Goal: Task Accomplishment & Management: Complete application form

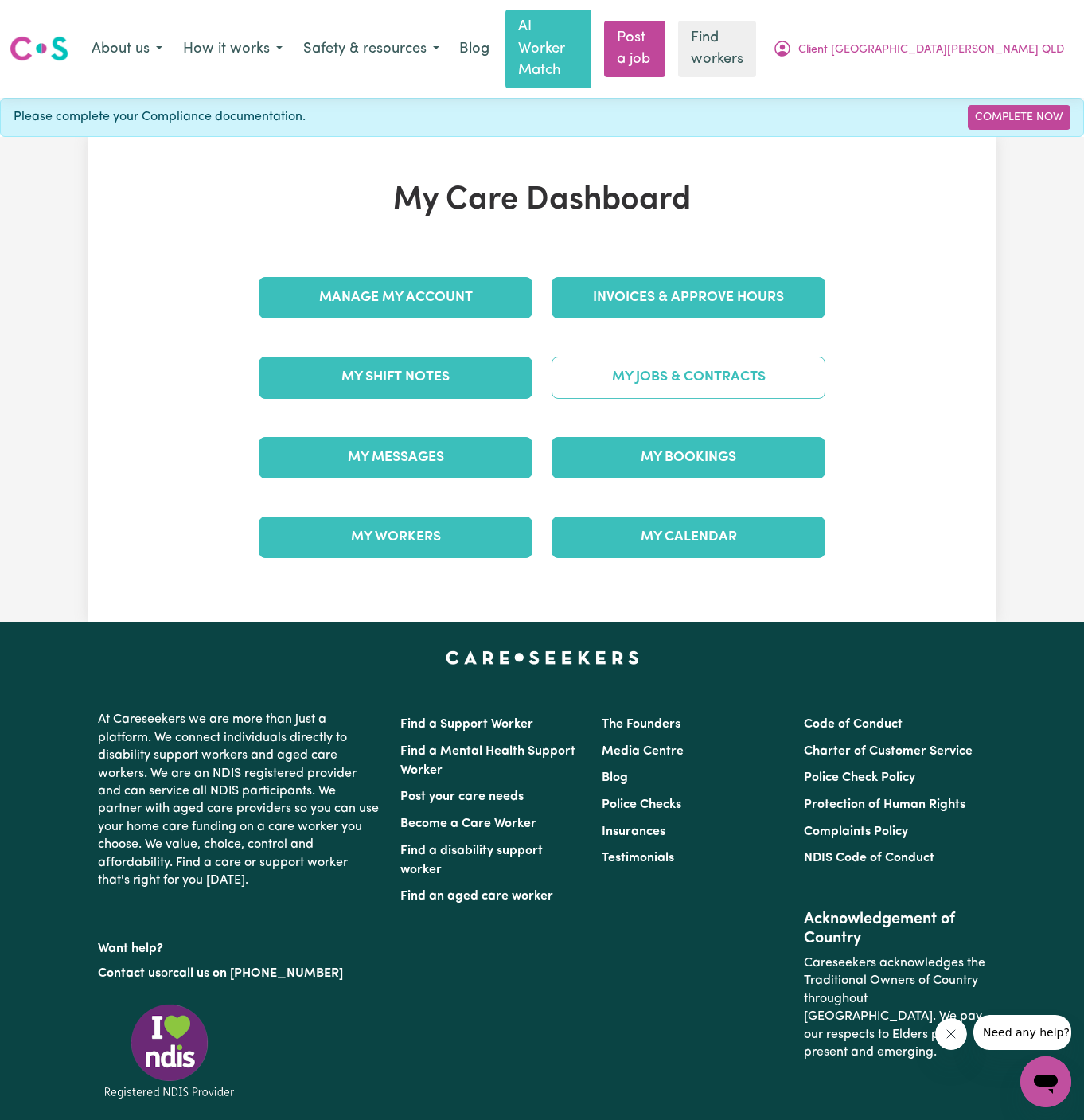
click at [671, 357] on link "My Jobs & Contracts" at bounding box center [688, 377] width 273 height 41
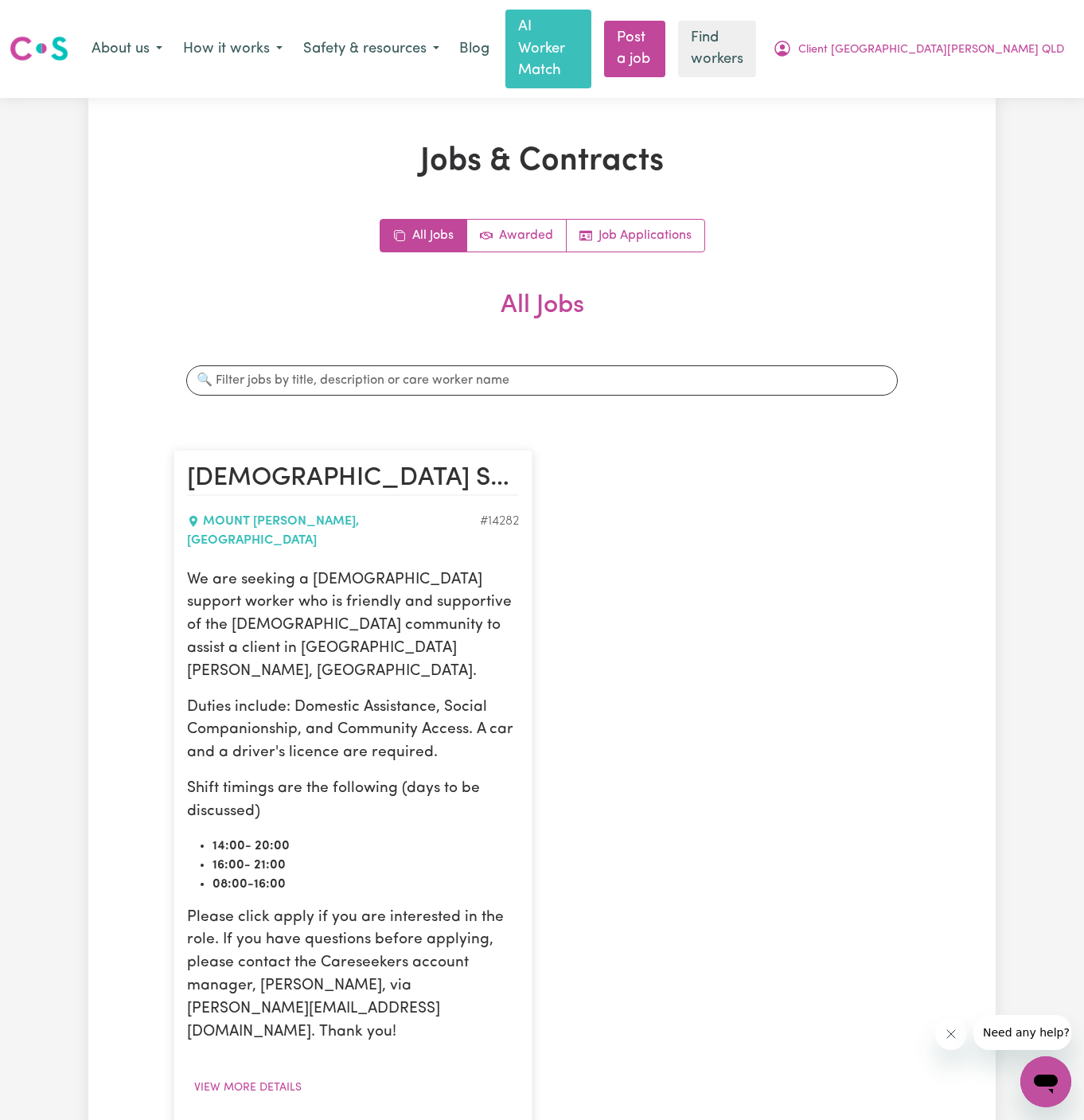
click at [562, 1003] on link "Hide Job" at bounding box center [552, 1018] width 126 height 32
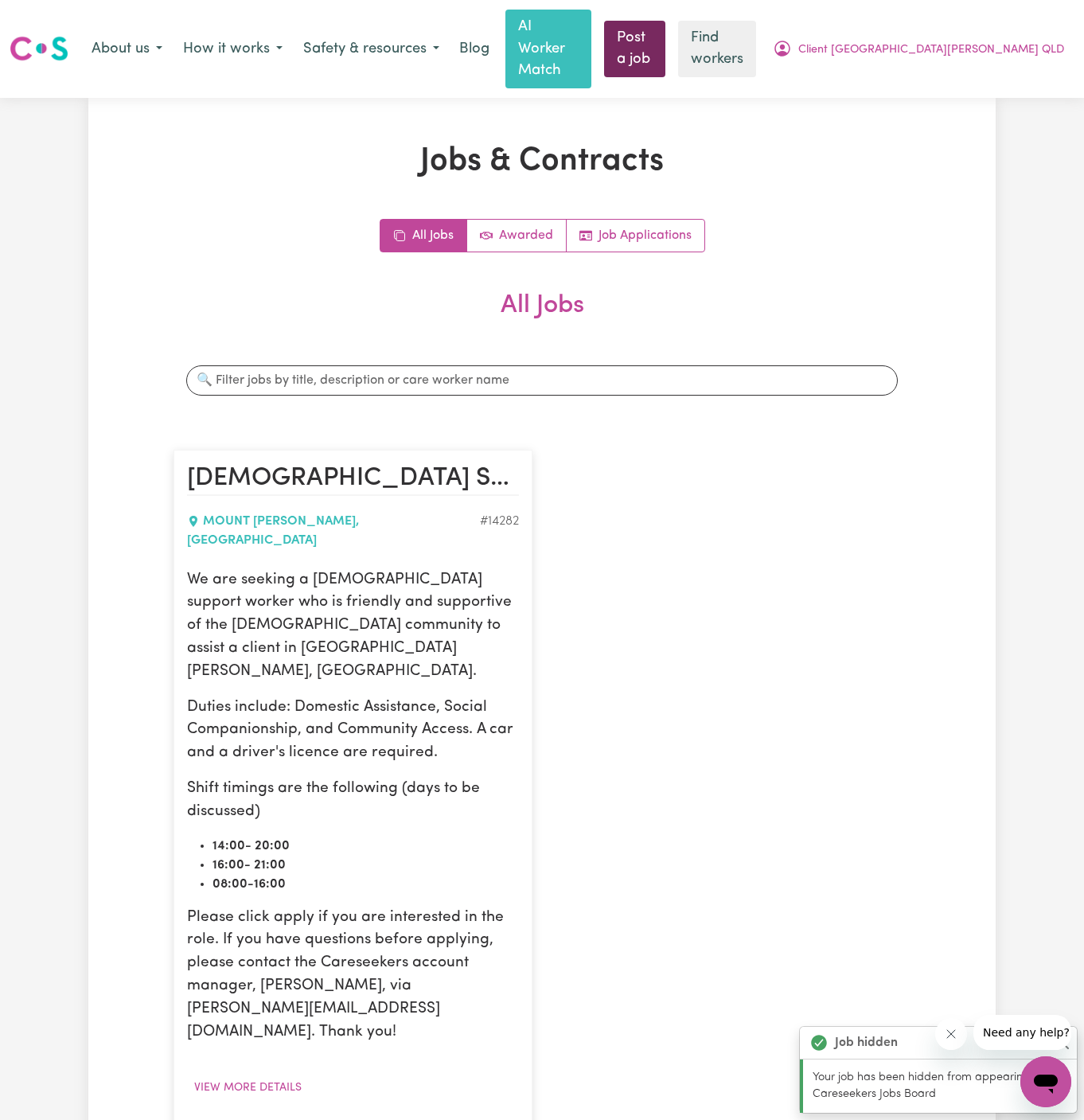
click at [666, 41] on link "Post a job" at bounding box center [635, 49] width 61 height 57
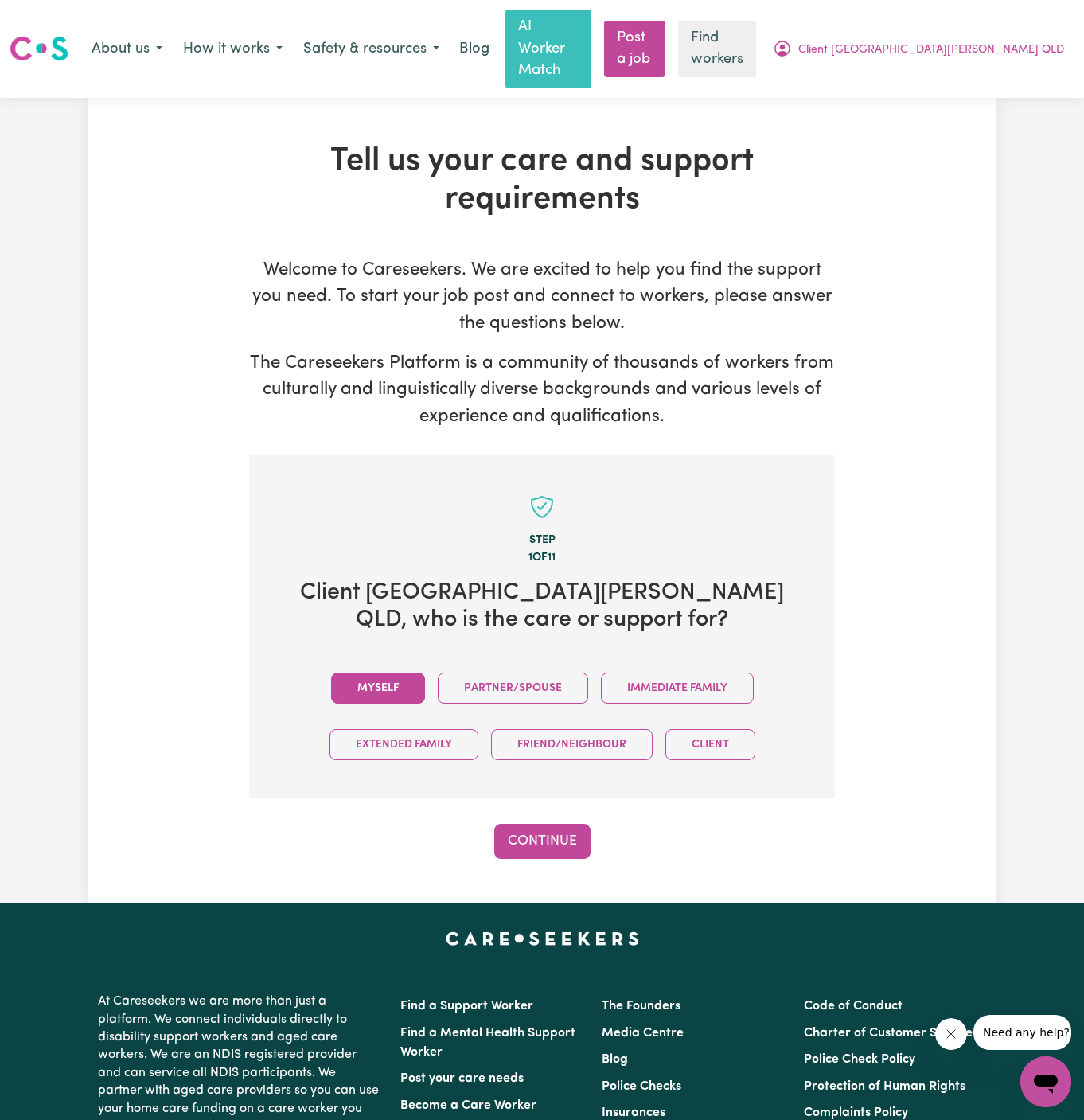
click at [397, 673] on button "Myself" at bounding box center [378, 688] width 94 height 31
click at [547, 824] on button "Continue" at bounding box center [542, 842] width 96 height 36
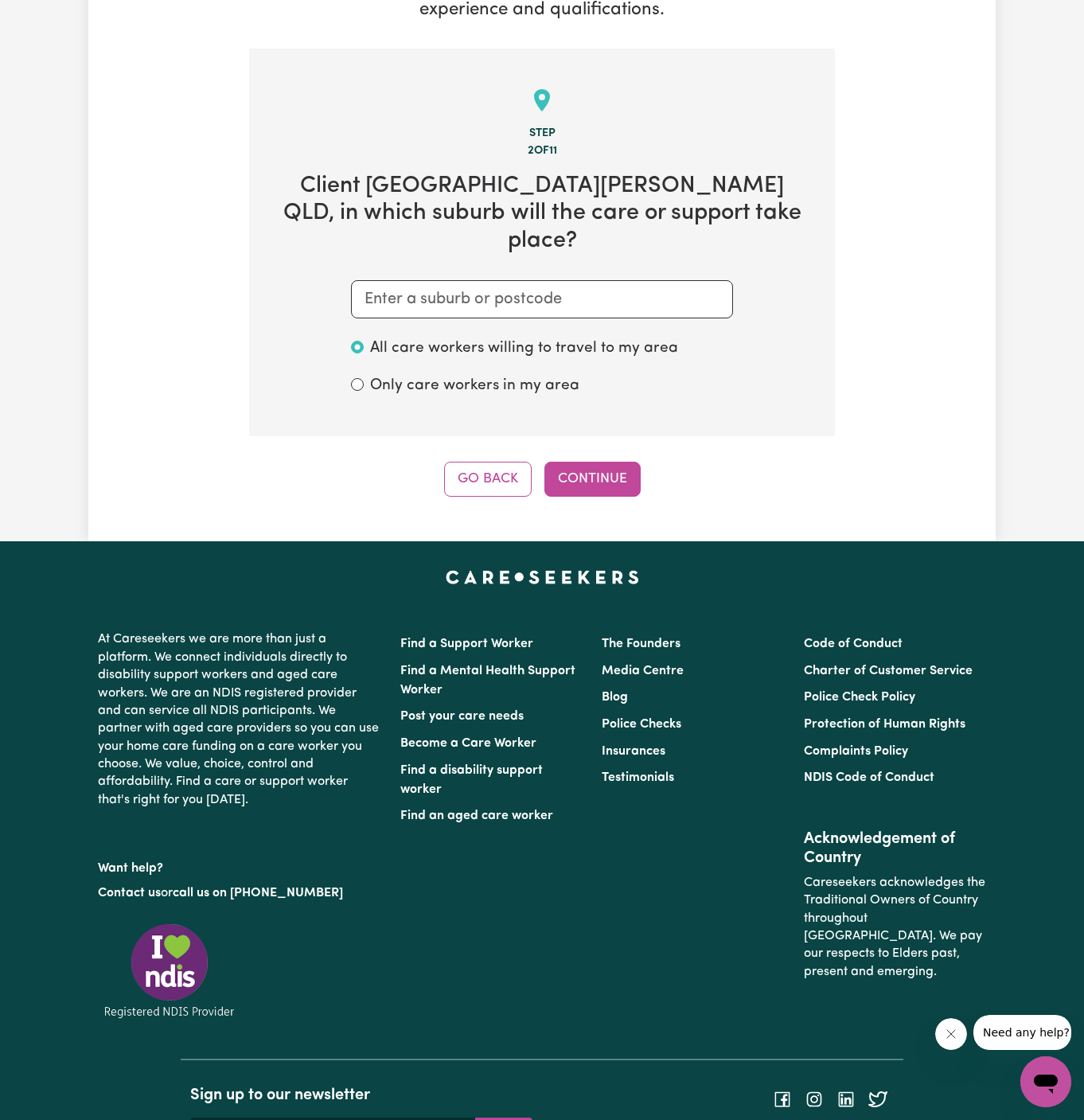
scroll to position [414, 0]
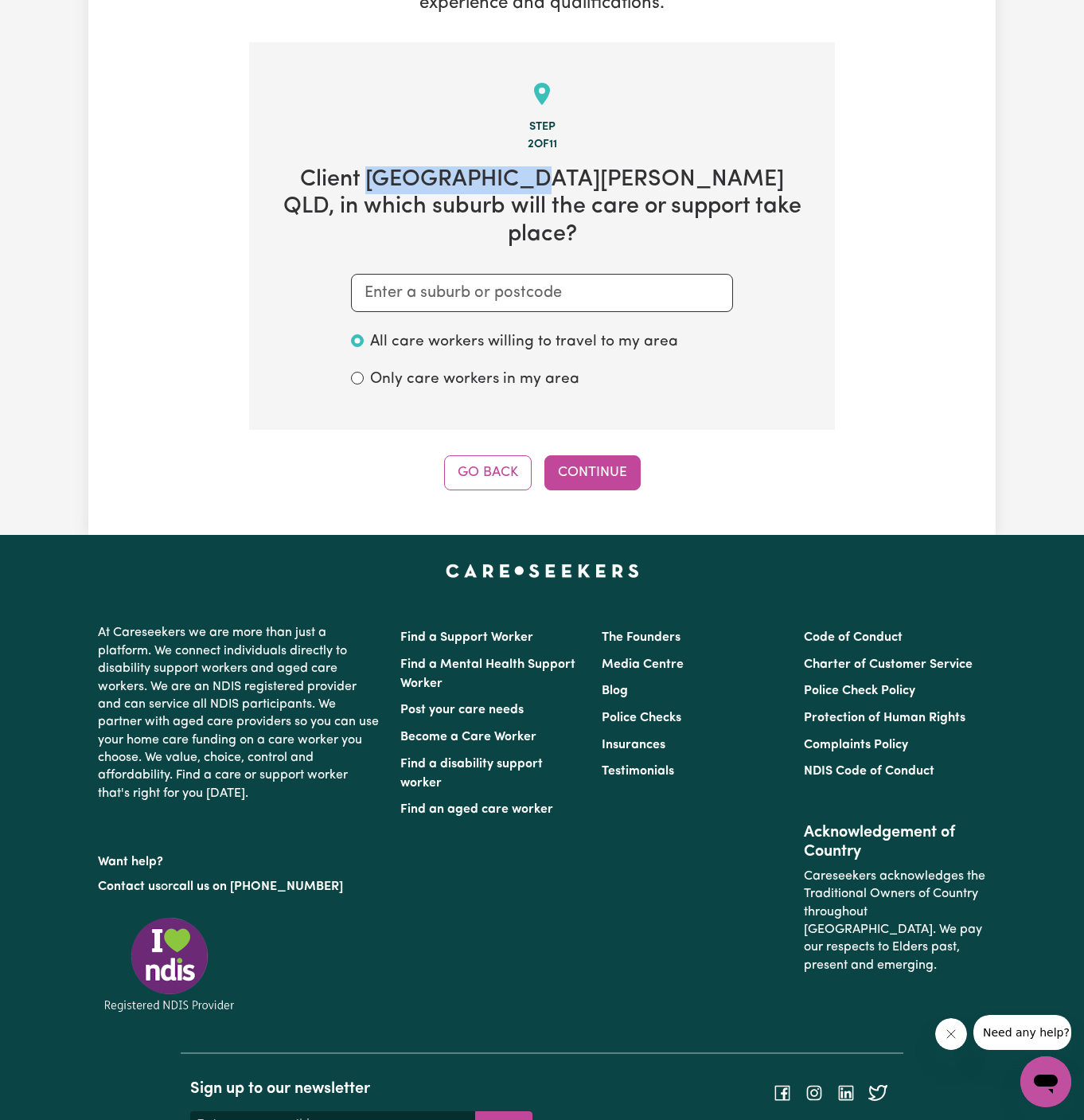
drag, startPoint x: 348, startPoint y: 144, endPoint x: 499, endPoint y: 139, distance: 151.1
click at [499, 166] on h2 "Client [GEOGRAPHIC_DATA][PERSON_NAME] , in which suburb will the care or suppor…" at bounding box center [542, 207] width 535 height 83
copy h2 "Mount [PERSON_NAME]"
click at [525, 251] on section "Step 2 of 11 Client [GEOGRAPHIC_DATA][PERSON_NAME] QLD , in which suburb will t…" at bounding box center [542, 235] width 586 height 387
click at [583, 274] on input "text" at bounding box center [542, 293] width 382 height 38
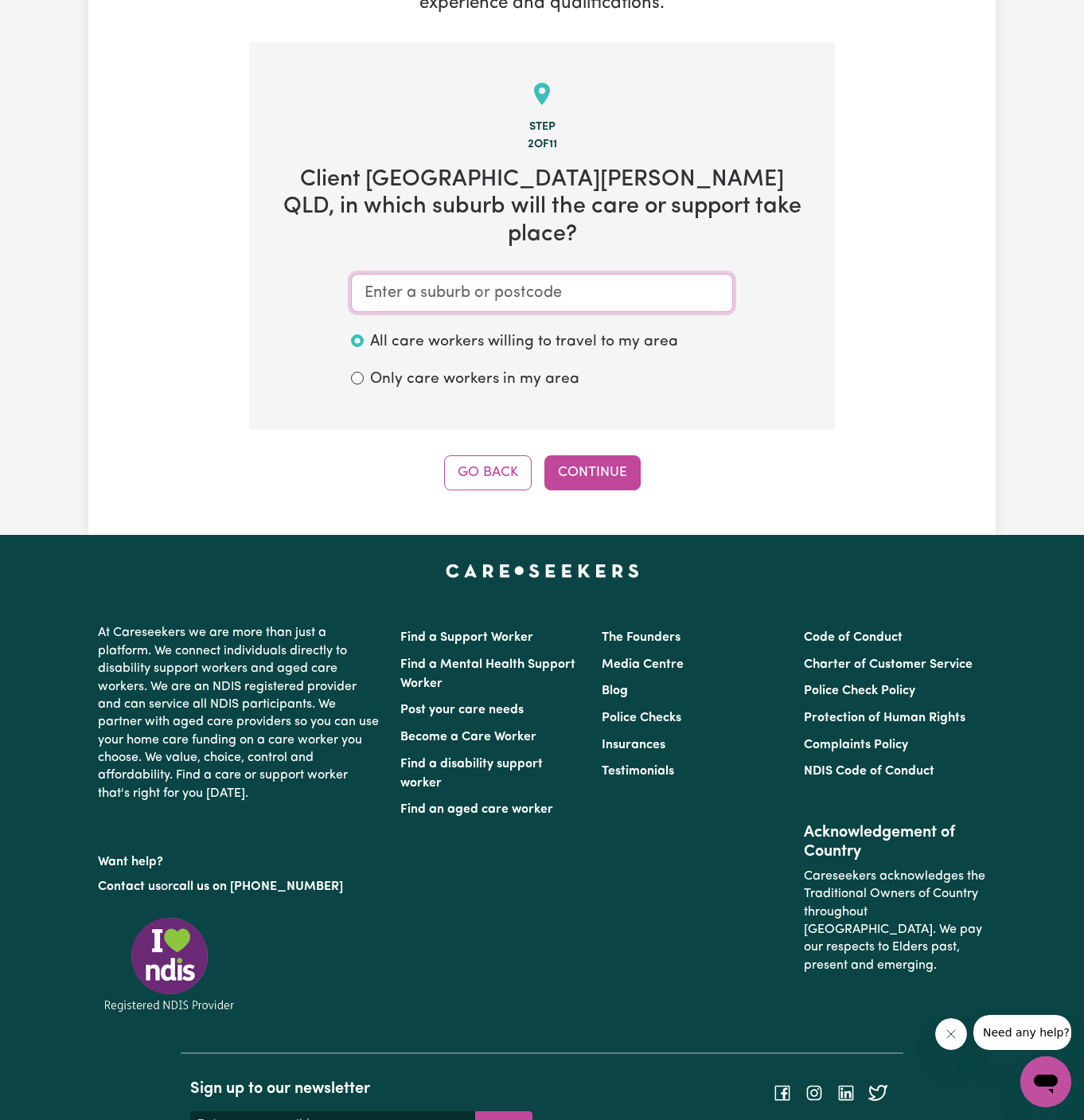
paste input "Mount [PERSON_NAME]"
type input "Mount [PERSON_NAME]"
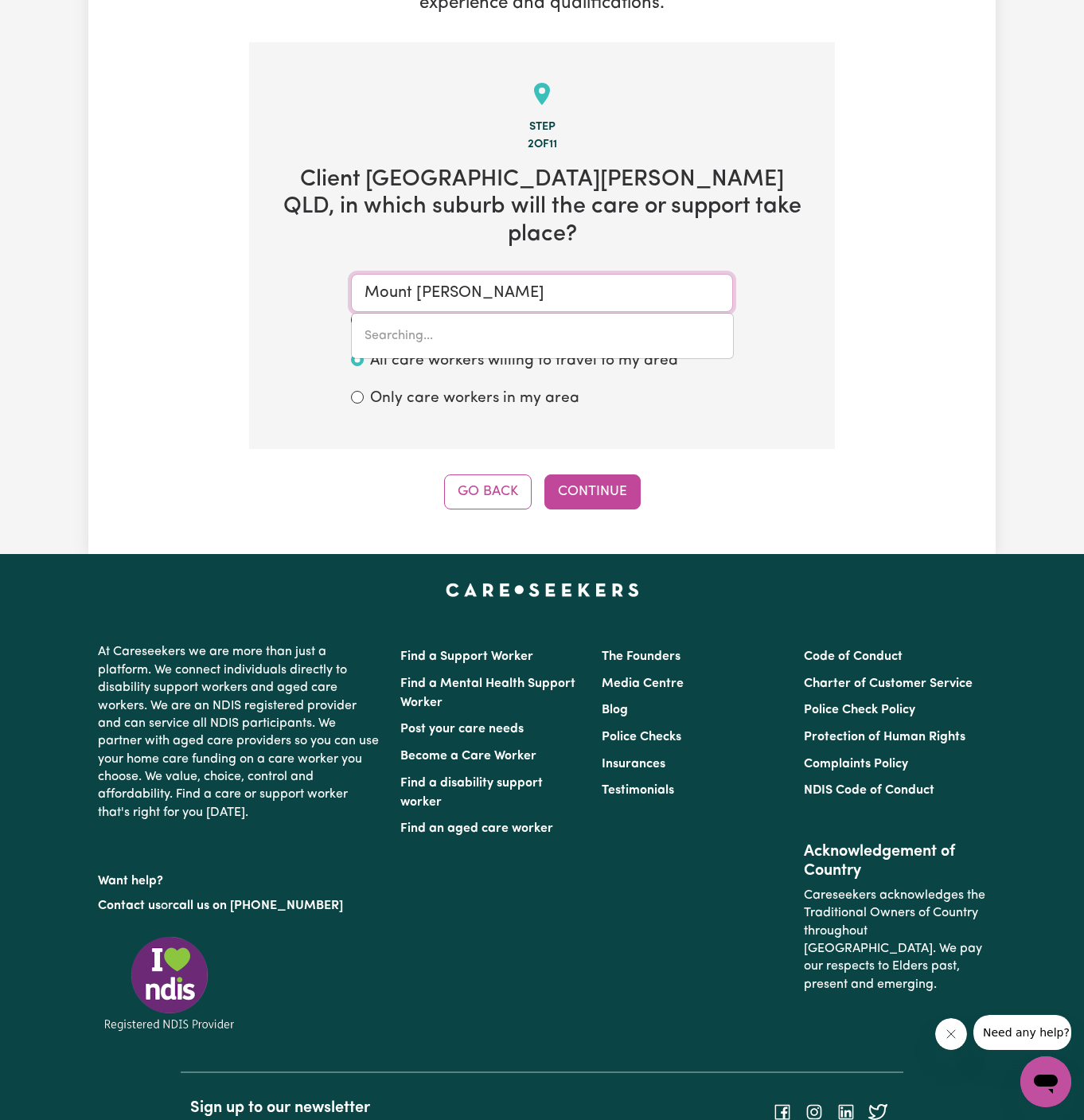
type input "[GEOGRAPHIC_DATA][PERSON_NAME], [GEOGRAPHIC_DATA], 4122"
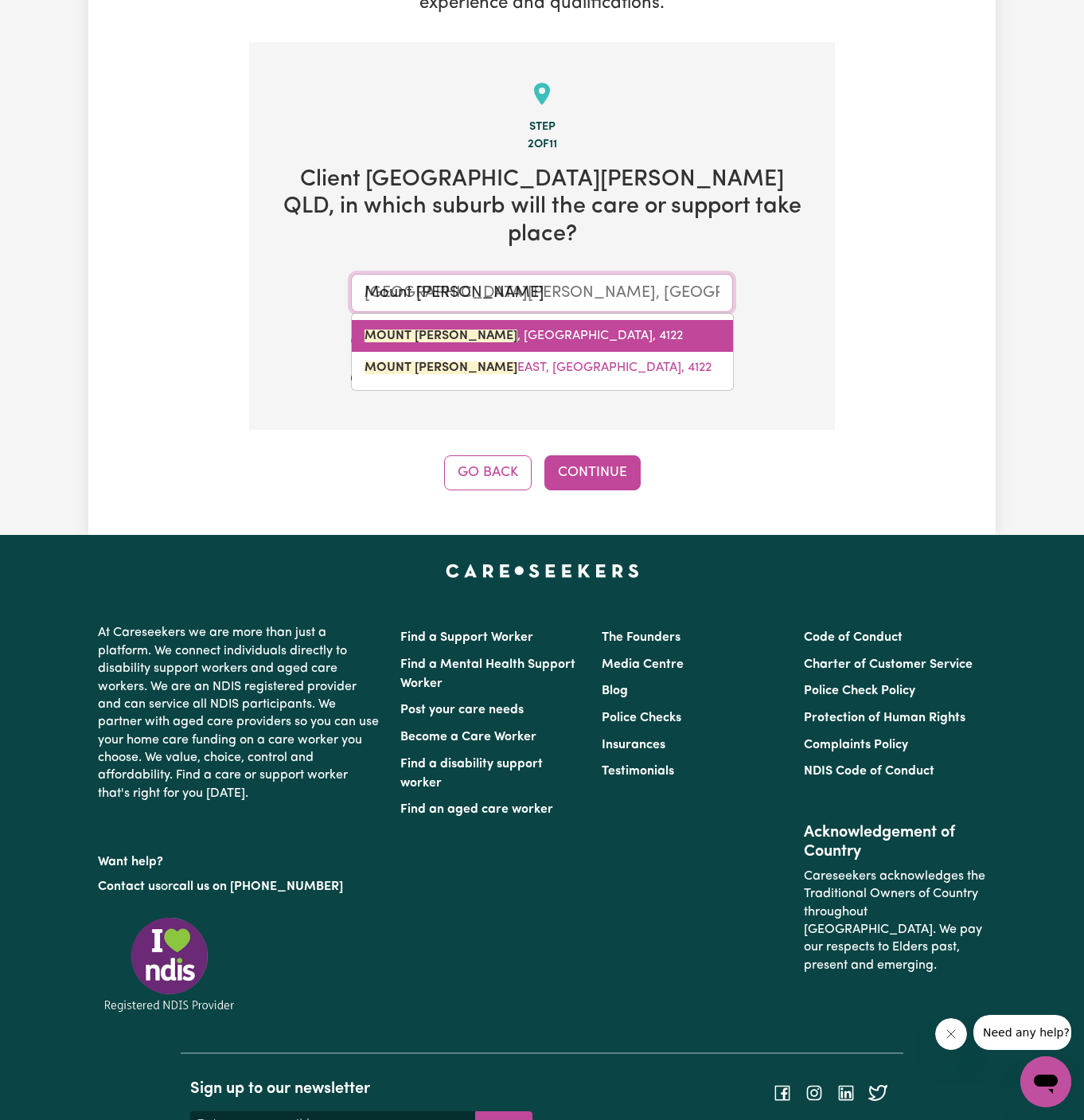
click at [497, 321] on link "[GEOGRAPHIC_DATA][PERSON_NAME] , [GEOGRAPHIC_DATA], 4122" at bounding box center [542, 336] width 381 height 32
type input "[GEOGRAPHIC_DATA][PERSON_NAME], [GEOGRAPHIC_DATA], 4122"
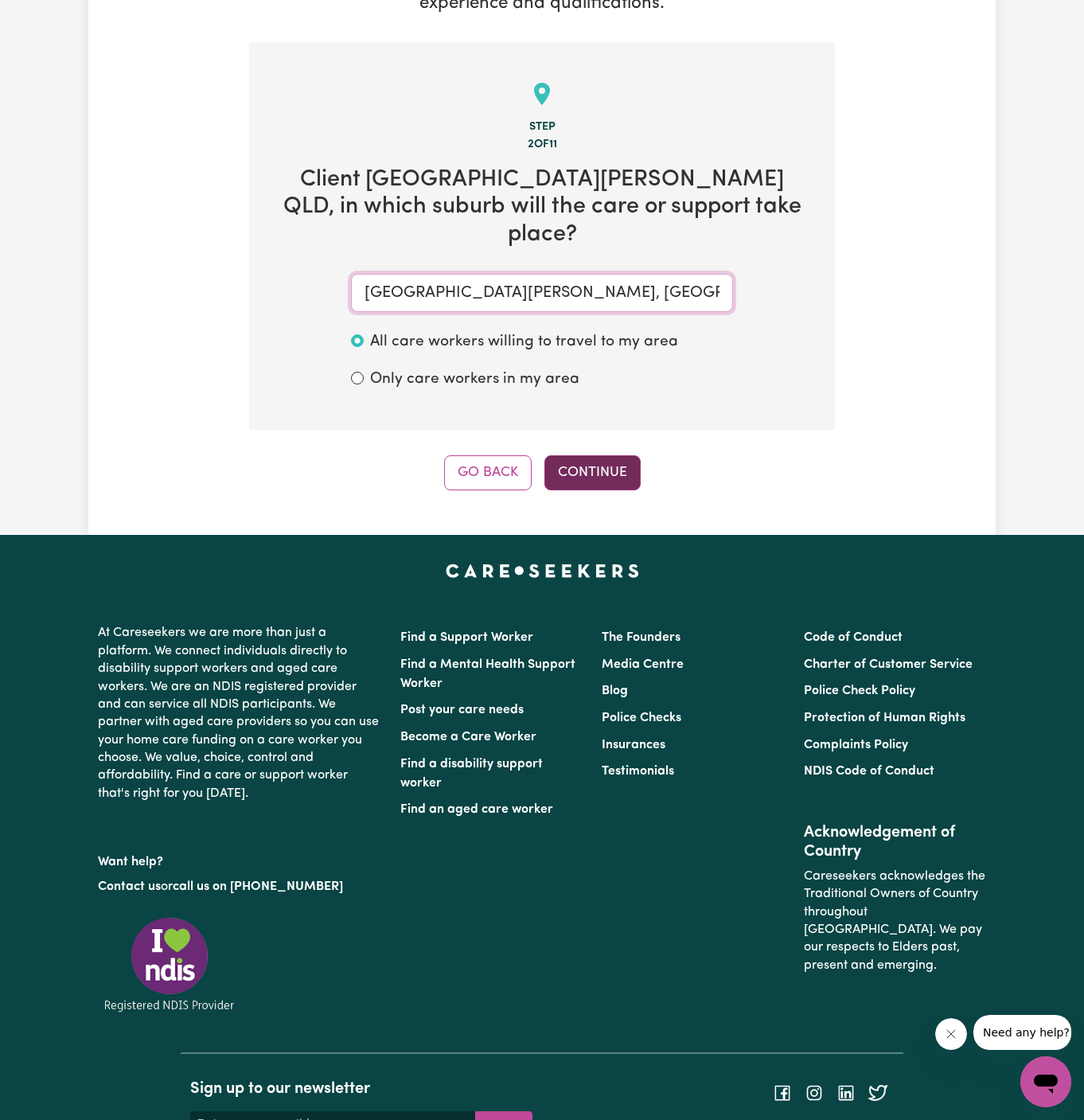
type input "[GEOGRAPHIC_DATA][PERSON_NAME], [GEOGRAPHIC_DATA], 4122"
click at [610, 456] on button "Continue" at bounding box center [592, 473] width 96 height 36
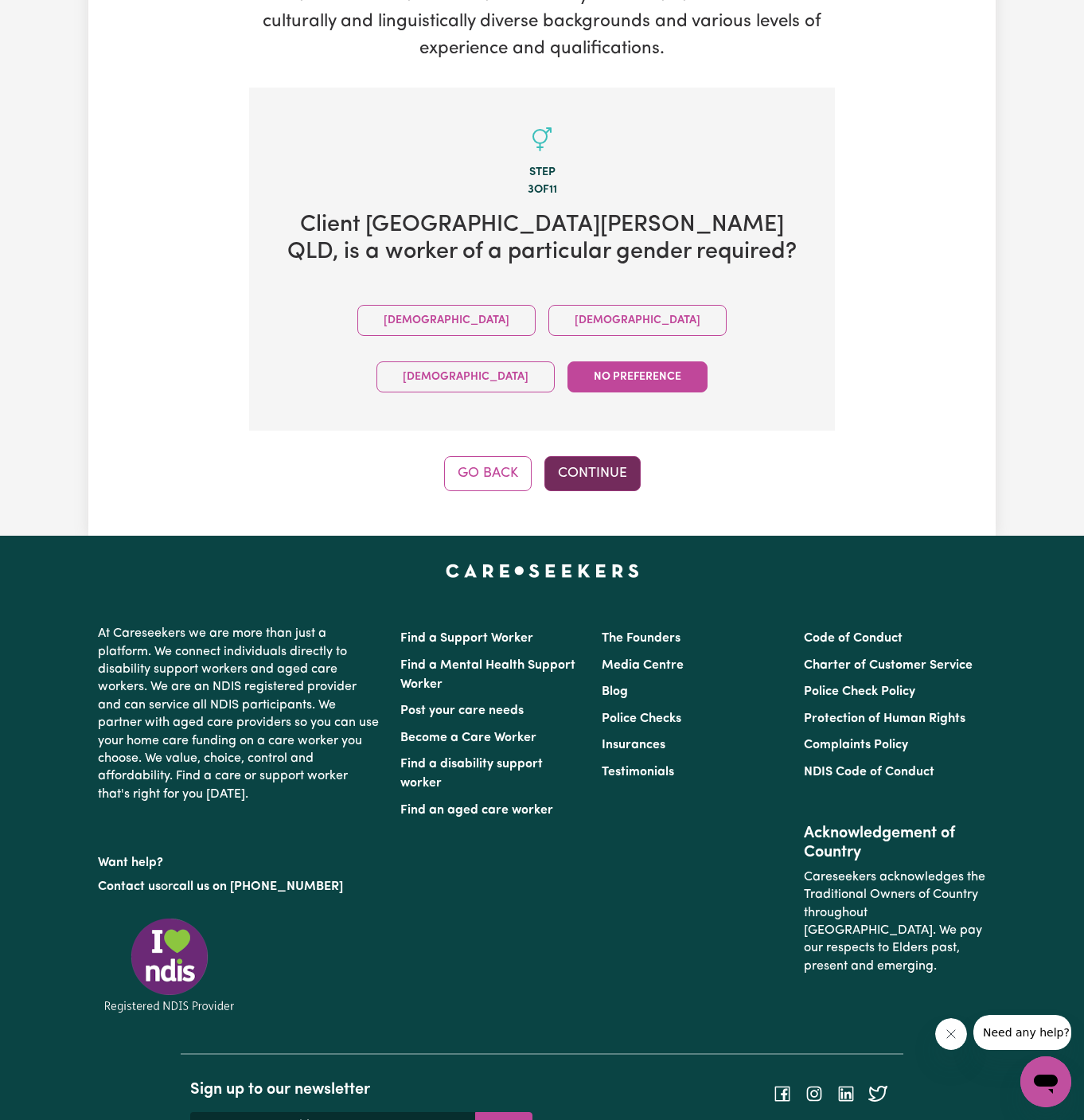
click at [607, 456] on button "Continue" at bounding box center [592, 473] width 96 height 36
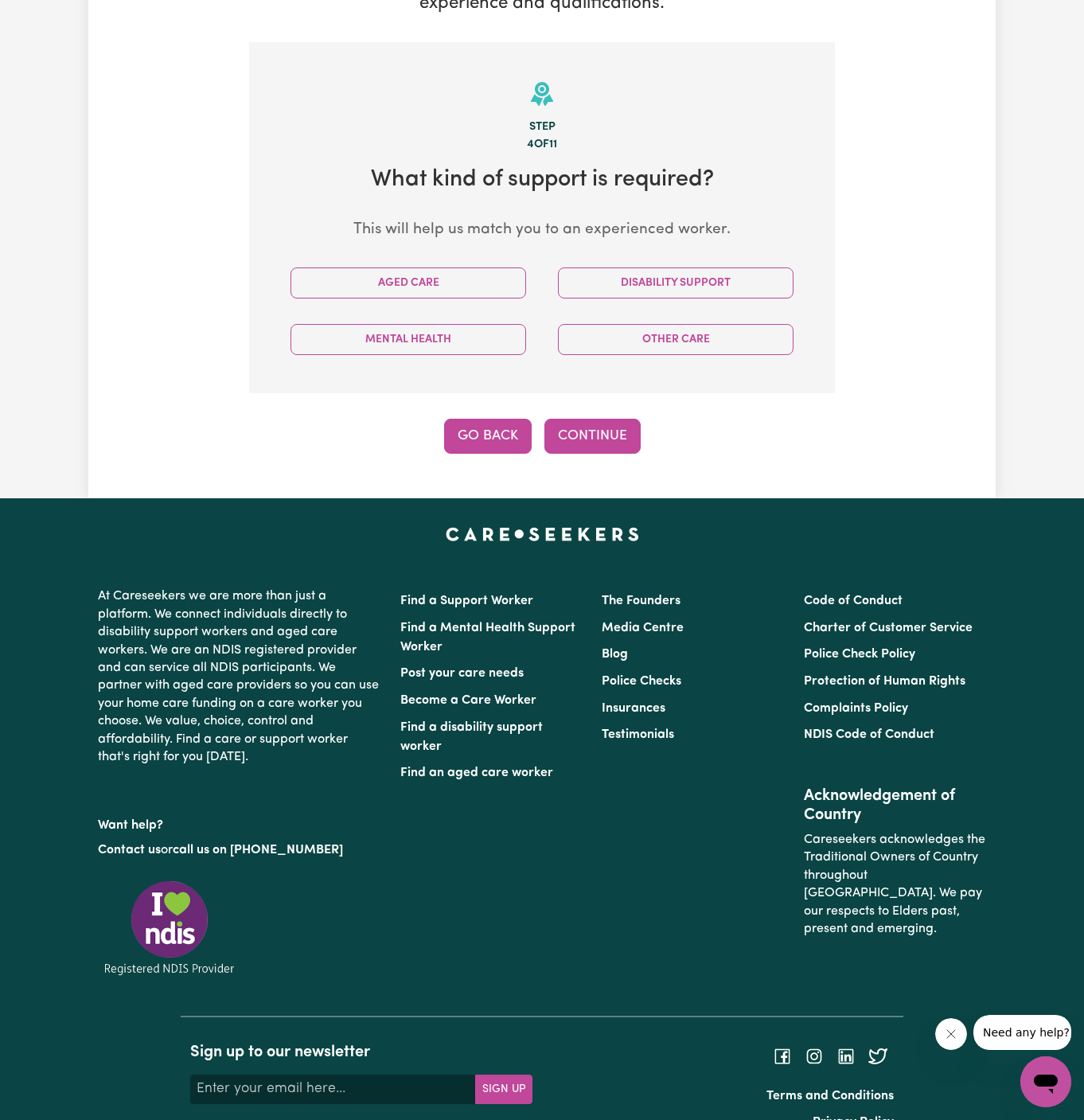
click at [488, 418] on button "Go Back" at bounding box center [487, 436] width 87 height 36
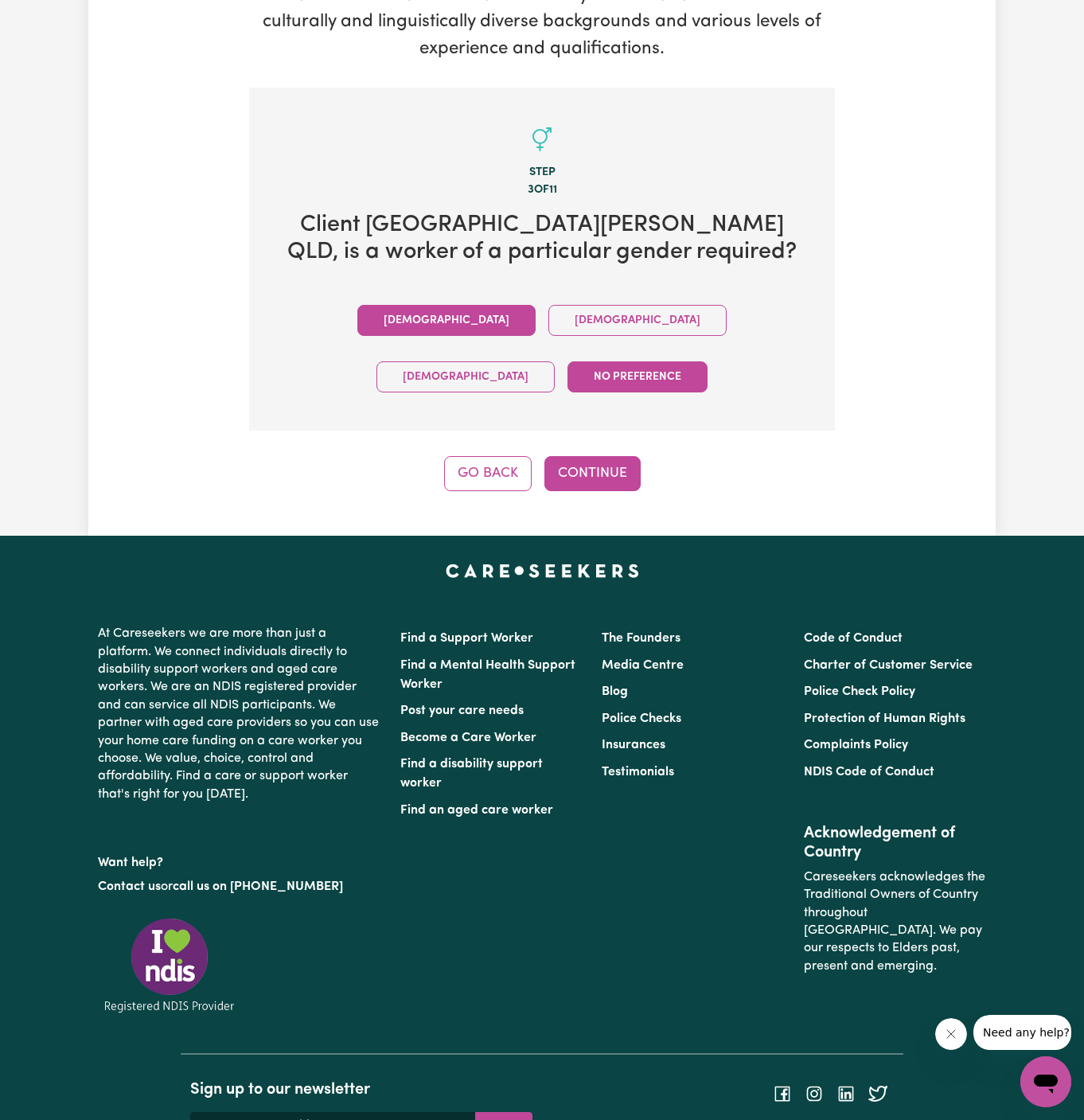
click at [369, 305] on button "[DEMOGRAPHIC_DATA]" at bounding box center [447, 321] width 178 height 31
click at [612, 456] on button "Continue" at bounding box center [592, 473] width 96 height 36
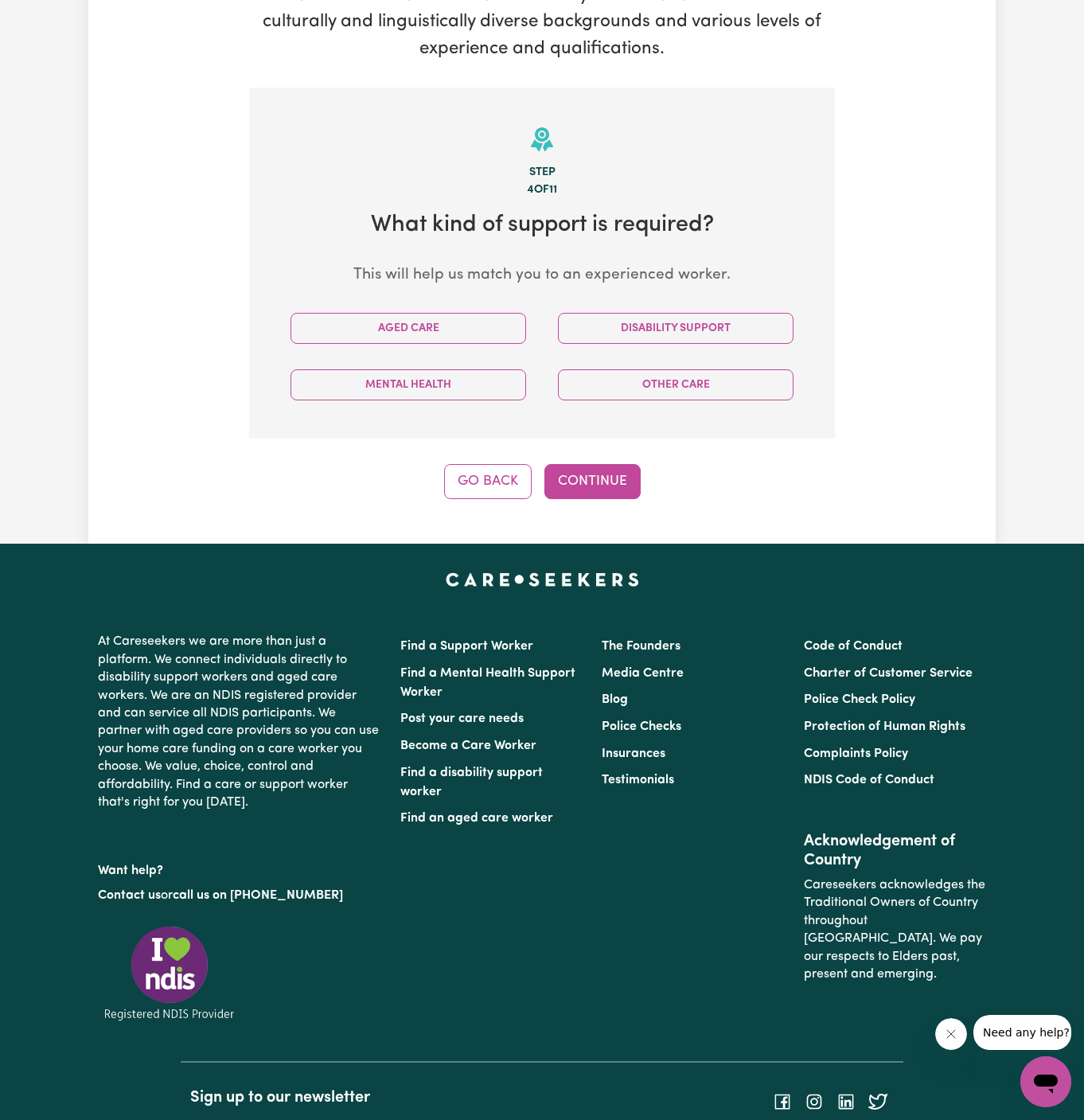
scroll to position [414, 0]
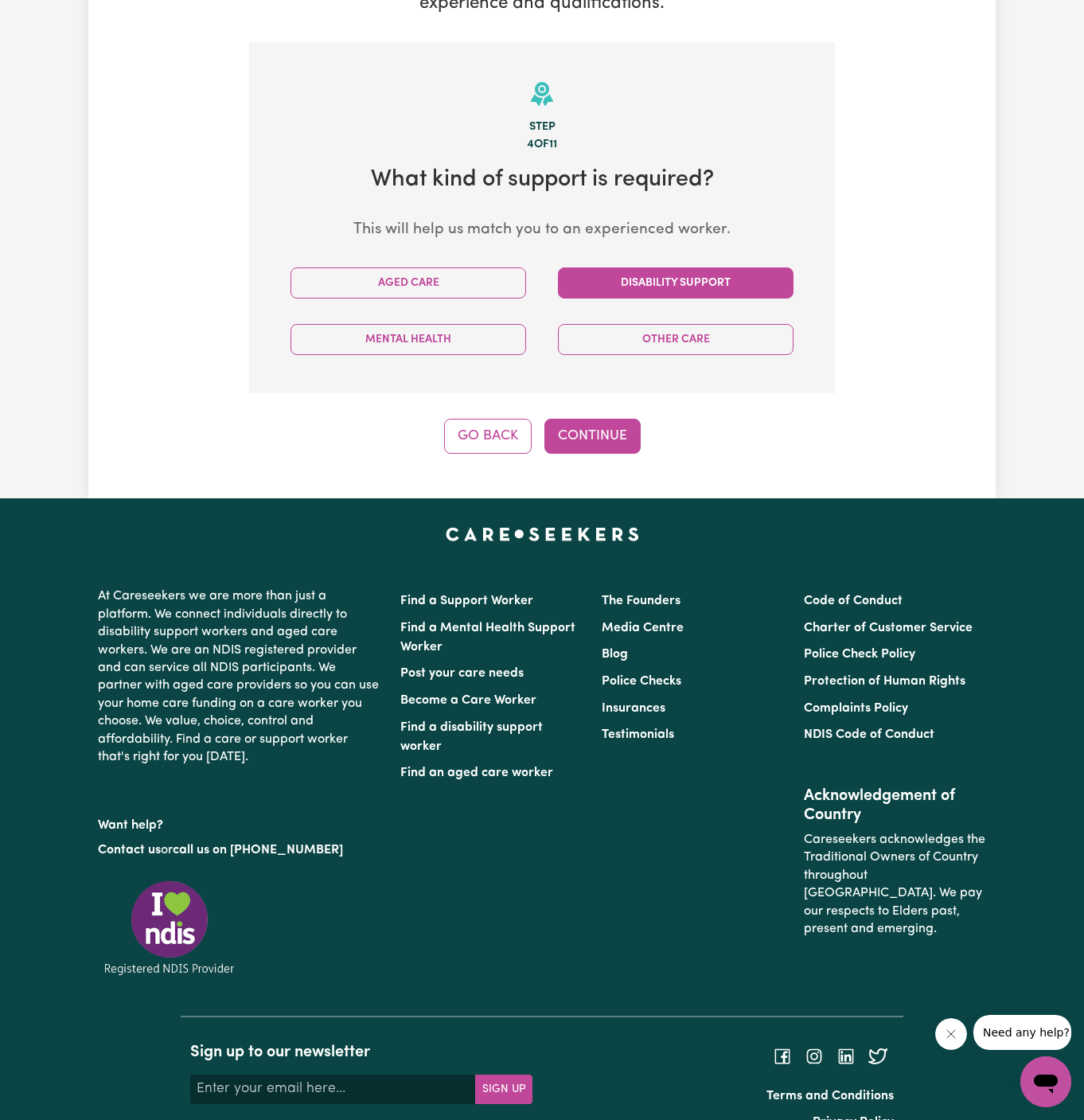
click at [685, 268] on button "Disability Support" at bounding box center [676, 283] width 236 height 31
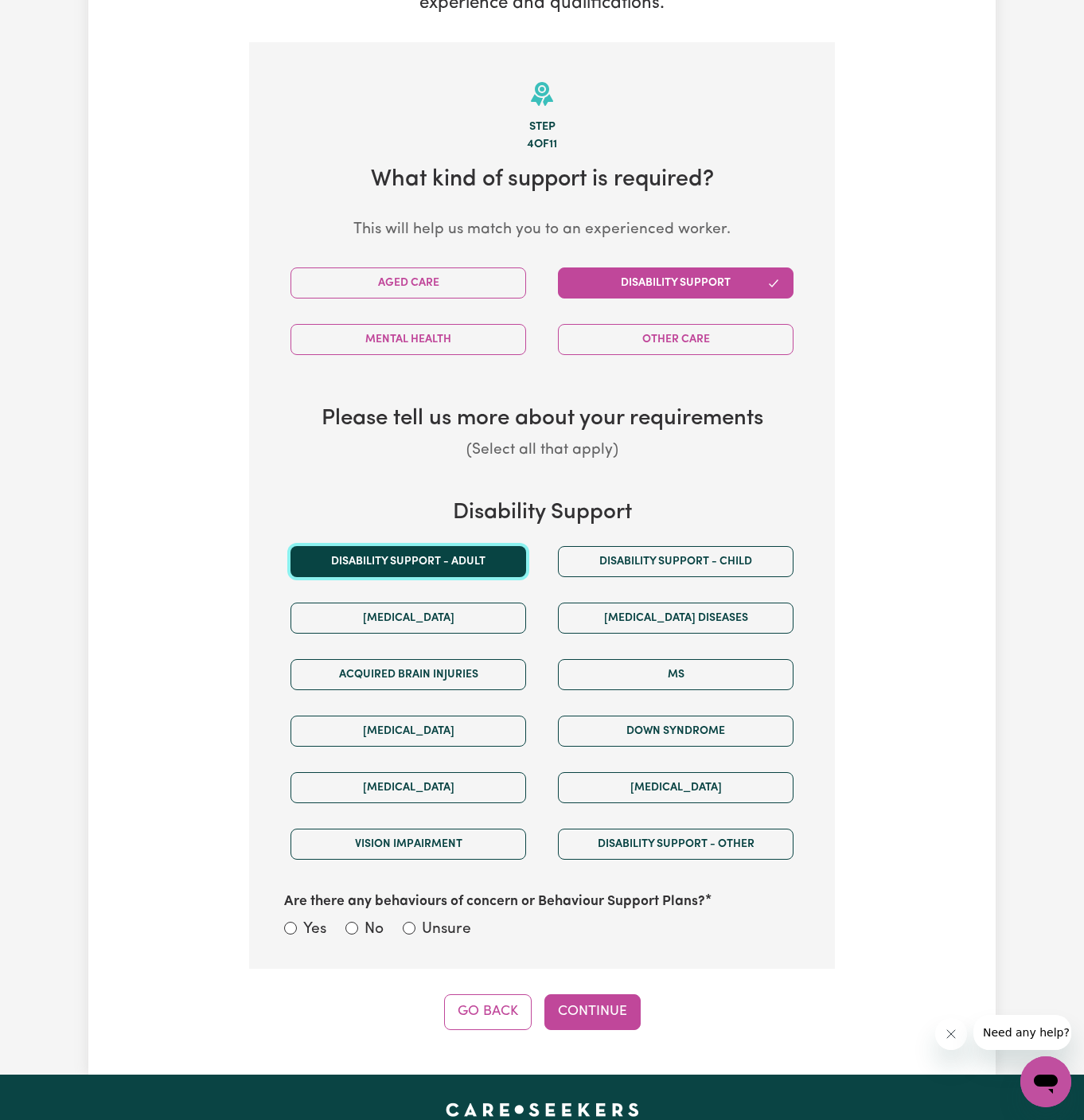
click at [488, 546] on button "Disability support - Adult" at bounding box center [409, 561] width 236 height 31
drag, startPoint x: 437, startPoint y: 876, endPoint x: 524, endPoint y: 915, distance: 95.3
click at [440, 918] on label "Unsure" at bounding box center [446, 930] width 49 height 23
click at [415, 922] on input "Unsure" at bounding box center [409, 928] width 12 height 12
radio input "true"
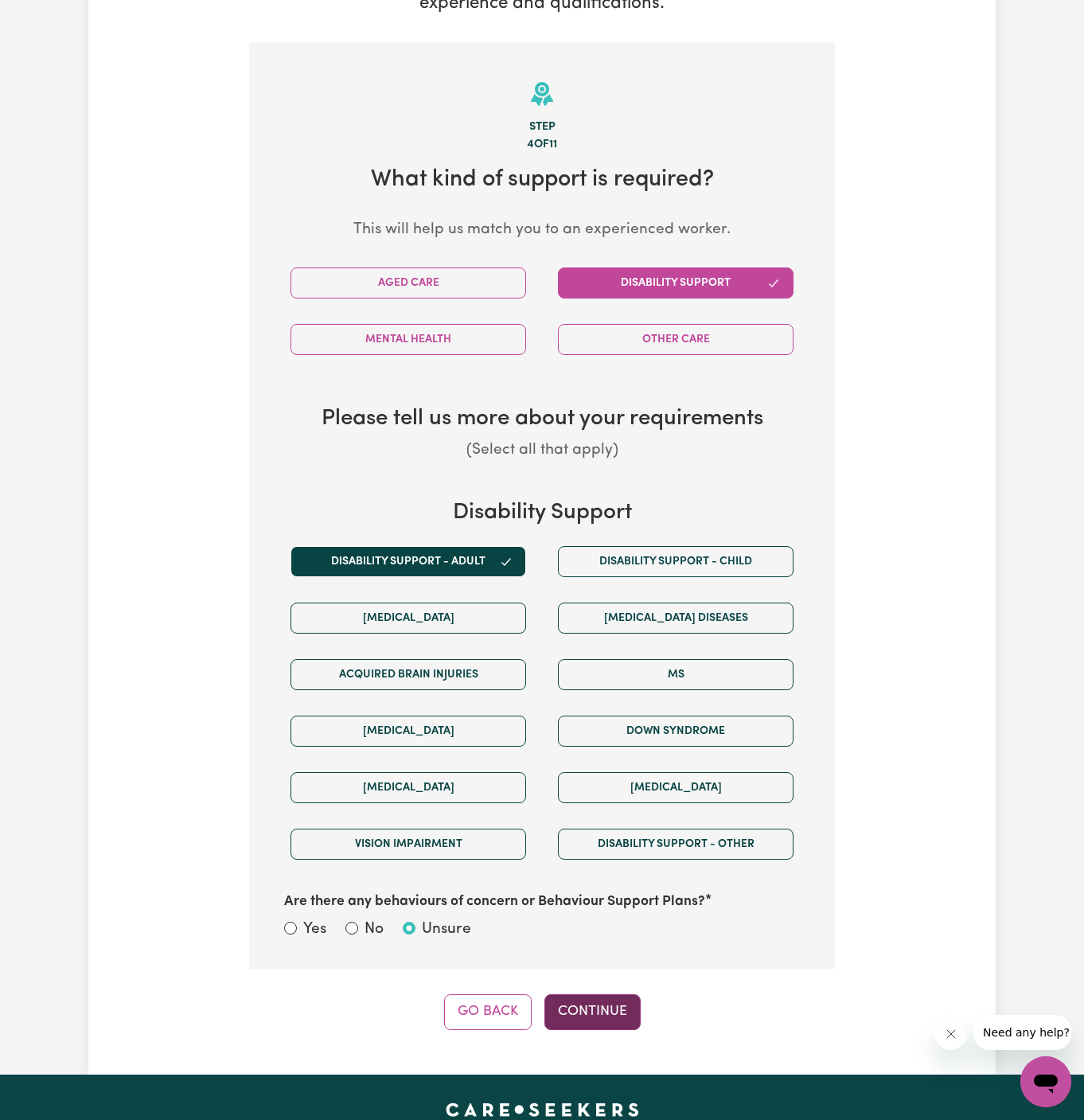
click at [563, 994] on button "Continue" at bounding box center [592, 1012] width 96 height 36
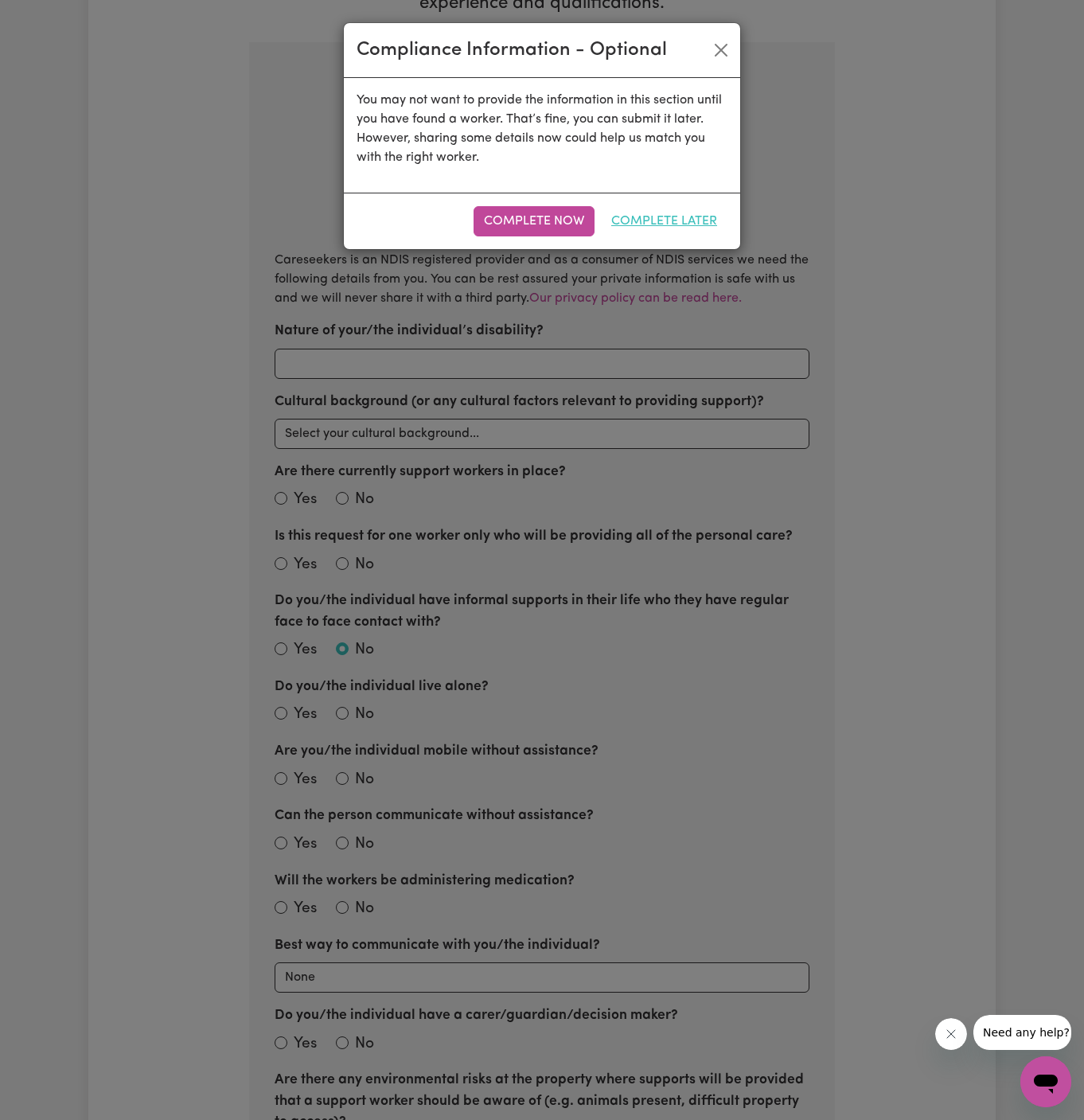
click at [672, 217] on button "Complete Later" at bounding box center [664, 222] width 127 height 31
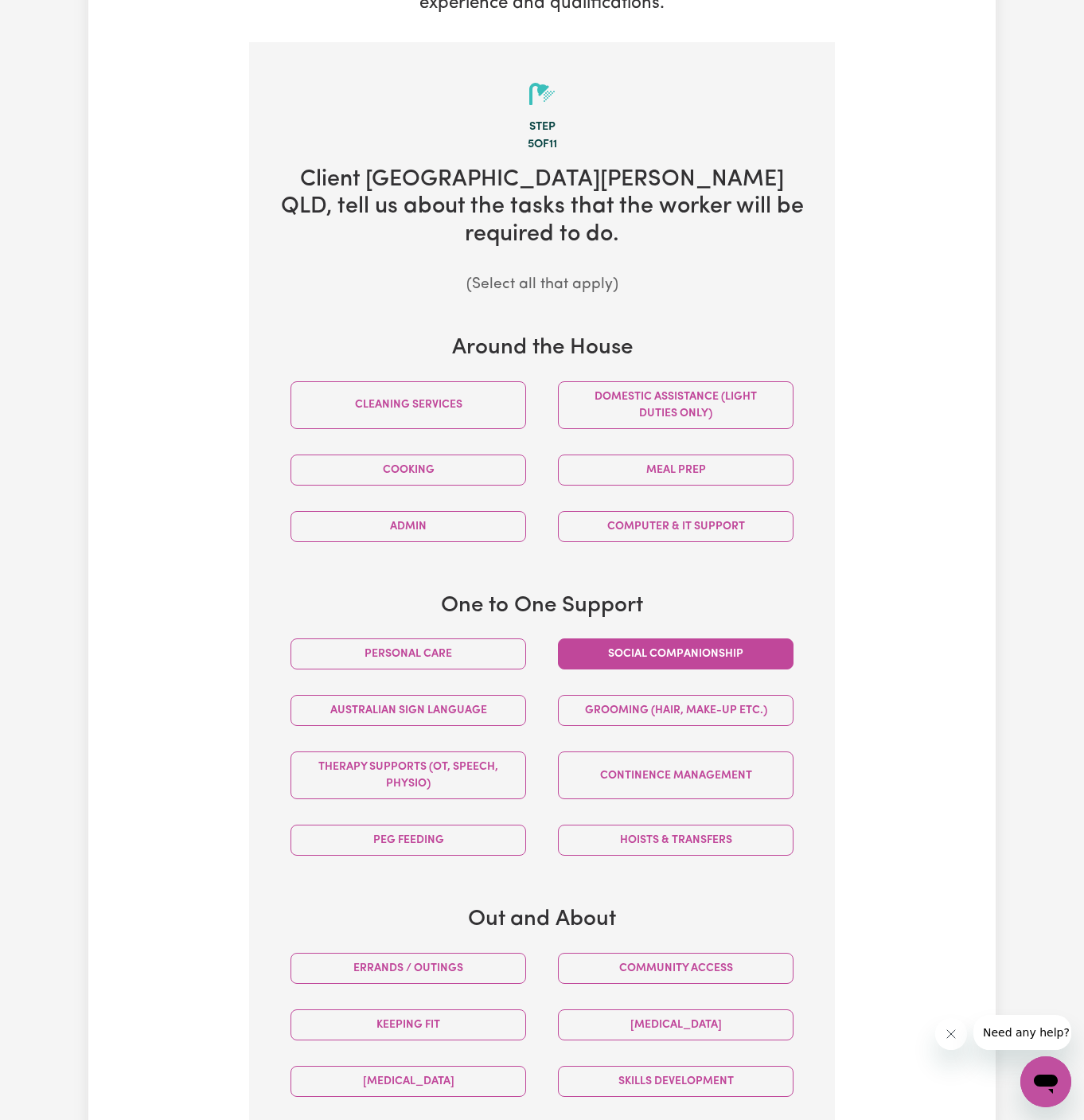
click at [737, 638] on button "Social companionship" at bounding box center [676, 654] width 236 height 31
click at [725, 953] on button "Community access" at bounding box center [676, 968] width 236 height 31
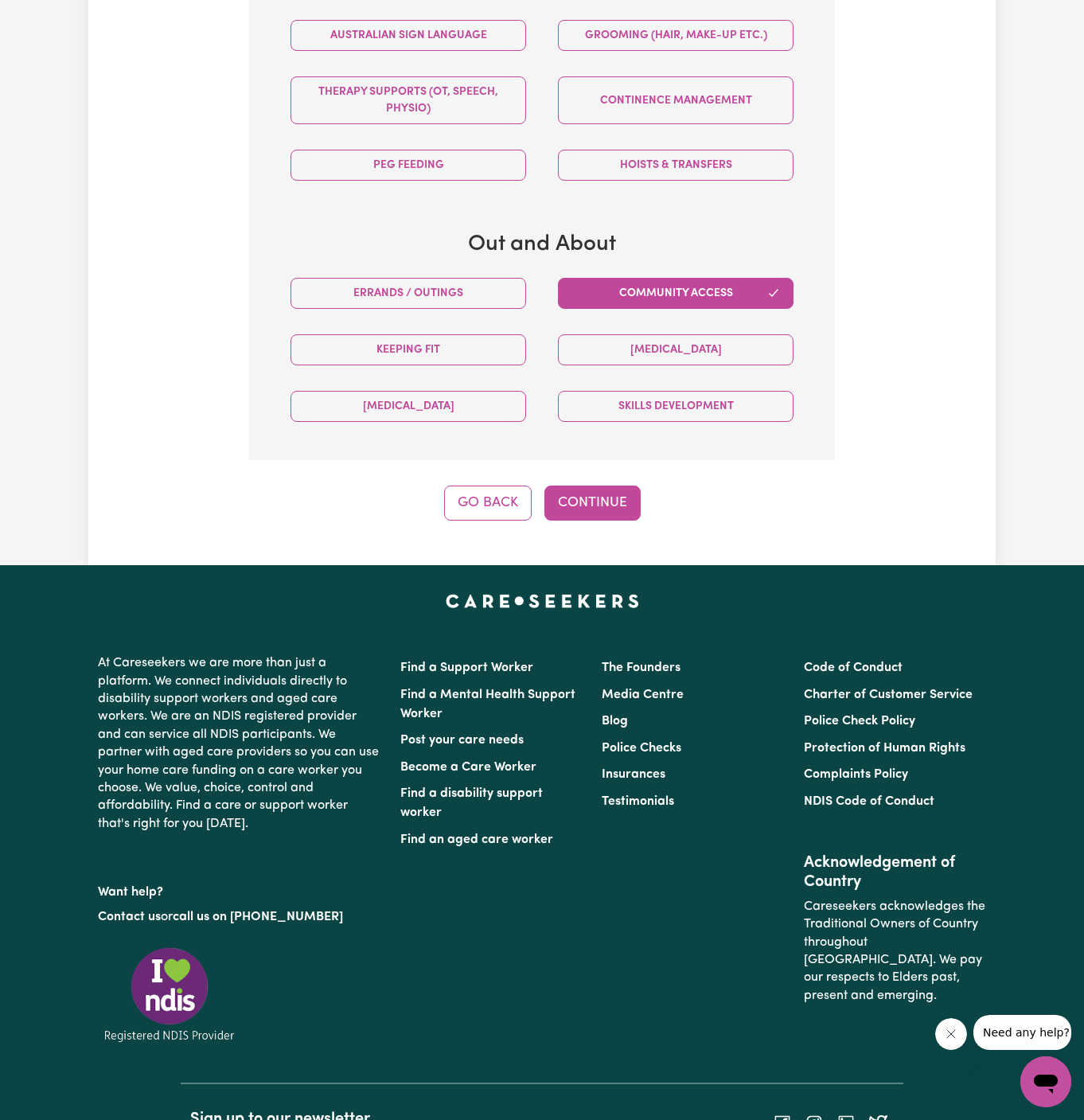
scroll to position [1143, 0]
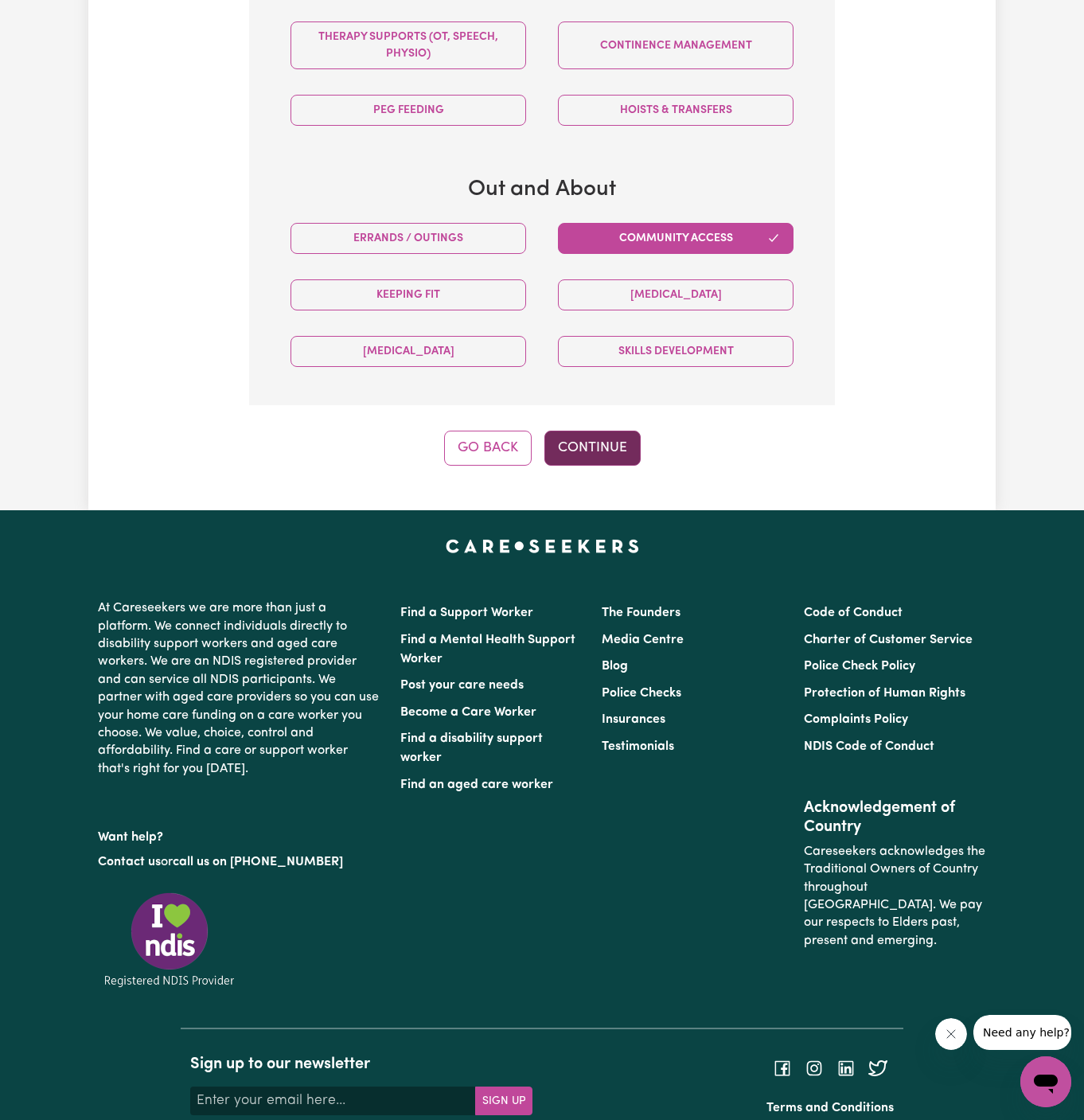
click at [581, 431] on button "Continue" at bounding box center [592, 448] width 96 height 36
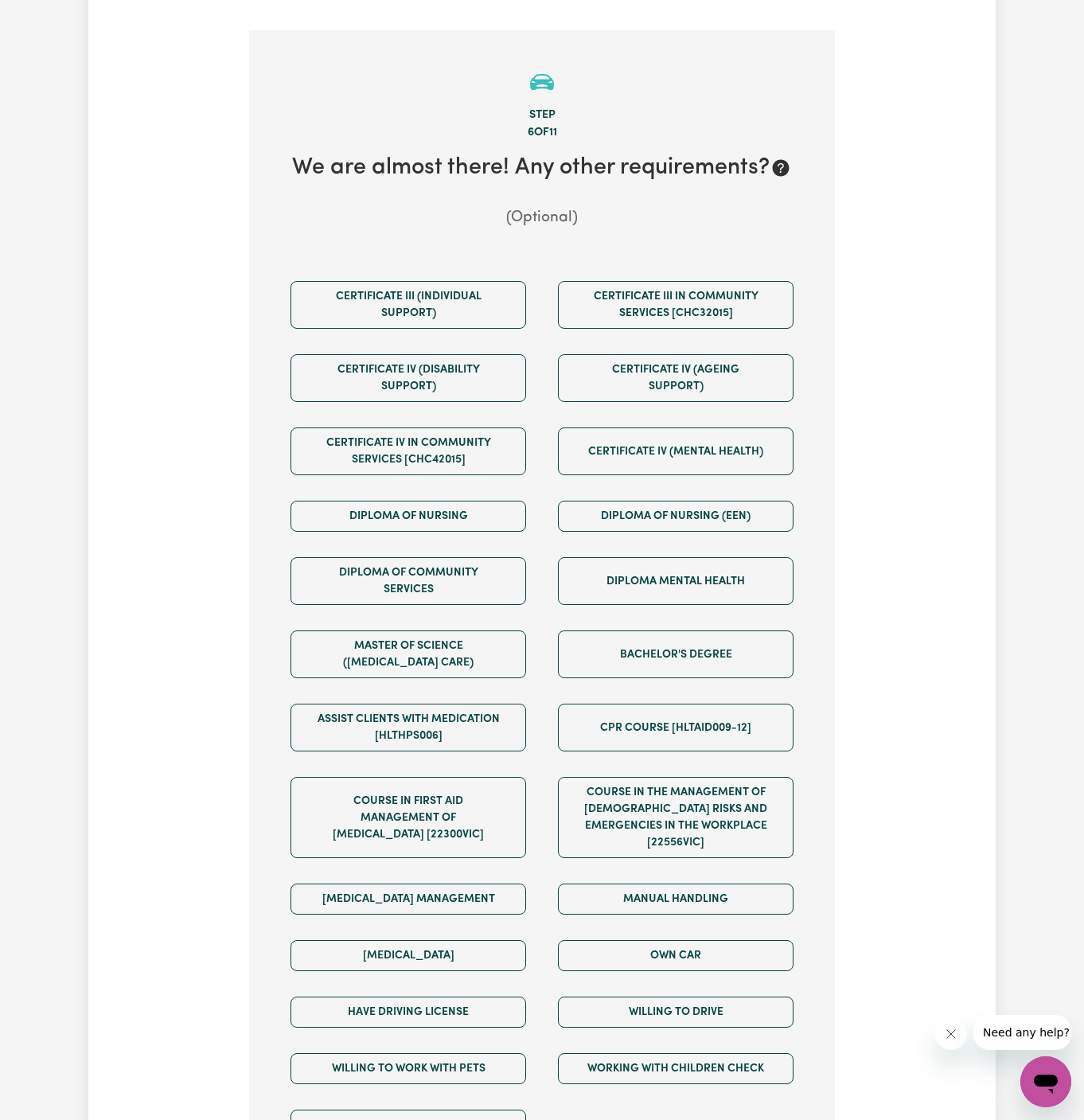
scroll to position [414, 0]
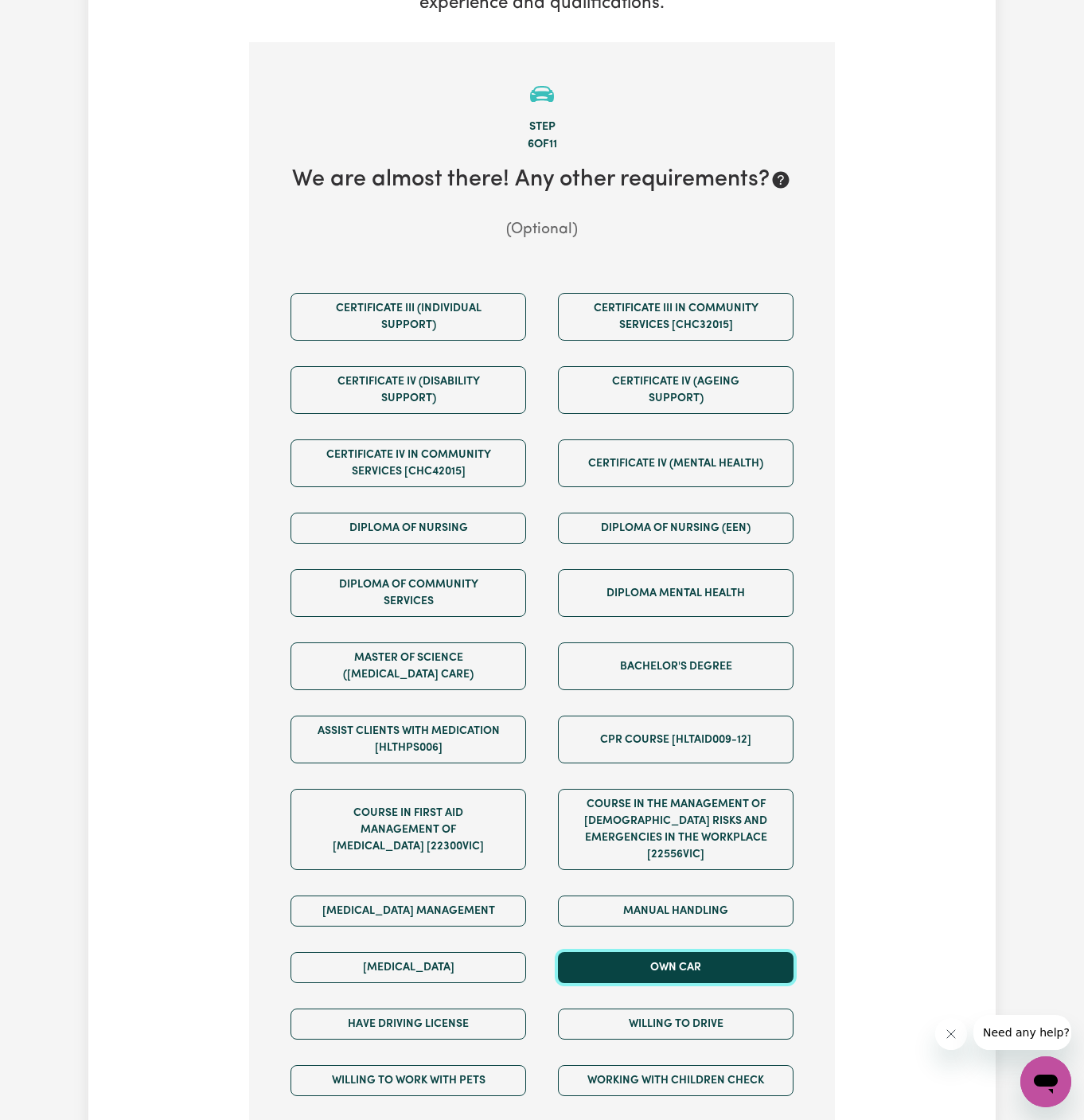
click at [665, 952] on button "Own Car" at bounding box center [676, 967] width 236 height 31
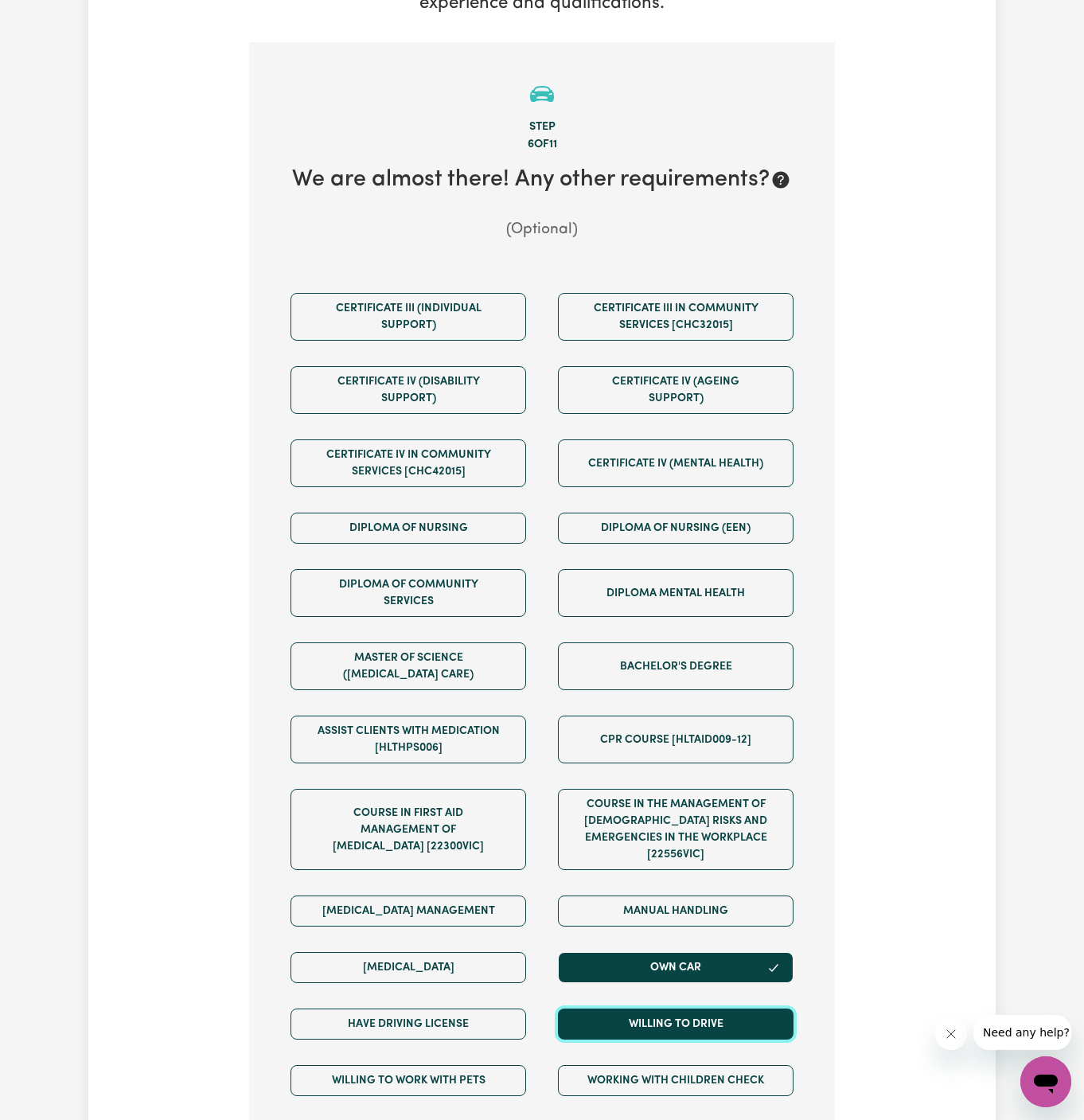
click at [666, 1009] on button "Willing to drive" at bounding box center [676, 1024] width 236 height 31
click at [540, 961] on div "Certificate III (Individual Support) Certificate III in Community Services [CHC…" at bounding box center [542, 723] width 535 height 886
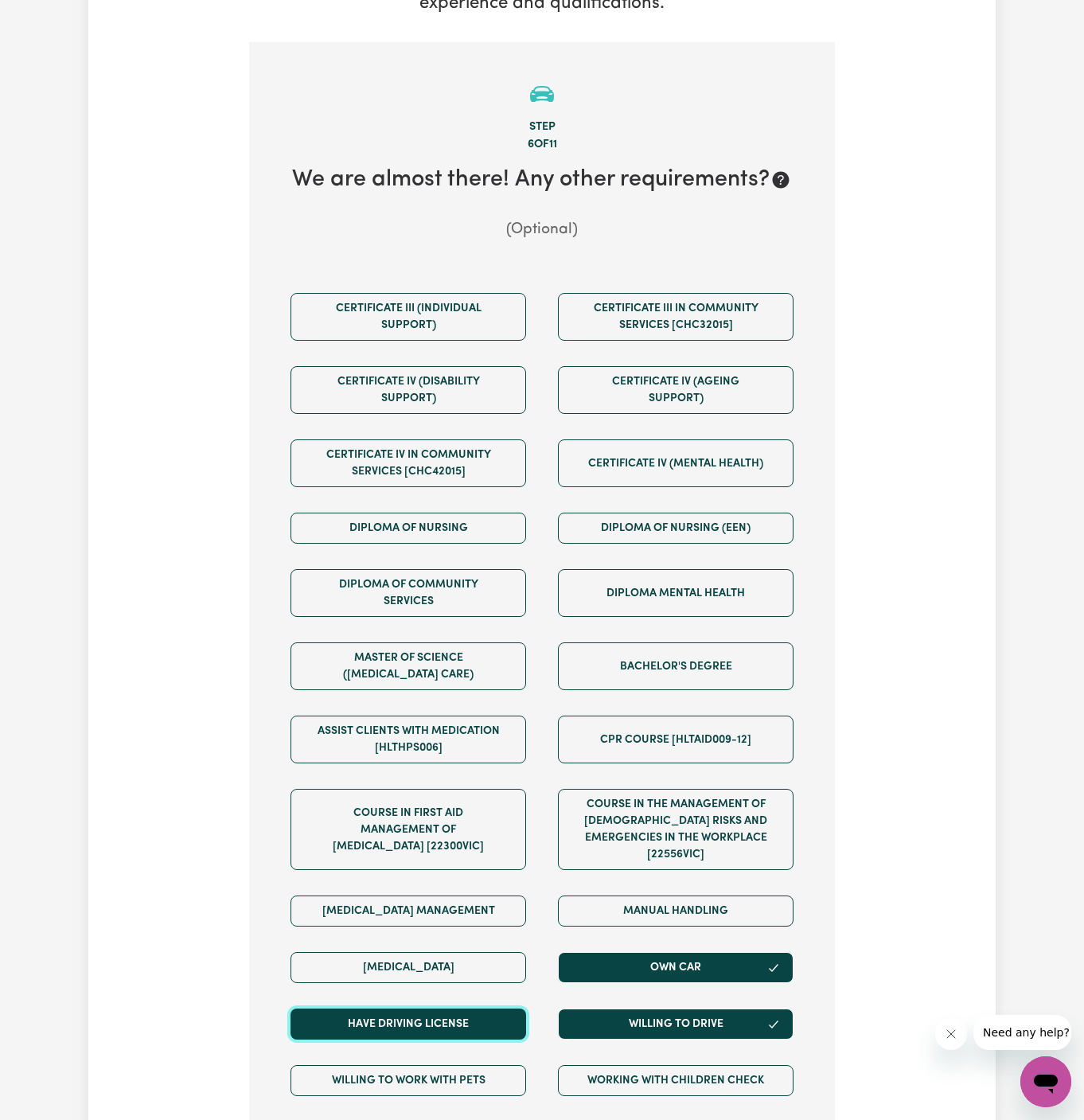
click at [484, 1009] on button "Have driving license" at bounding box center [409, 1024] width 236 height 31
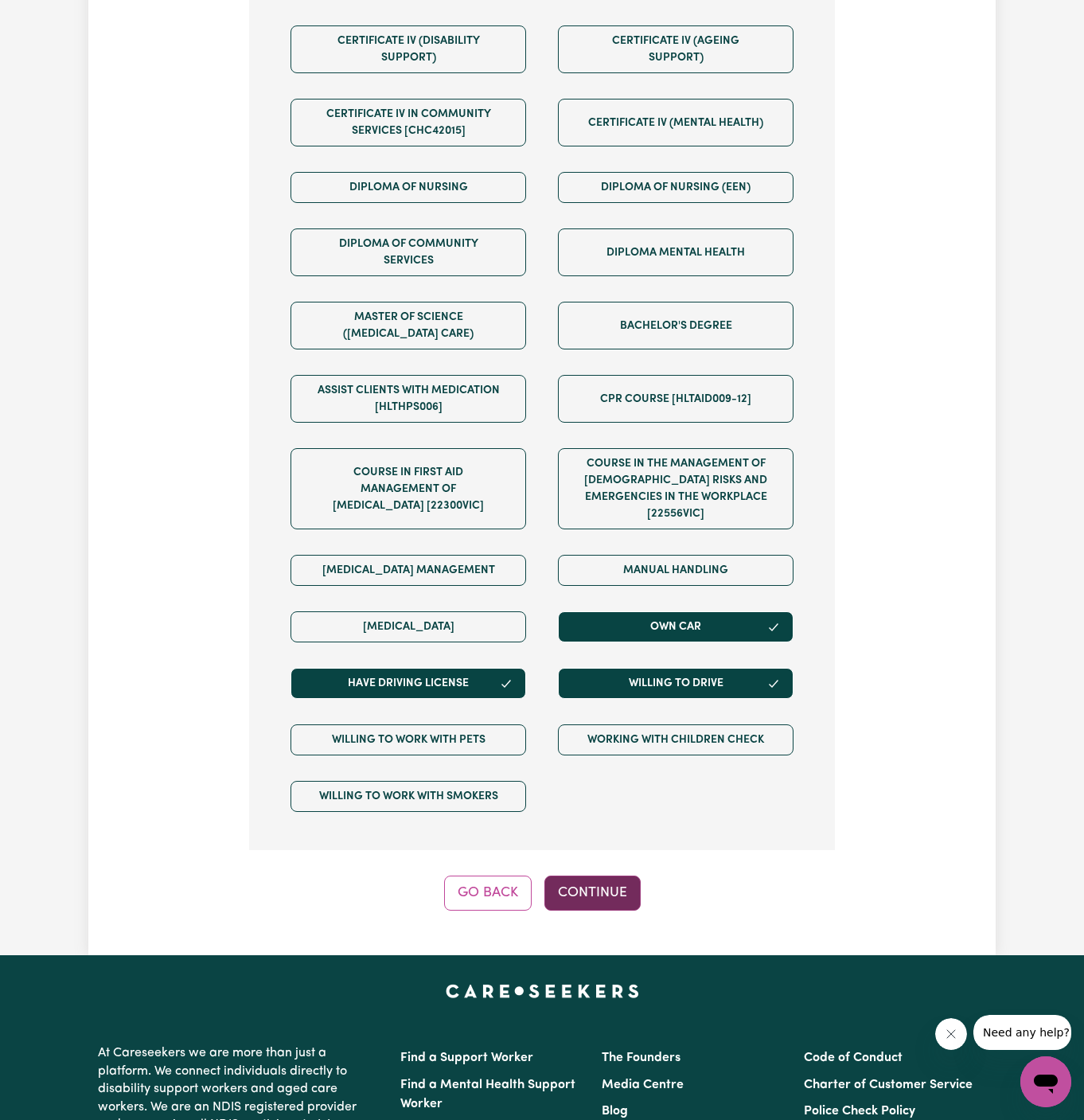
click at [607, 876] on button "Continue" at bounding box center [592, 894] width 96 height 36
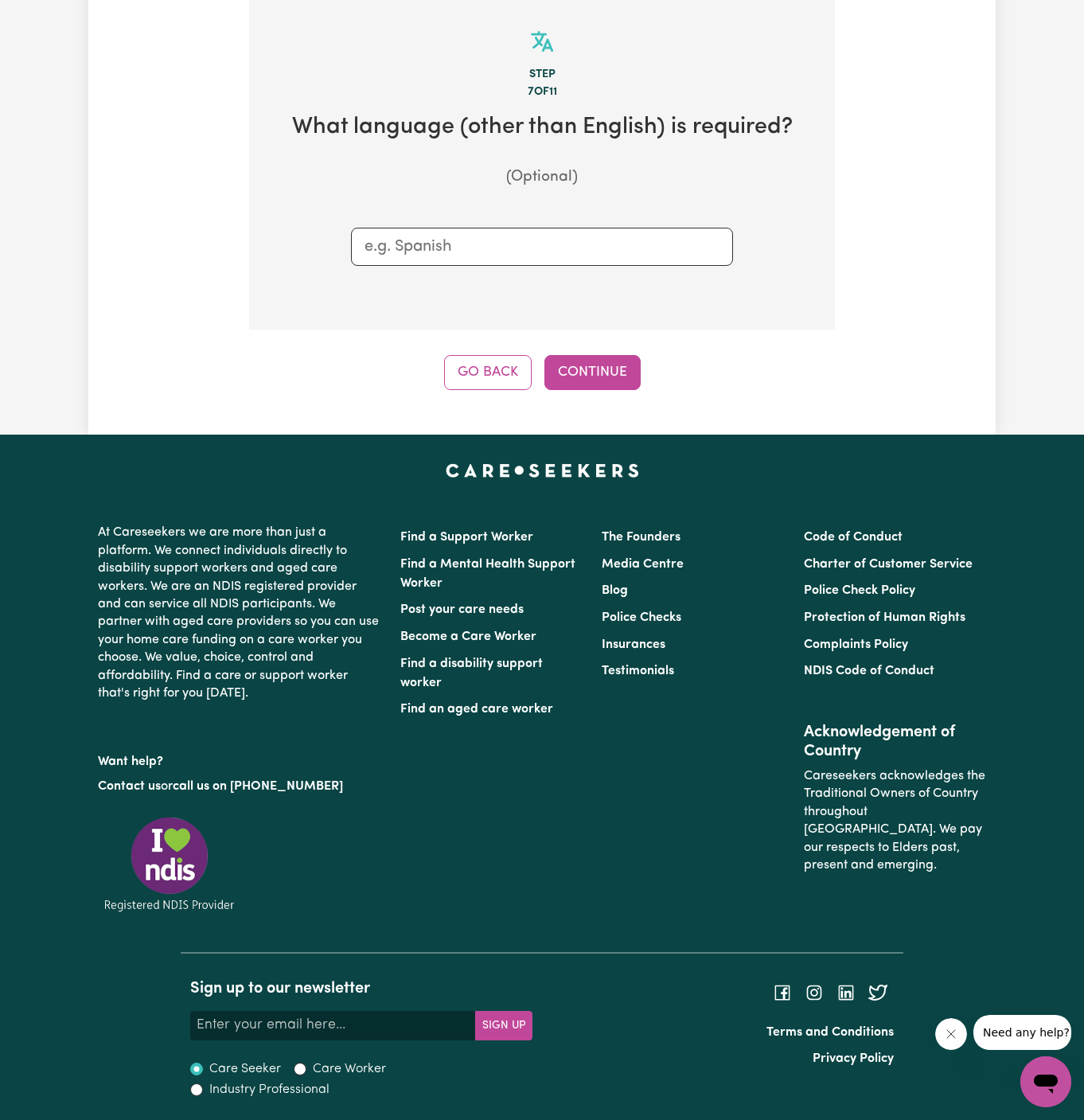
scroll to position [414, 0]
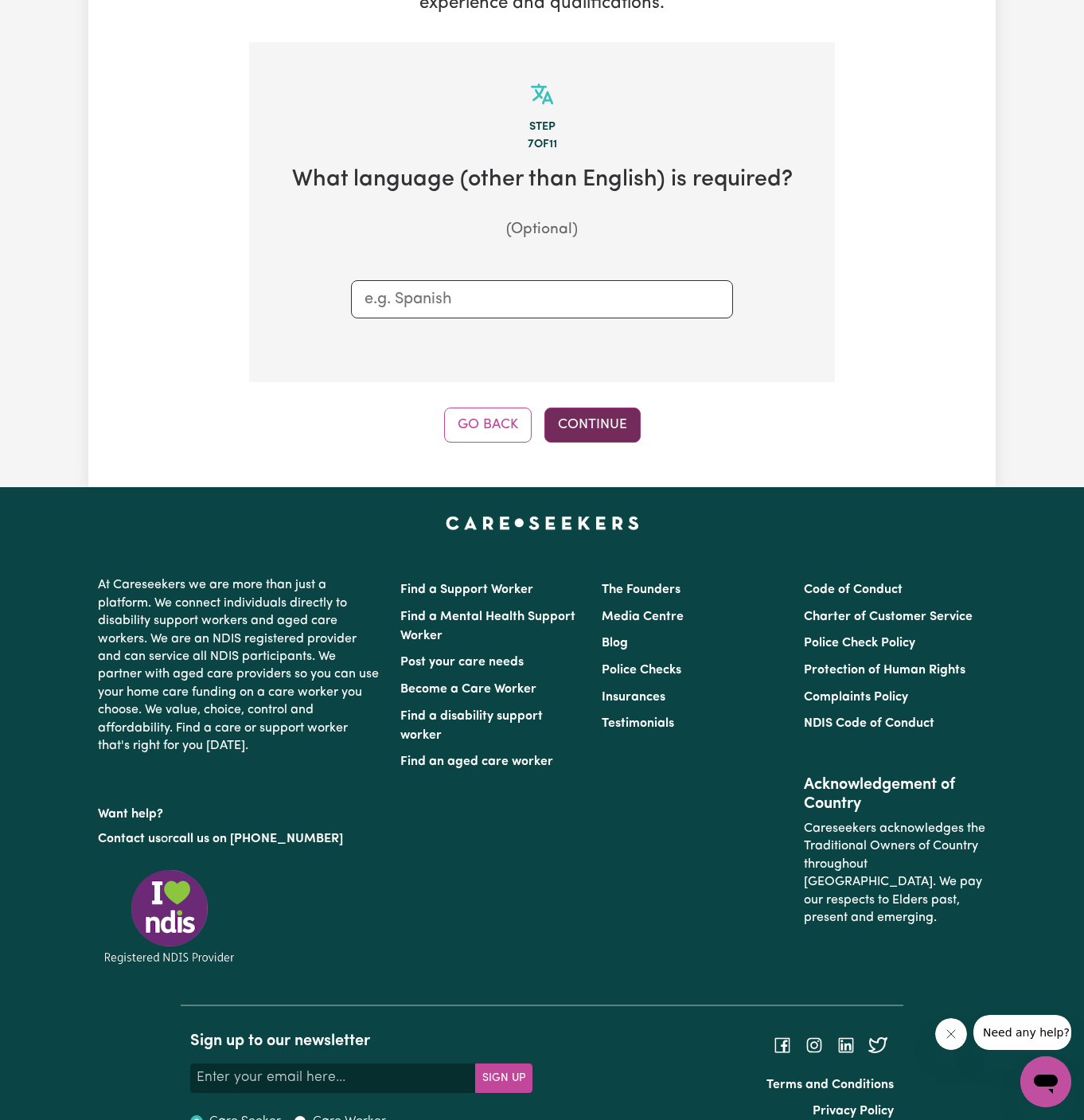
click at [588, 408] on button "Continue" at bounding box center [592, 425] width 96 height 36
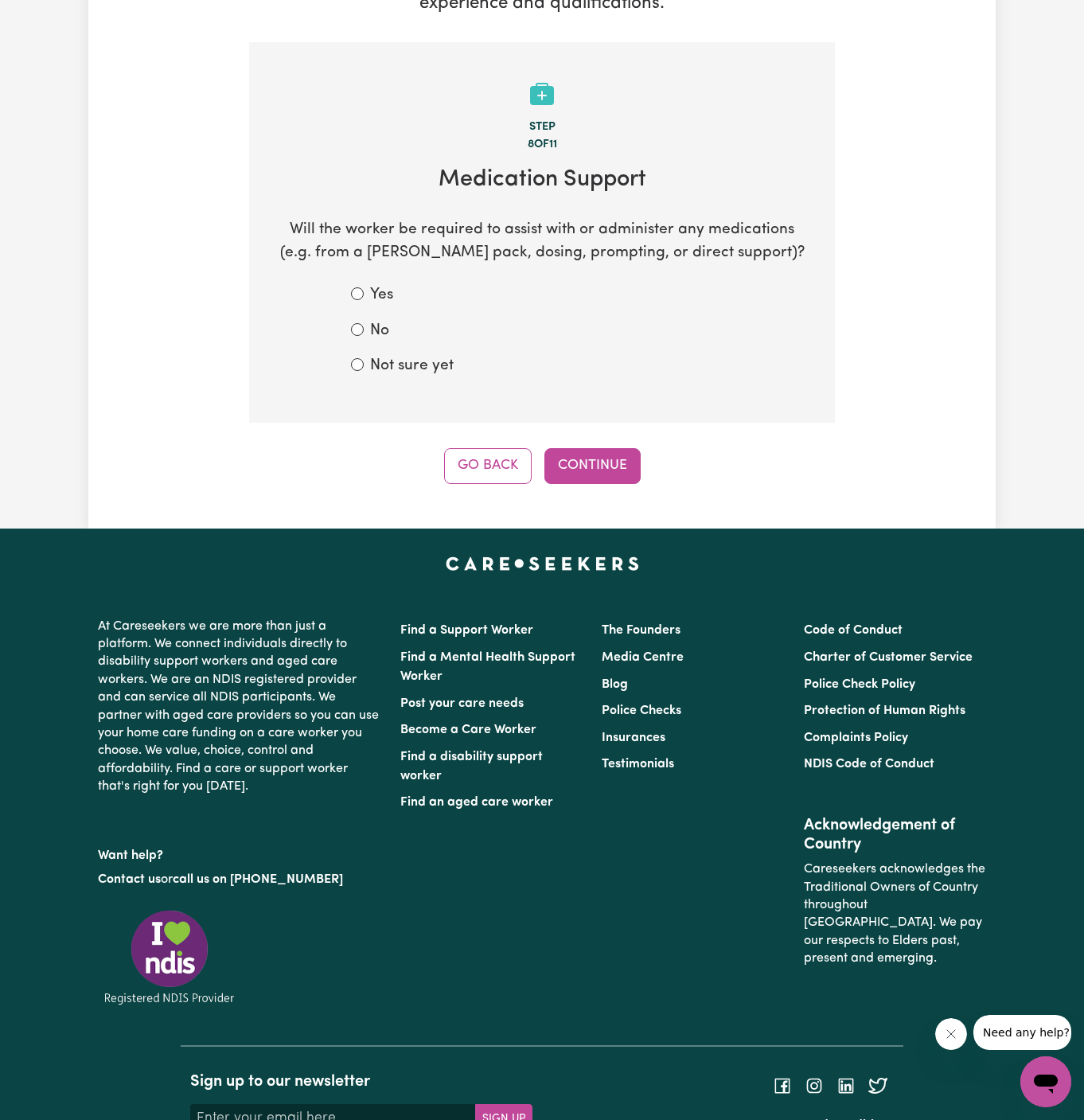
click at [374, 321] on label "No" at bounding box center [380, 332] width 19 height 23
click at [364, 323] on input "No" at bounding box center [357, 329] width 12 height 12
radio input "true"
click at [605, 448] on button "Continue" at bounding box center [592, 465] width 96 height 36
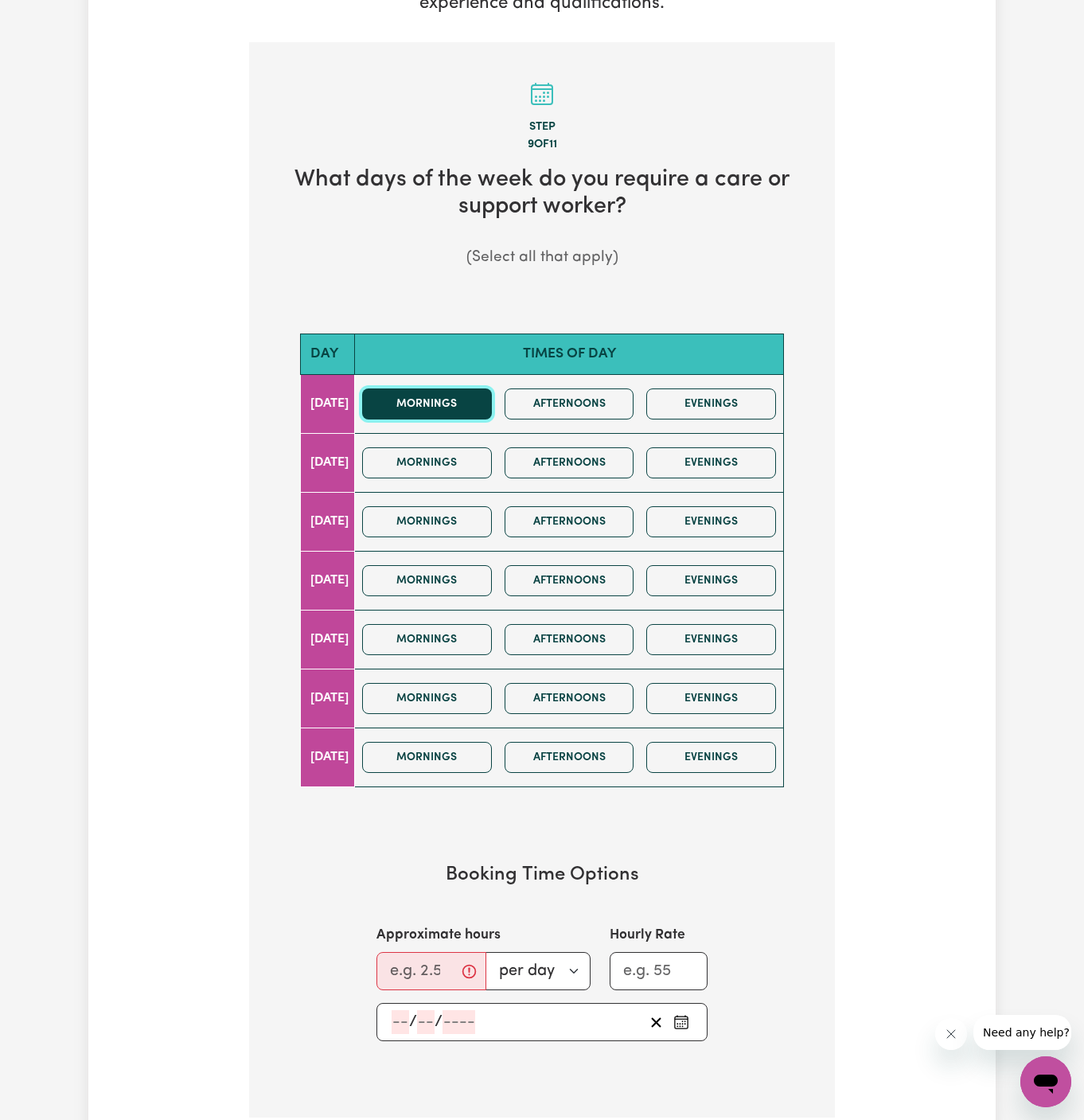
click at [463, 389] on button "Mornings" at bounding box center [426, 404] width 130 height 31
click at [596, 389] on button "Afternoons" at bounding box center [569, 404] width 130 height 31
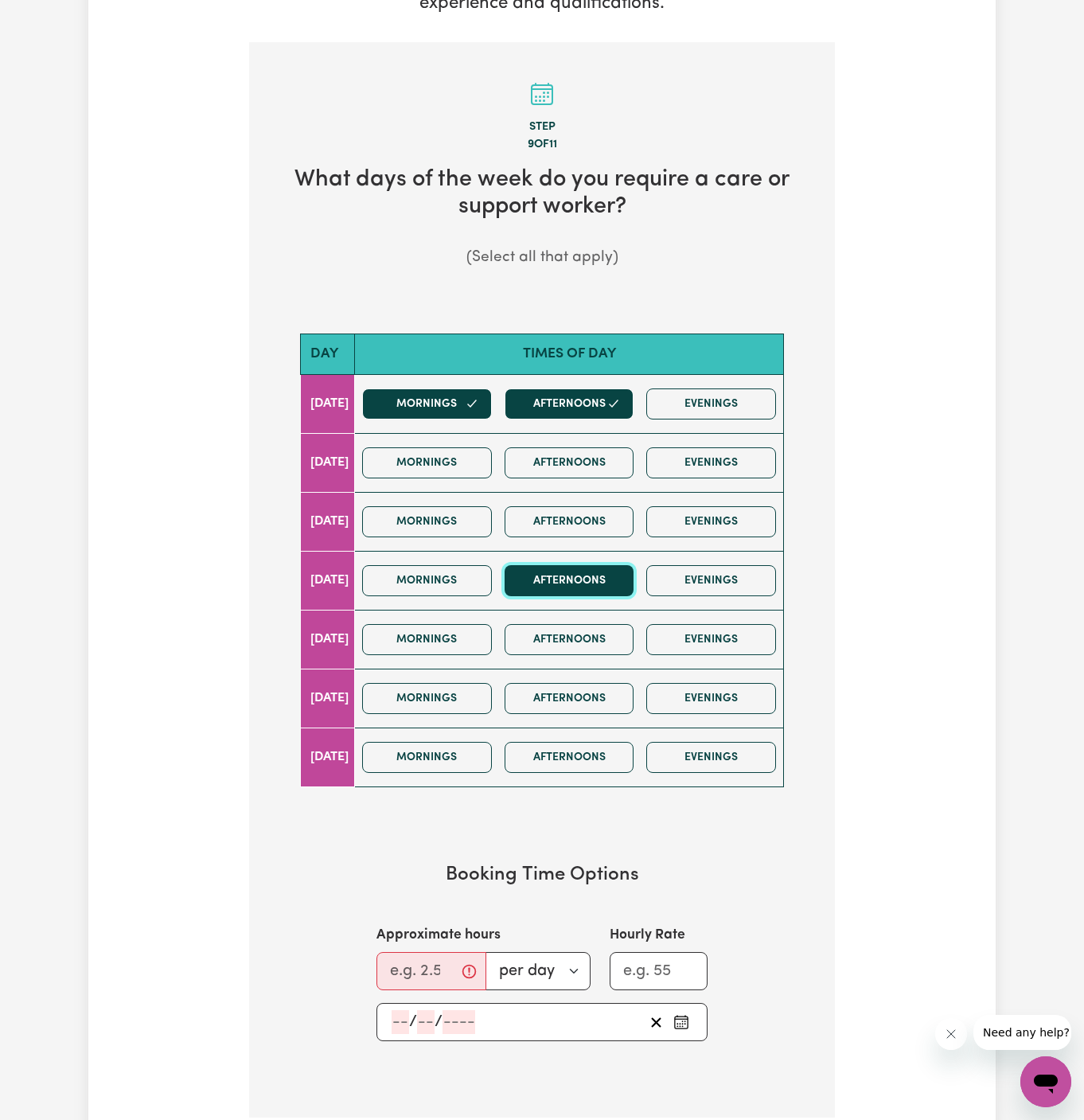
click at [586, 565] on button "Afternoons" at bounding box center [569, 581] width 130 height 31
click at [722, 565] on button "Evenings" at bounding box center [711, 581] width 130 height 31
click at [401, 952] on input "Approximate hours" at bounding box center [431, 971] width 109 height 38
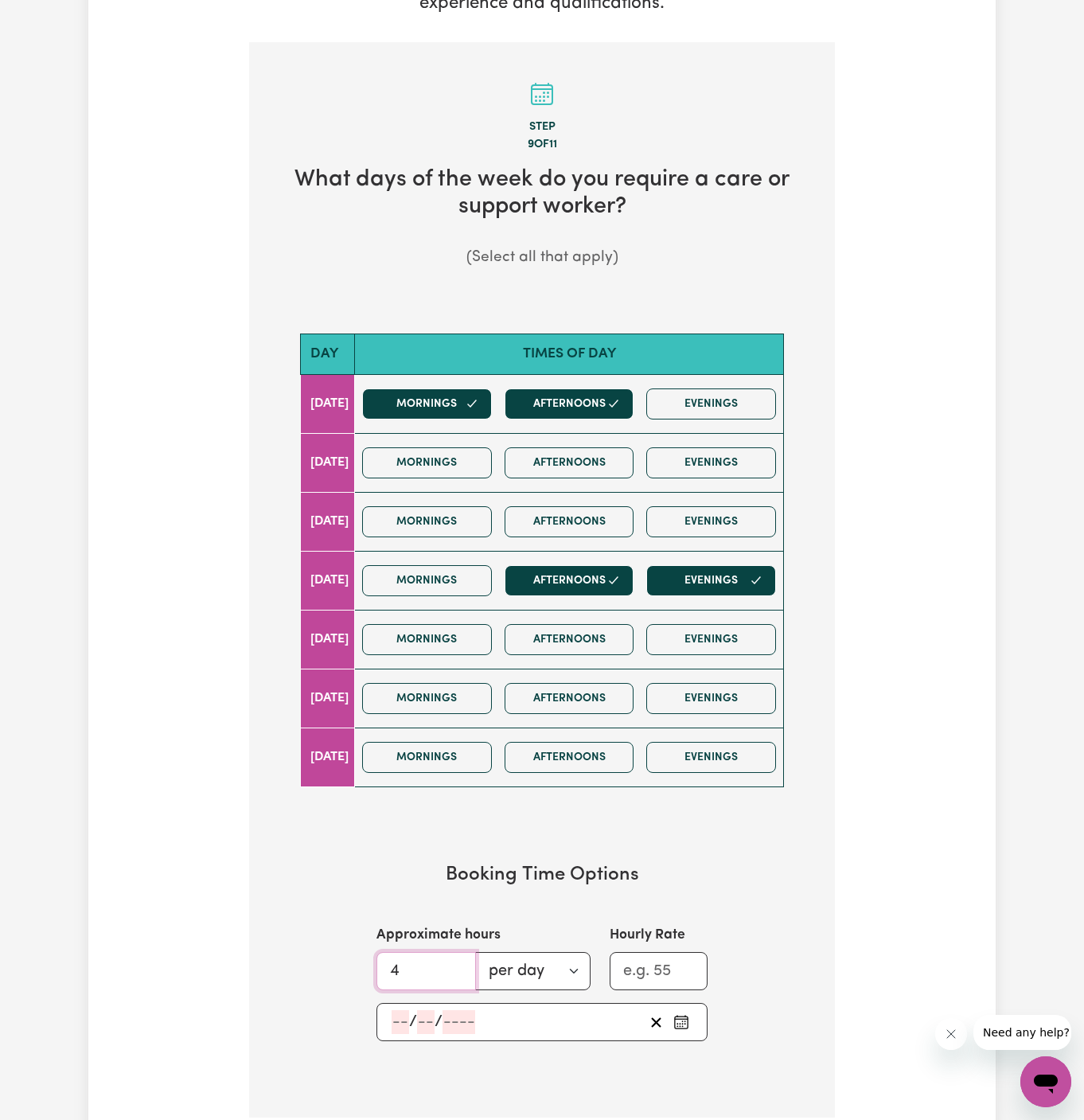
type input "4"
click at [398, 1011] on input "number" at bounding box center [400, 1022] width 17 height 24
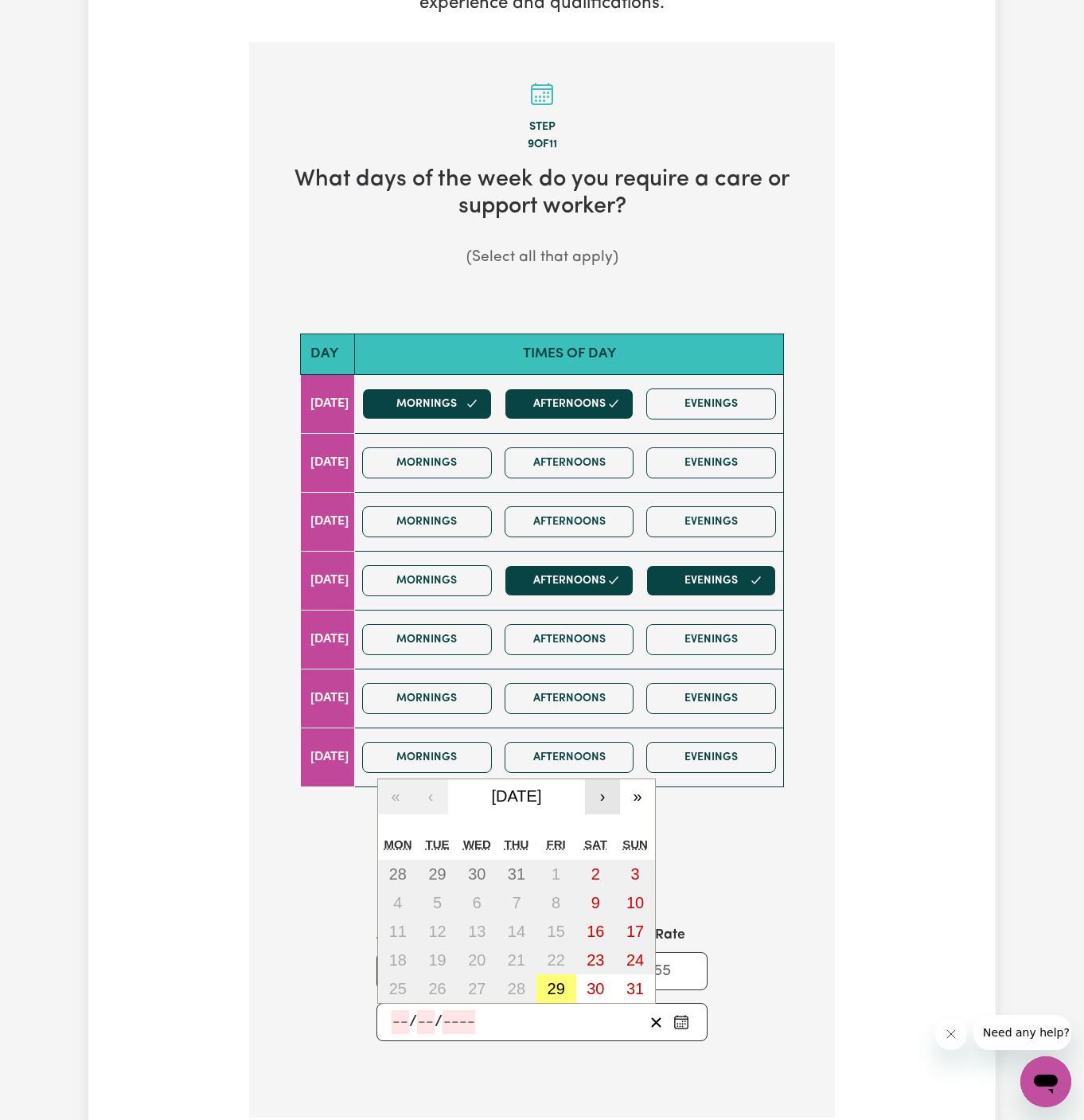
click at [600, 779] on button "›" at bounding box center [602, 797] width 35 height 36
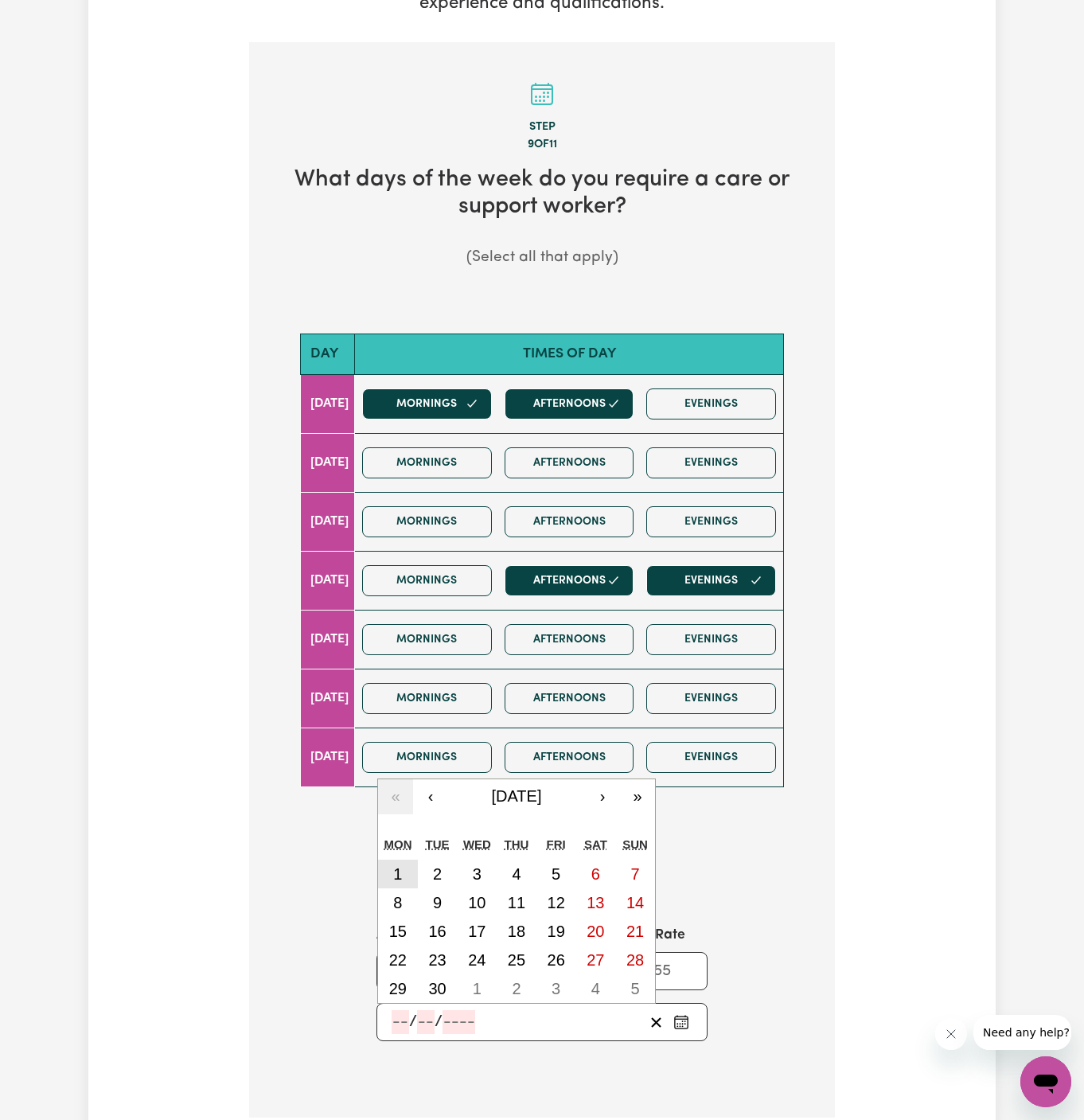
click at [393, 866] on abbr "1" at bounding box center [397, 874] width 9 height 17
type input "[DATE]"
type input "1"
type input "9"
type input "2025"
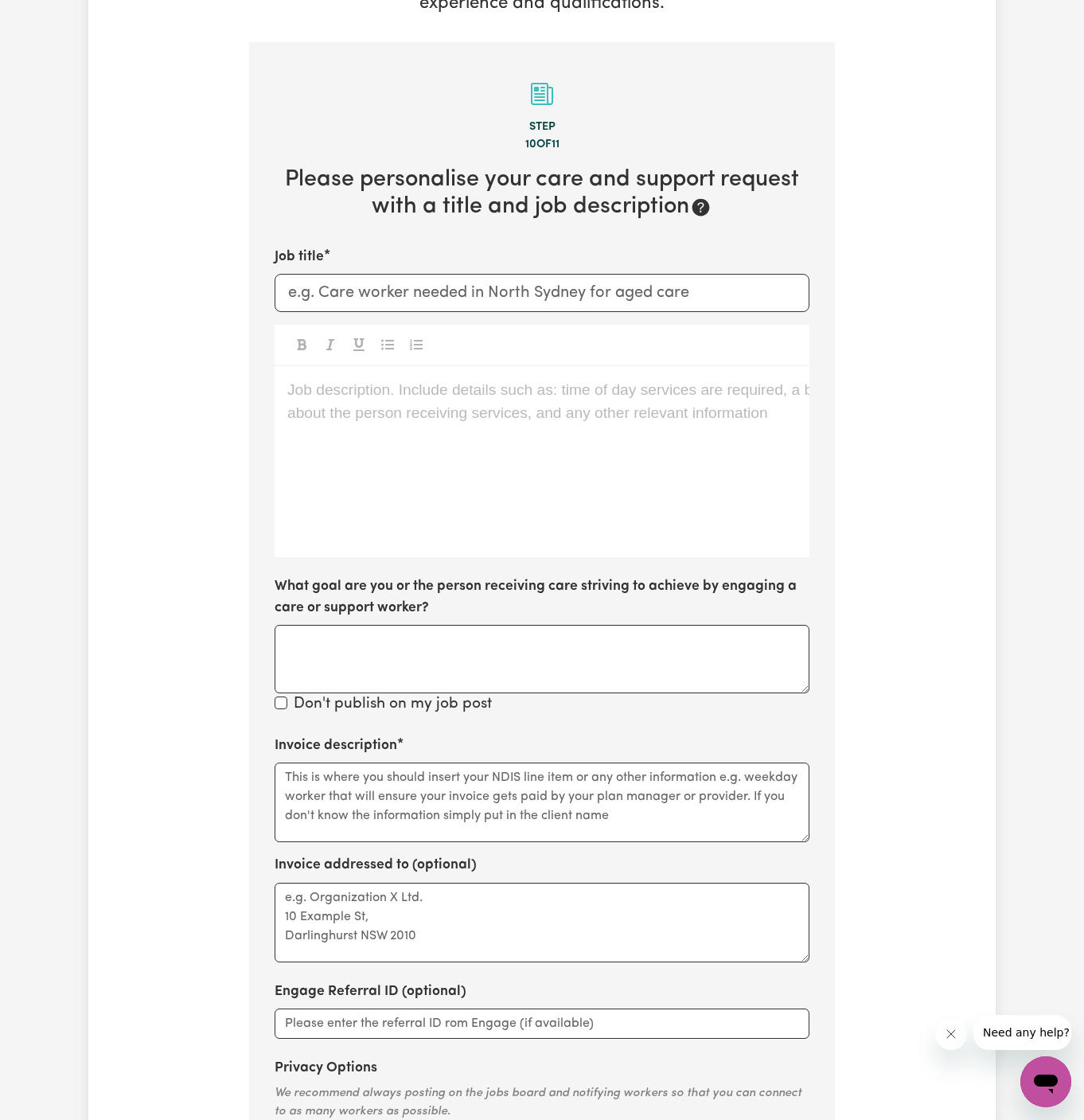
click at [497, 394] on div "Job description. Include details such as: time of day services are required, a …" at bounding box center [542, 462] width 535 height 191
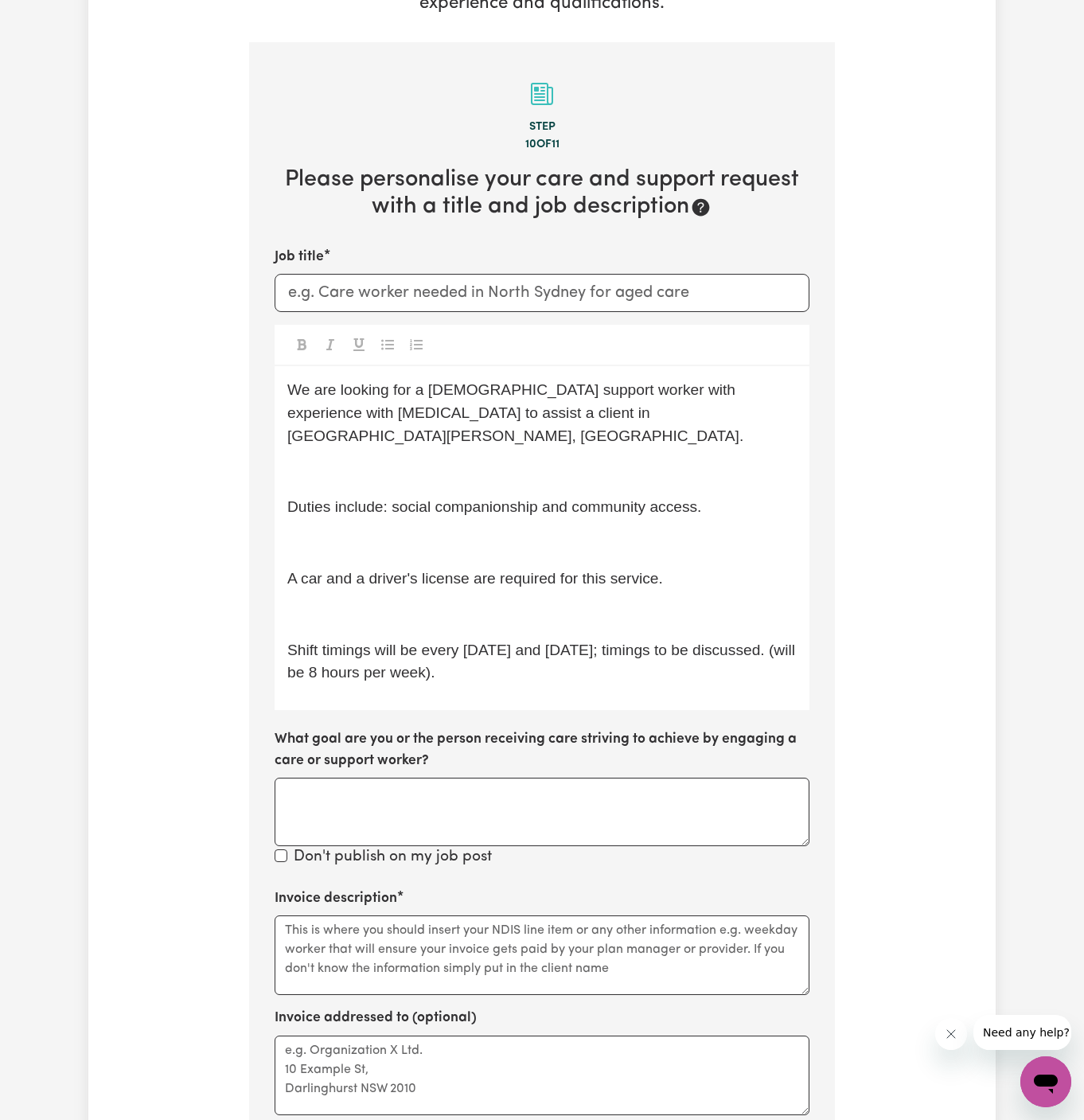
click at [465, 461] on p "﻿" at bounding box center [542, 472] width 509 height 23
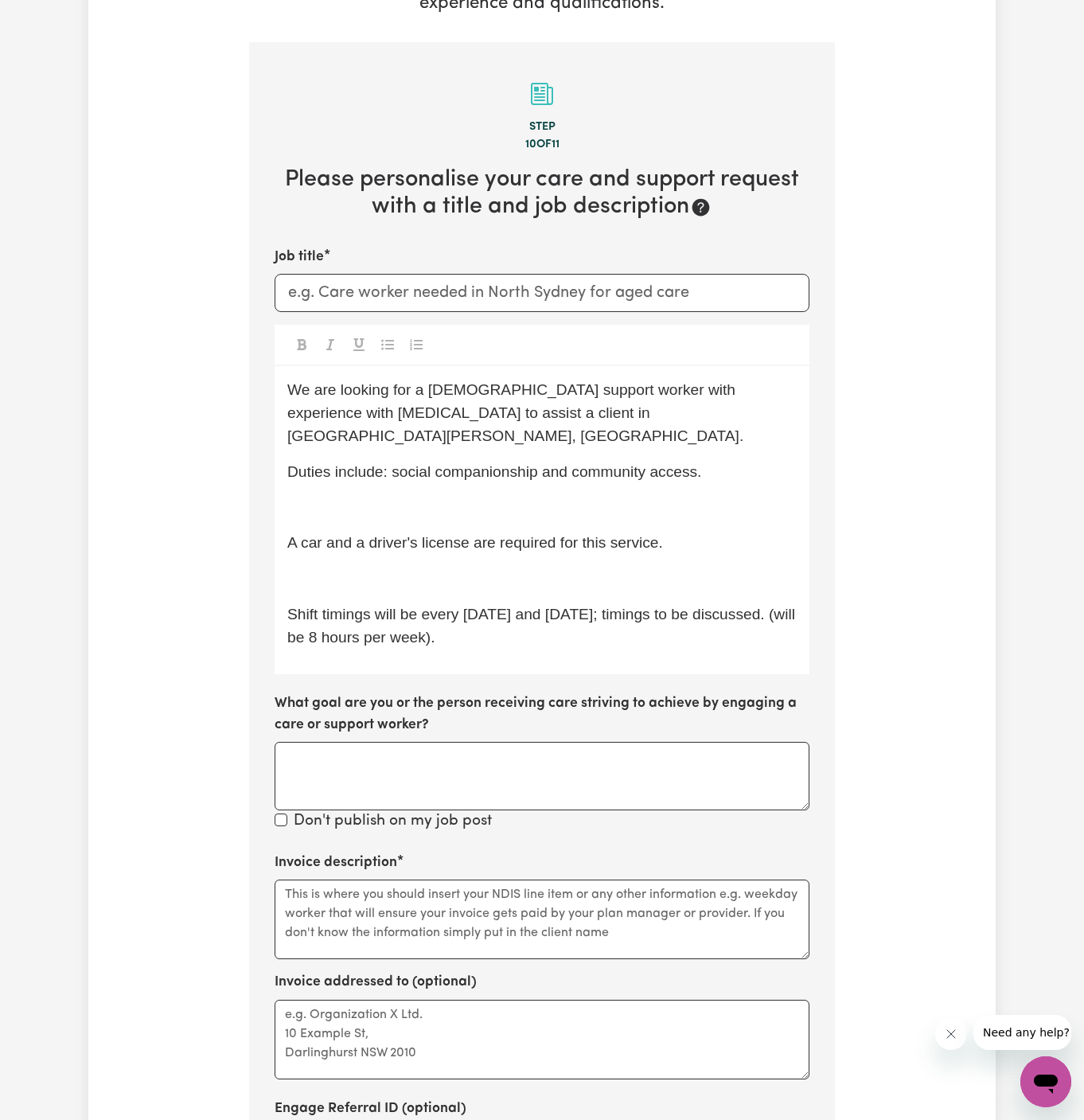
click at [465, 496] on p "﻿" at bounding box center [542, 508] width 509 height 23
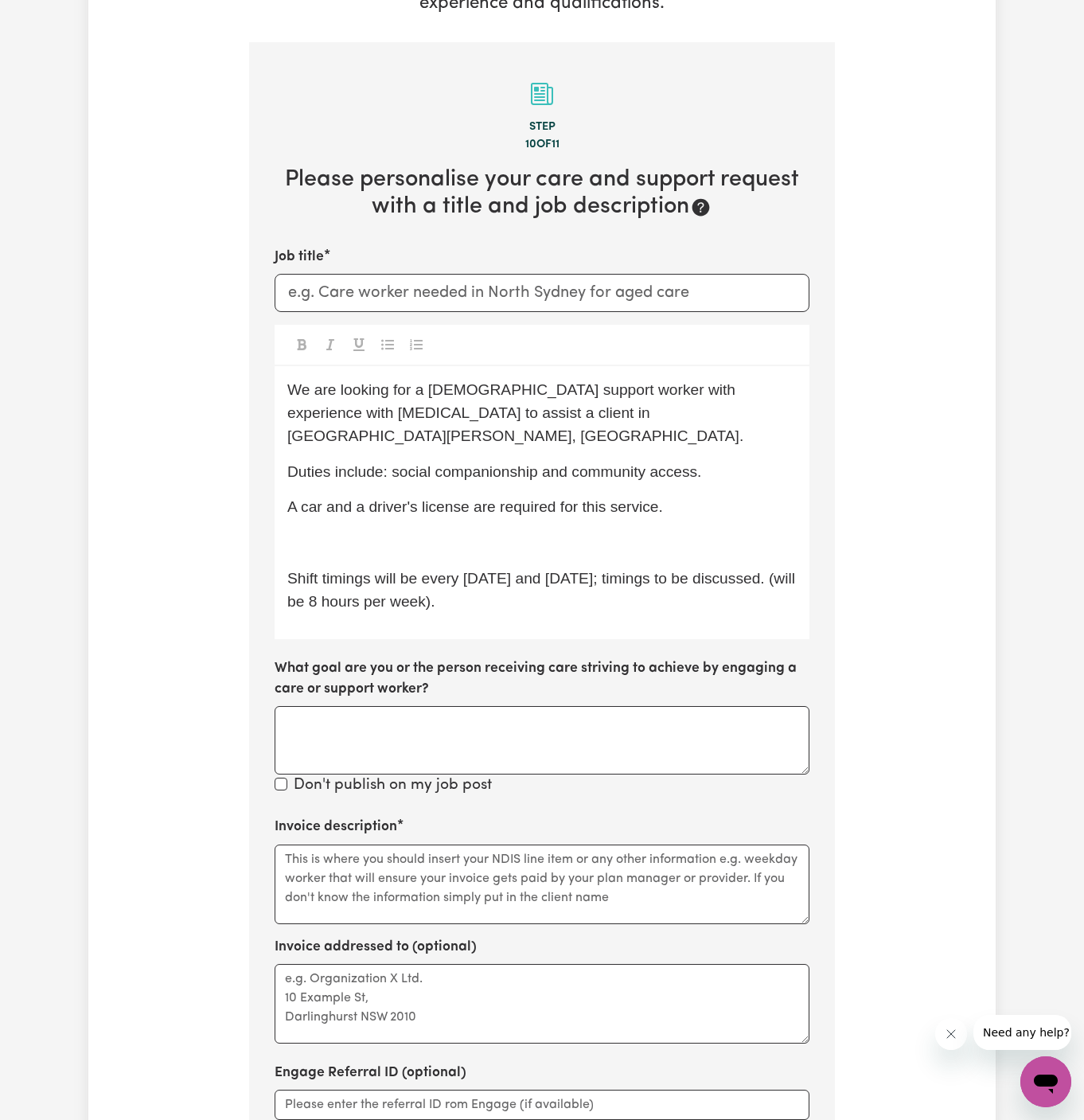
click at [294, 570] on span "Shift timings will be every [DATE] and [DATE]; timings to be discussed. (will b…" at bounding box center [543, 589] width 511 height 39
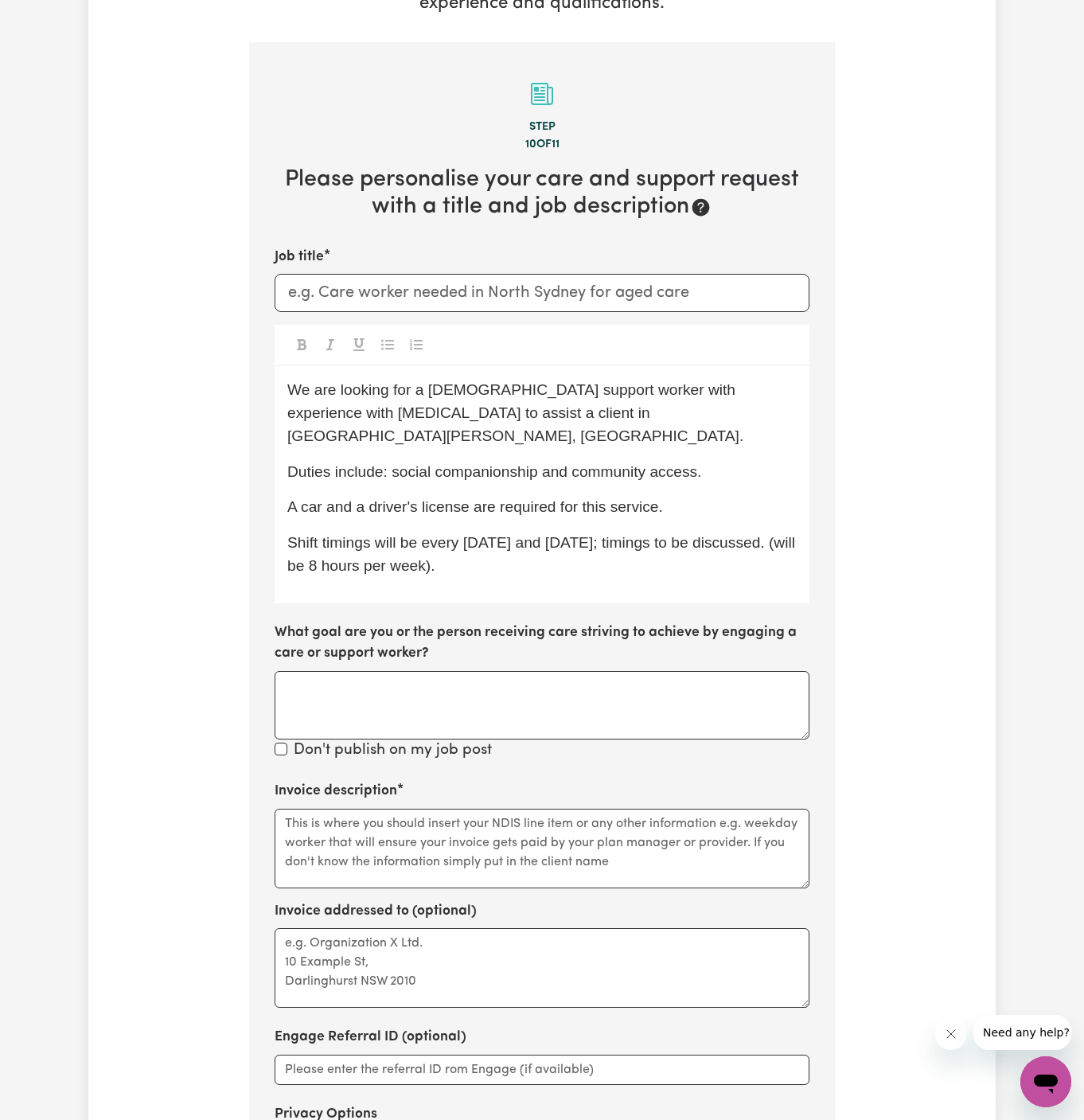
click at [444, 535] on span "Shift timings will be every [DATE] and [DATE]; timings to be discussed. (will b…" at bounding box center [543, 554] width 511 height 39
drag, startPoint x: 423, startPoint y: 476, endPoint x: 612, endPoint y: 512, distance: 192.4
click at [612, 512] on div "We are looking for a [DEMOGRAPHIC_DATA] support worker with experience with [ME…" at bounding box center [542, 485] width 535 height 237
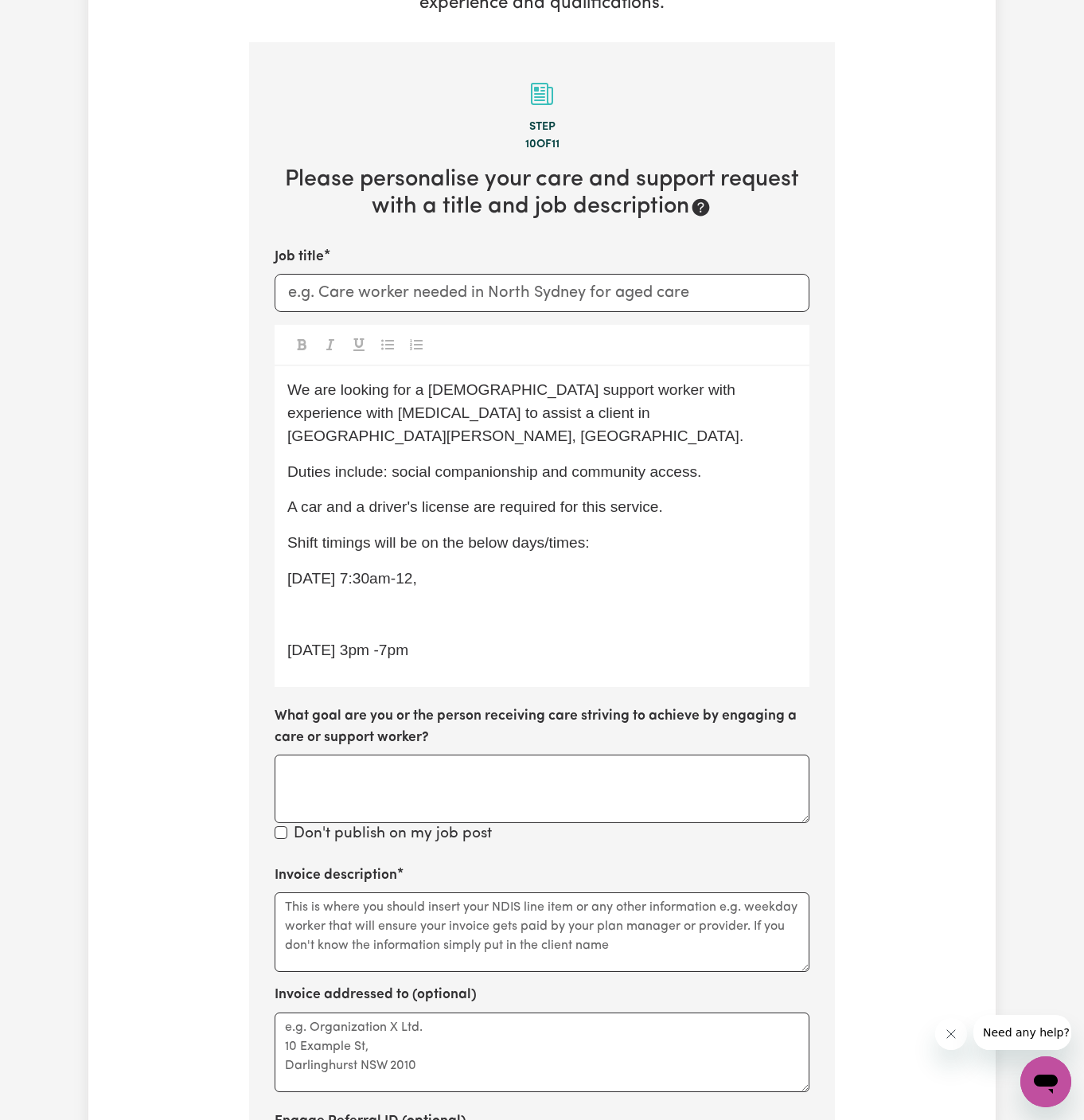
click at [292, 642] on span "[DATE] 3pm -7pm" at bounding box center [348, 650] width 121 height 16
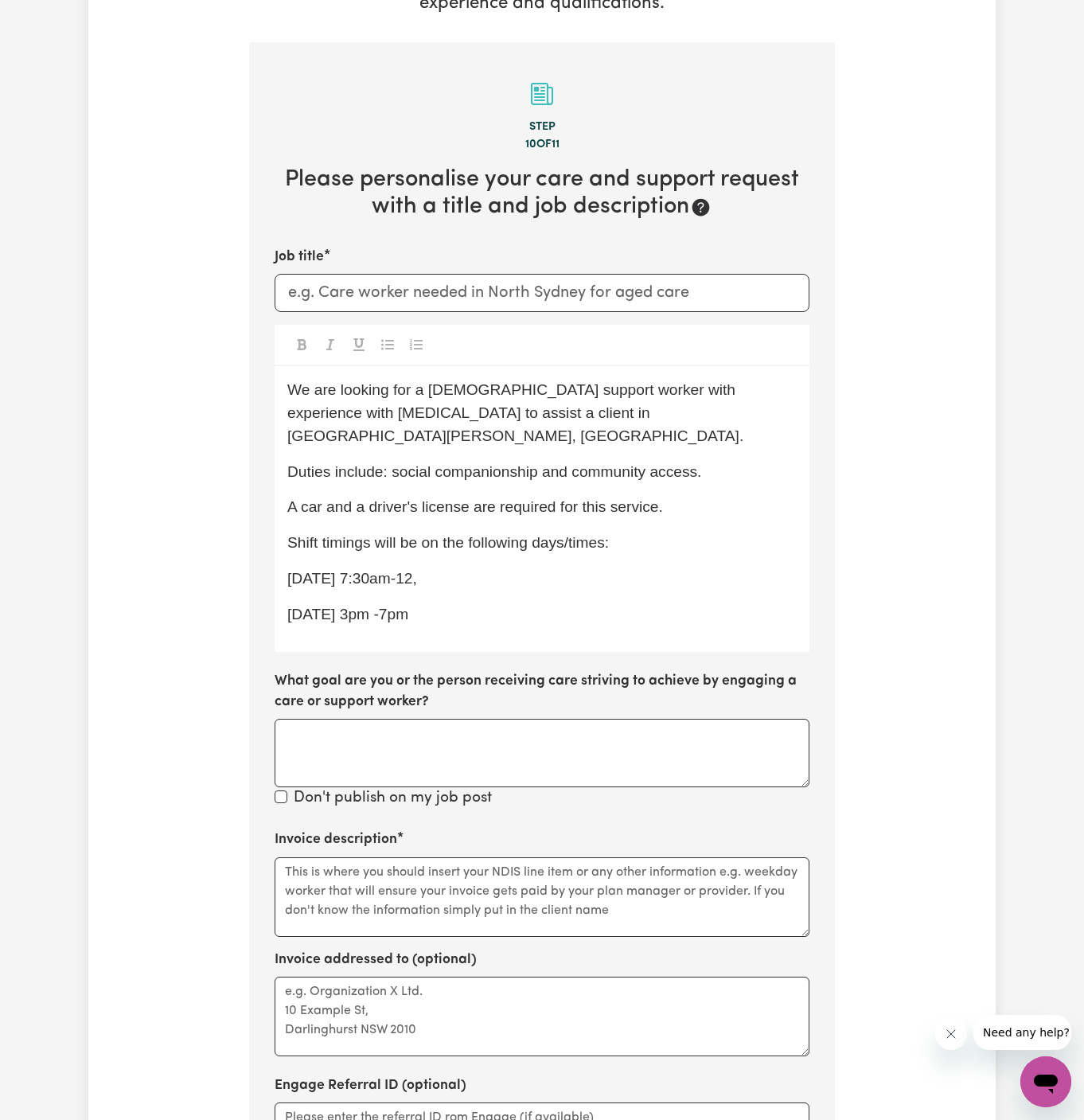
click at [451, 568] on p "[DATE] 7:30am-12," at bounding box center [542, 580] width 509 height 23
drag, startPoint x: 443, startPoint y: 554, endPoint x: 293, endPoint y: 525, distance: 152.8
click at [293, 525] on div "We are looking for a [DEMOGRAPHIC_DATA] support worker with experience with [ME…" at bounding box center [542, 509] width 535 height 285
drag, startPoint x: 289, startPoint y: 514, endPoint x: 497, endPoint y: 544, distance: 210.2
click at [497, 544] on div "We are looking for a [DEMOGRAPHIC_DATA] support worker with experience with [ME…" at bounding box center [542, 509] width 535 height 285
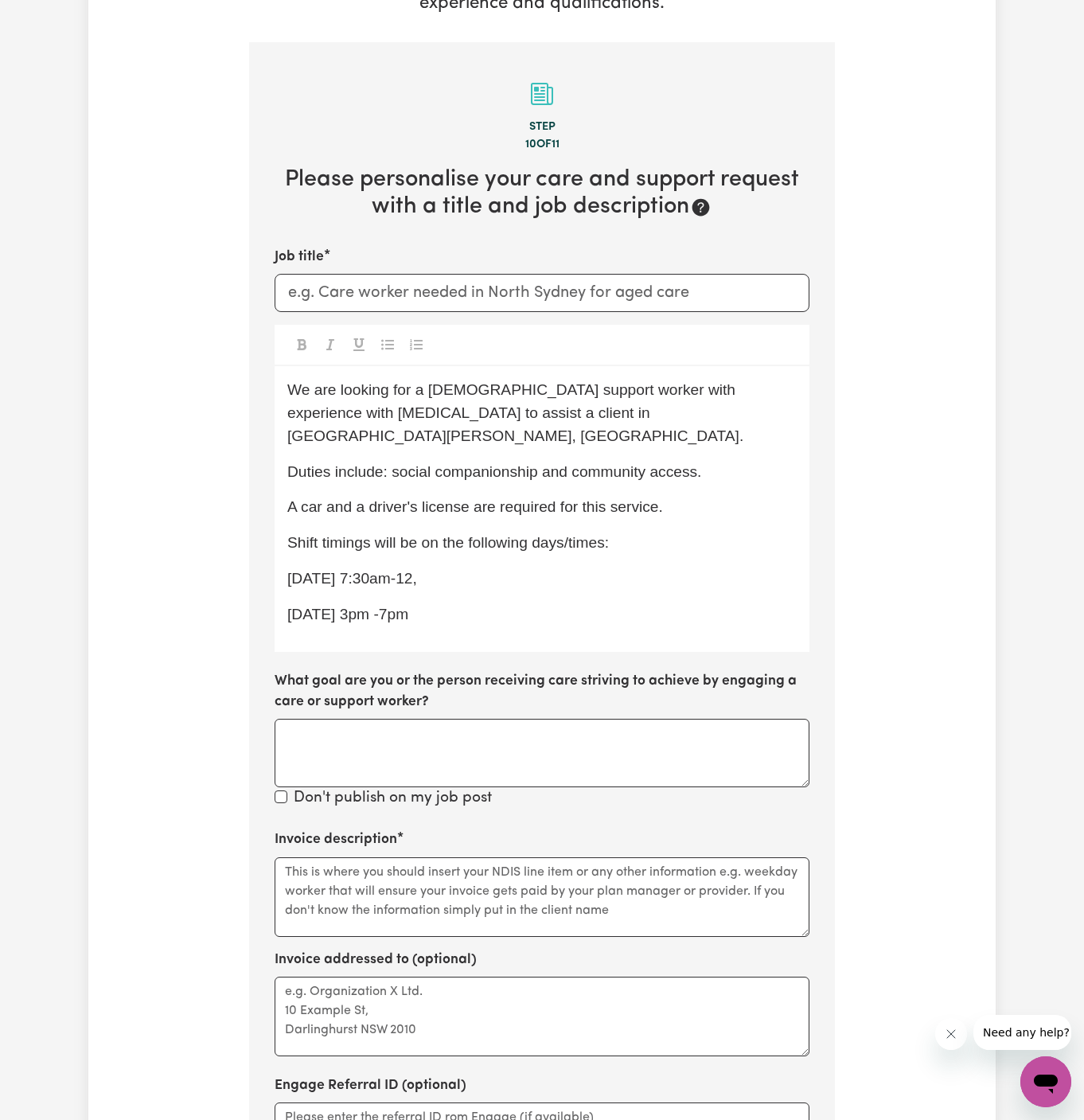
click at [390, 324] on div at bounding box center [542, 345] width 535 height 41
drag, startPoint x: 434, startPoint y: 543, endPoint x: 272, endPoint y: 499, distance: 167.9
click at [272, 499] on section "Step 10 of 11 Please personalise your care and support request with a title and…" at bounding box center [542, 676] width 586 height 1267
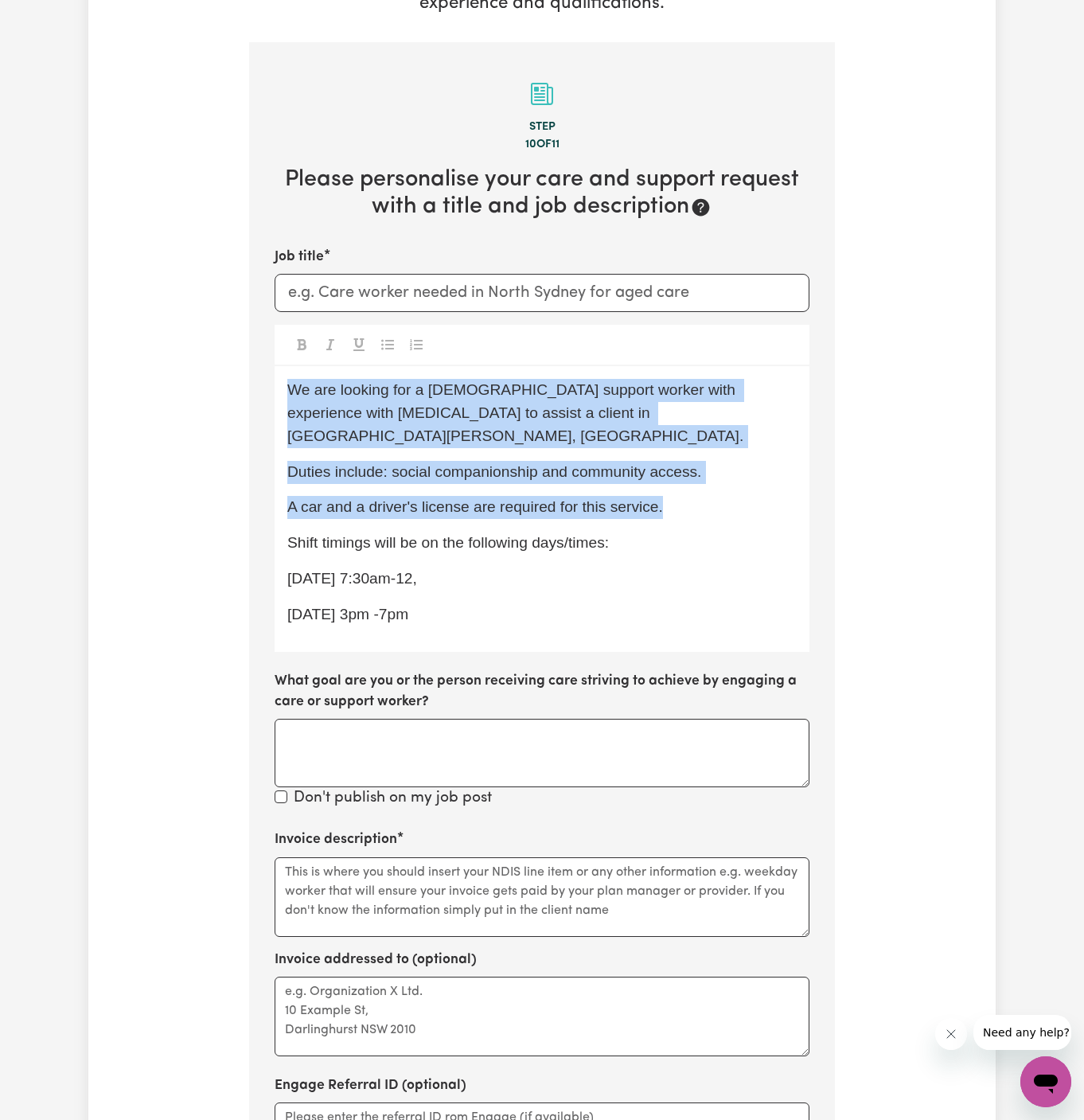
click at [386, 339] on icon "Toggle undefined" at bounding box center [387, 345] width 12 height 12
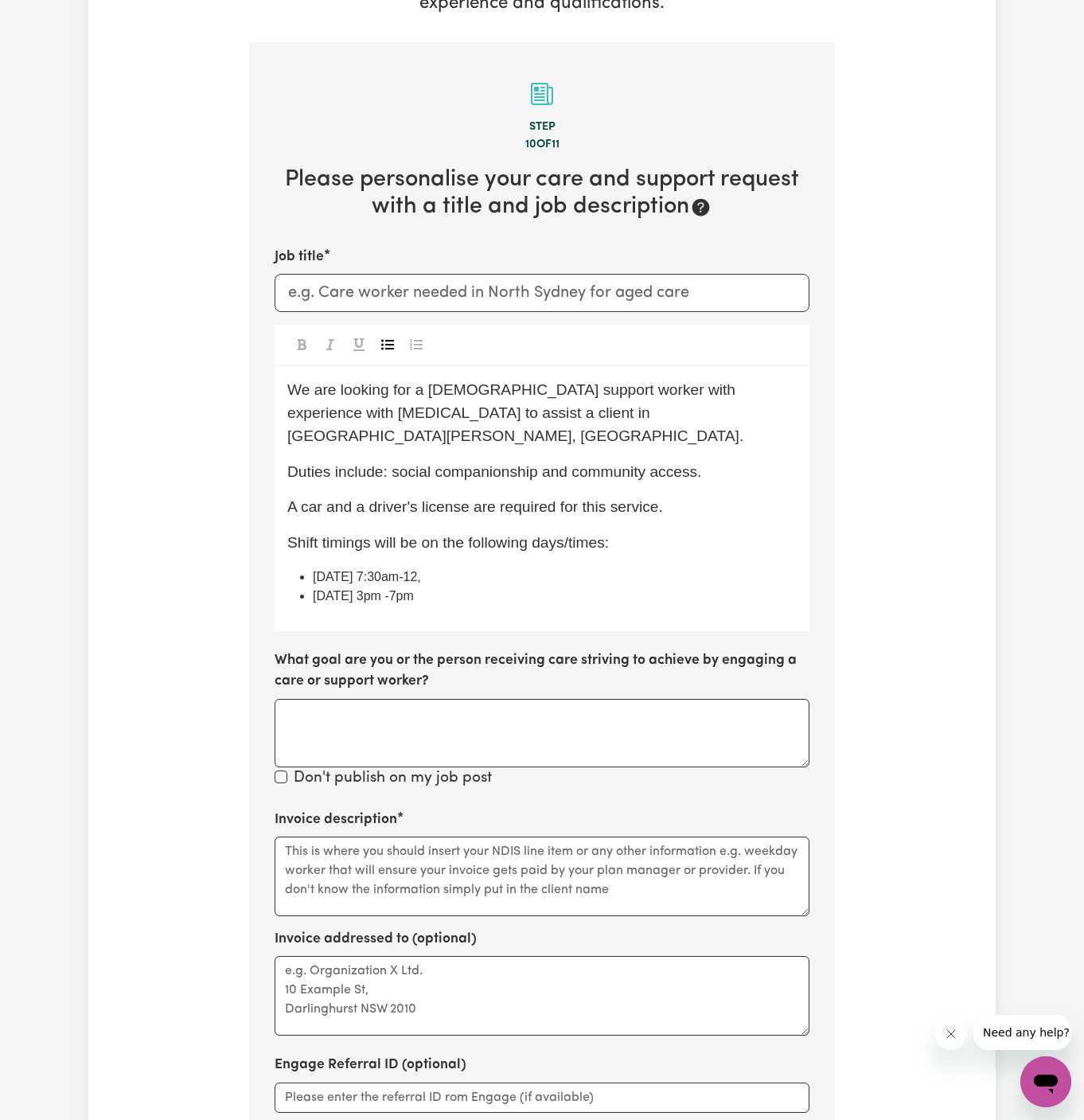
click at [460, 465] on div "We are looking for a [DEMOGRAPHIC_DATA] support worker with experience with [ME…" at bounding box center [542, 499] width 535 height 265
click at [362, 570] on span "[DATE] 7:30am-12," at bounding box center [366, 577] width 108 height 13
click at [367, 570] on span "[DATE] 7:30am-12," at bounding box center [366, 577] width 108 height 13
click at [361, 570] on span "[DATE] 7:30am-12," at bounding box center [366, 577] width 108 height 13
click at [375, 589] on span "[DATE] 3pm -7pm" at bounding box center [363, 596] width 101 height 13
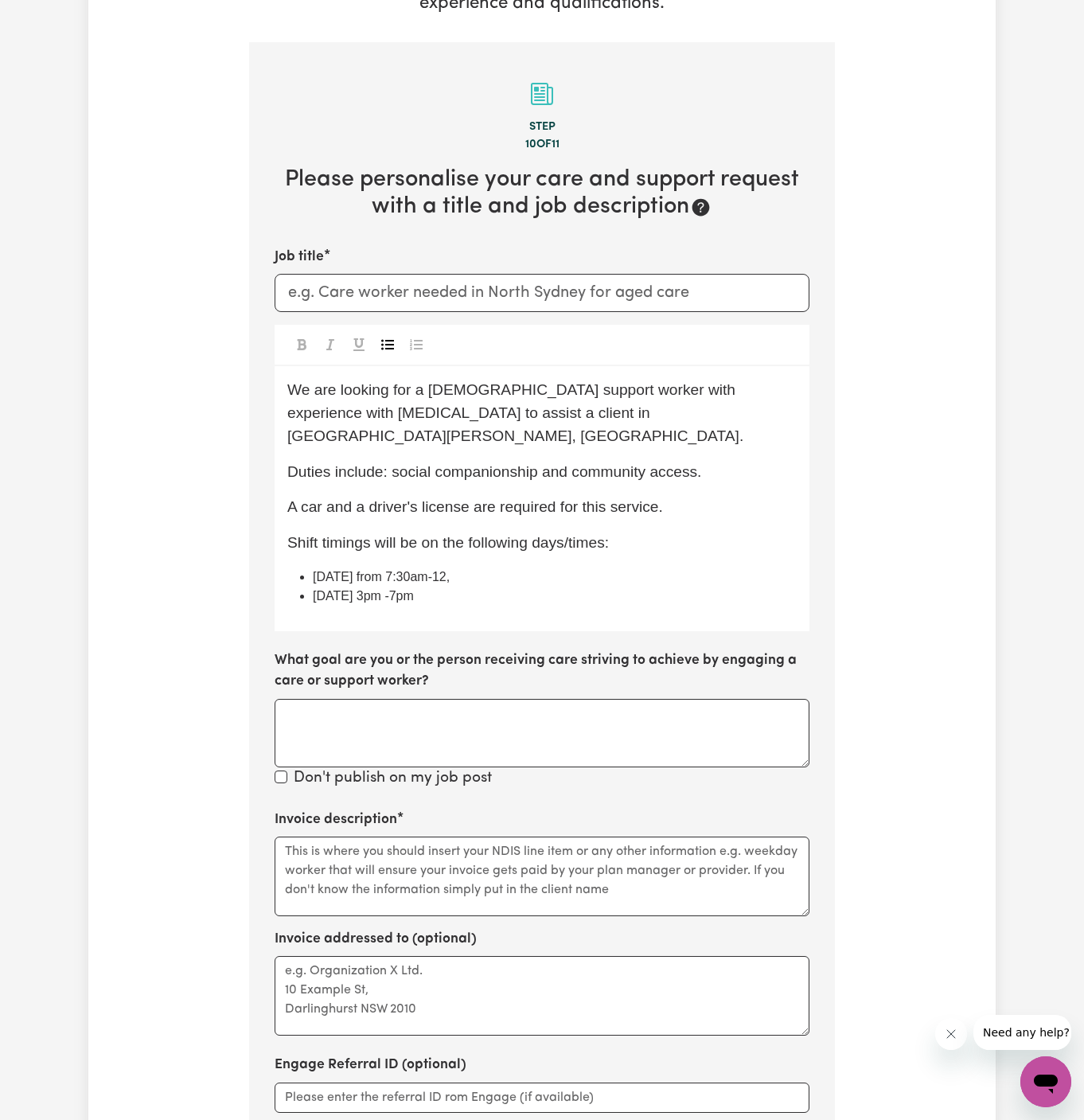
click at [368, 589] on span "[DATE] 3pm -7pm" at bounding box center [363, 596] width 101 height 13
click at [420, 570] on span "[DATE] from 7:30am-12," at bounding box center [381, 577] width 137 height 13
click at [445, 570] on span "[DATE] from 7:30 am-12," at bounding box center [383, 577] width 141 height 13
click at [487, 568] on li "[DATE] from 7:30 am to 12," at bounding box center [554, 578] width 483 height 19
click at [472, 570] on span "[DATE] from 7:30 am to 1 pm" at bounding box center [395, 577] width 165 height 13
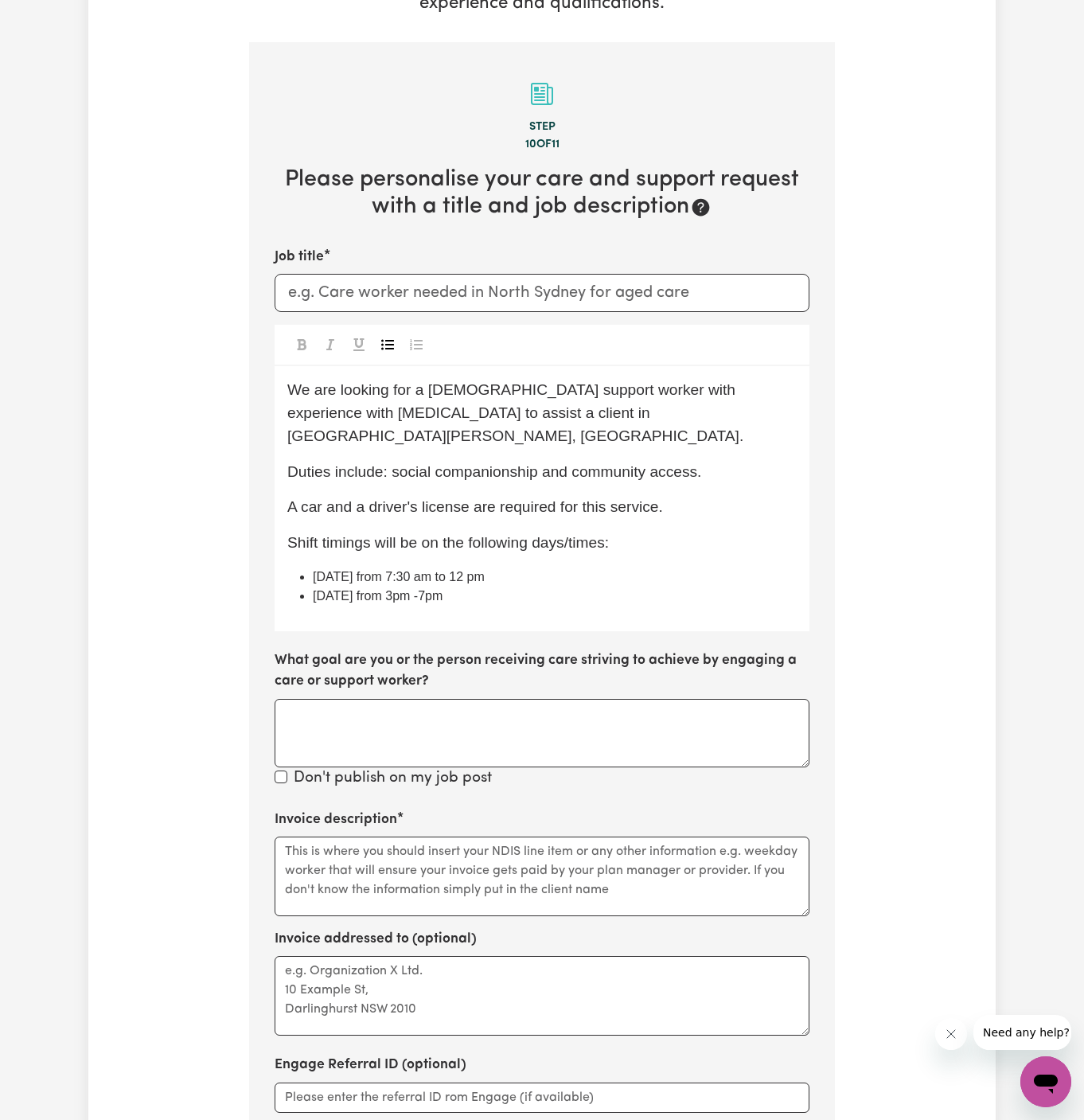
click at [437, 589] on span "[DATE] from 3pm -7pm" at bounding box center [377, 596] width 130 height 13
click at [408, 589] on span "[DATE] from 3pm to 7pm" at bounding box center [383, 596] width 140 height 13
click at [454, 589] on span "[DATE] from 3 pm to 7pm" at bounding box center [384, 596] width 143 height 13
click at [507, 586] on li "[DATE] from 3 pm to 7 pm" at bounding box center [554, 596] width 483 height 19
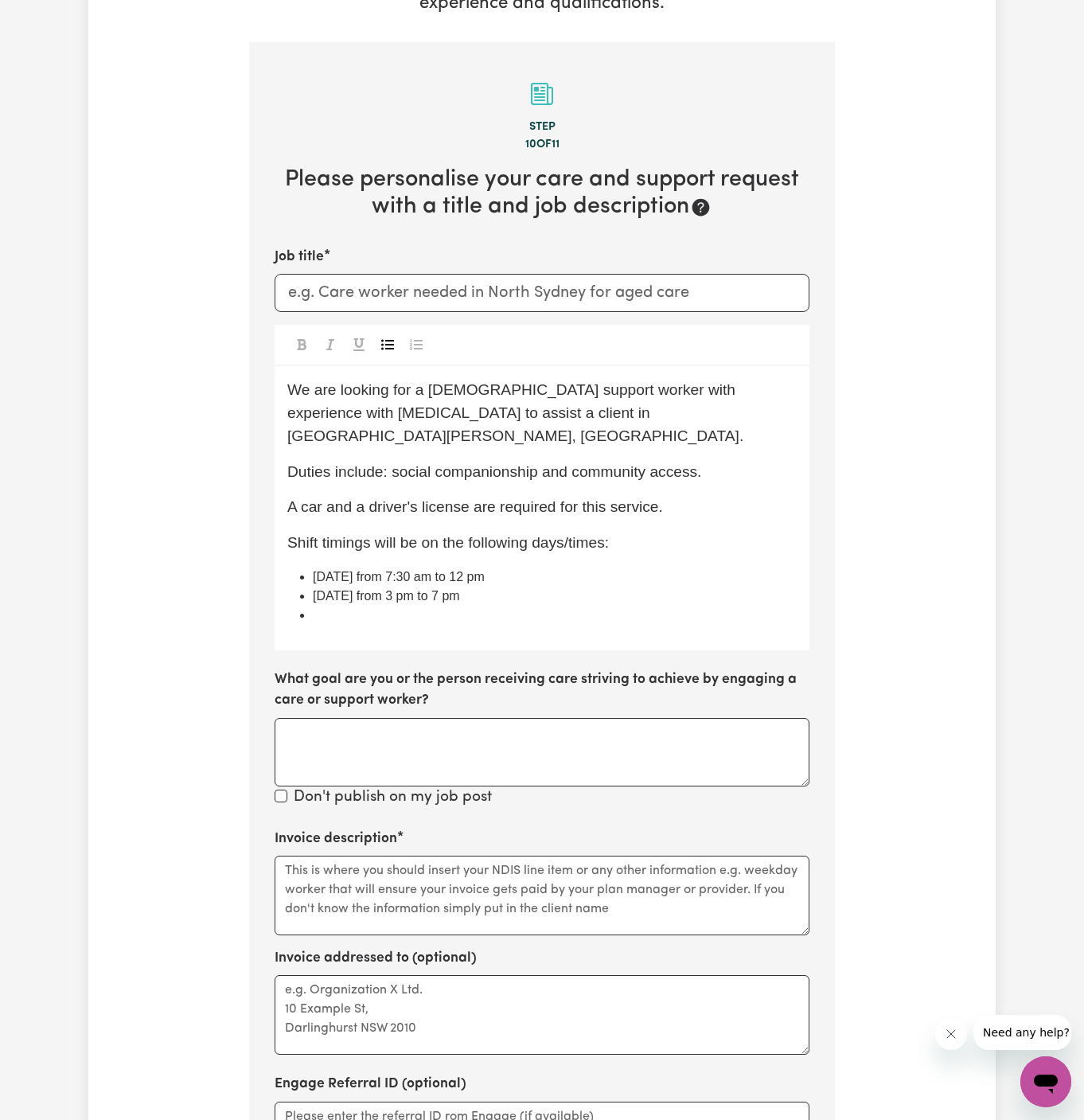
click at [389, 339] on icon "Toggle undefined" at bounding box center [387, 345] width 12 height 12
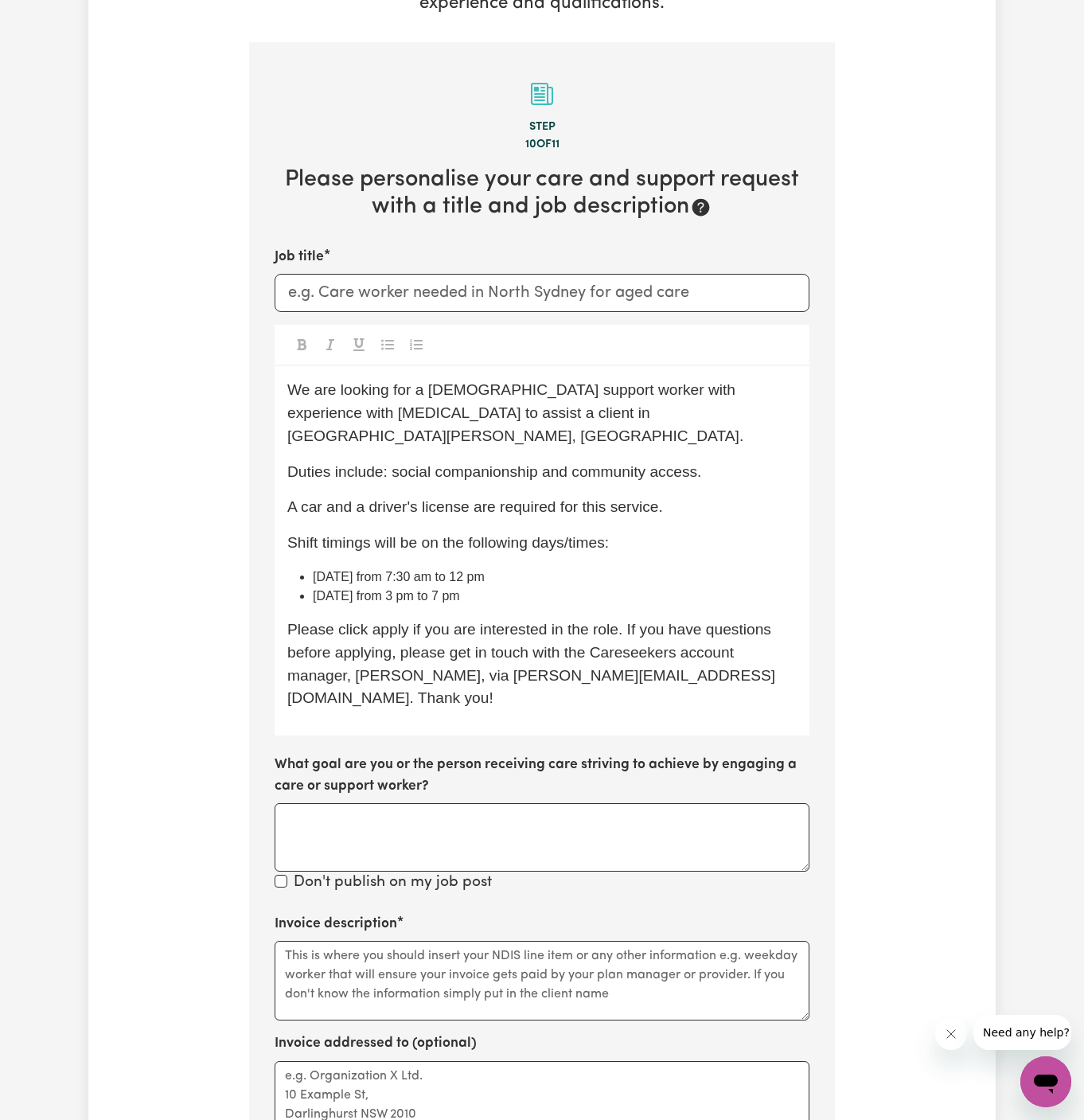
click at [402, 621] on span "Please click apply if you are interested in the role. If you have questions bef…" at bounding box center [531, 663] width 488 height 85
click at [443, 941] on textarea "Invoice description" at bounding box center [542, 981] width 535 height 80
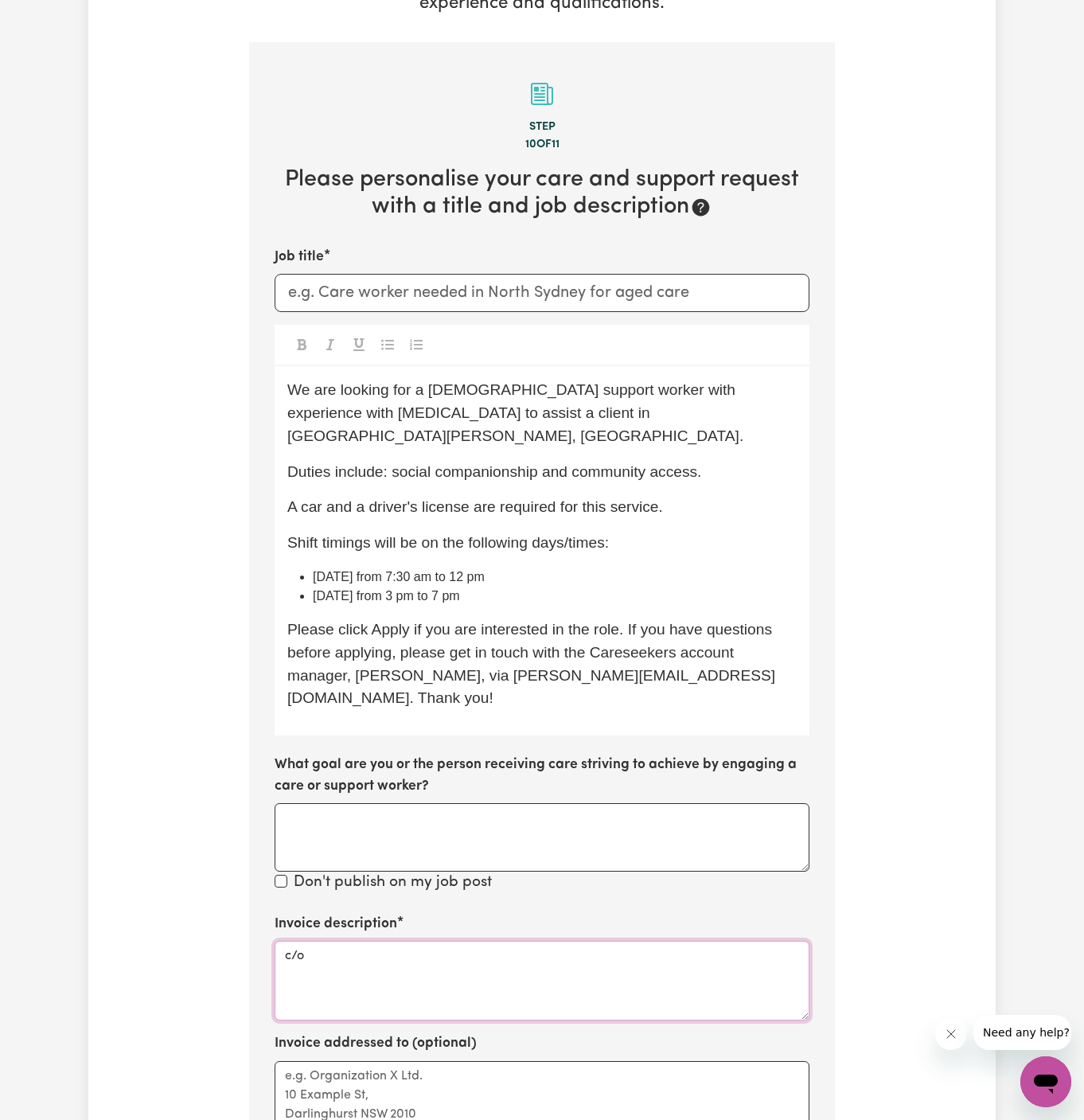
paste textarea "Chosen Family"
type textarea "c/o Chosen Family"
click at [357, 1061] on textarea "Invoice addressed to (optional)" at bounding box center [542, 1101] width 535 height 80
paste textarea "Chosen Family"
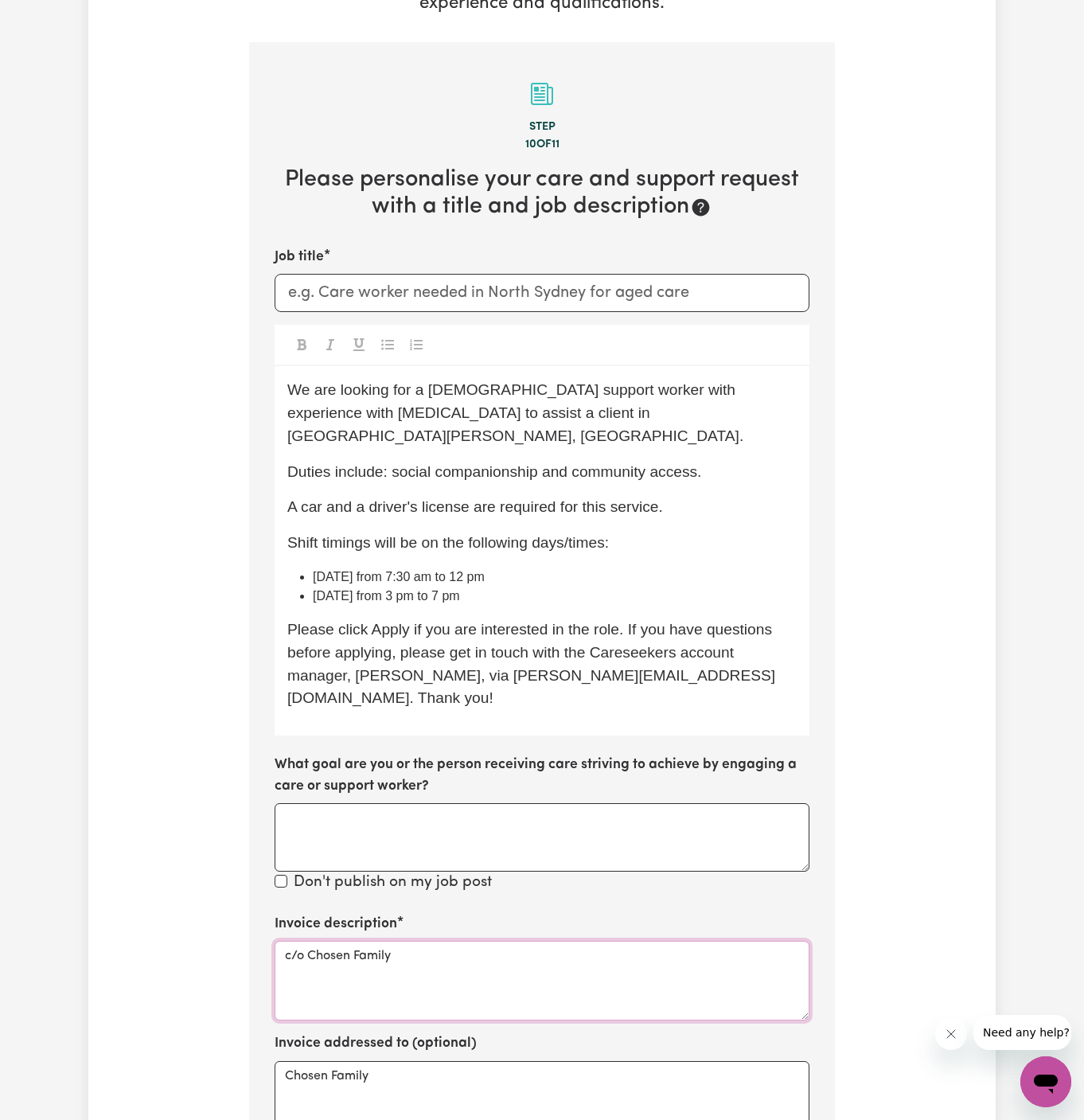
click at [342, 941] on textarea "c/o Chosen Family" at bounding box center [542, 981] width 535 height 80
click at [322, 1034] on div "Invoice addressed to (optional) Chosen Family" at bounding box center [542, 1086] width 535 height 107
click at [318, 1061] on textarea "Chosen Family" at bounding box center [542, 1101] width 535 height 80
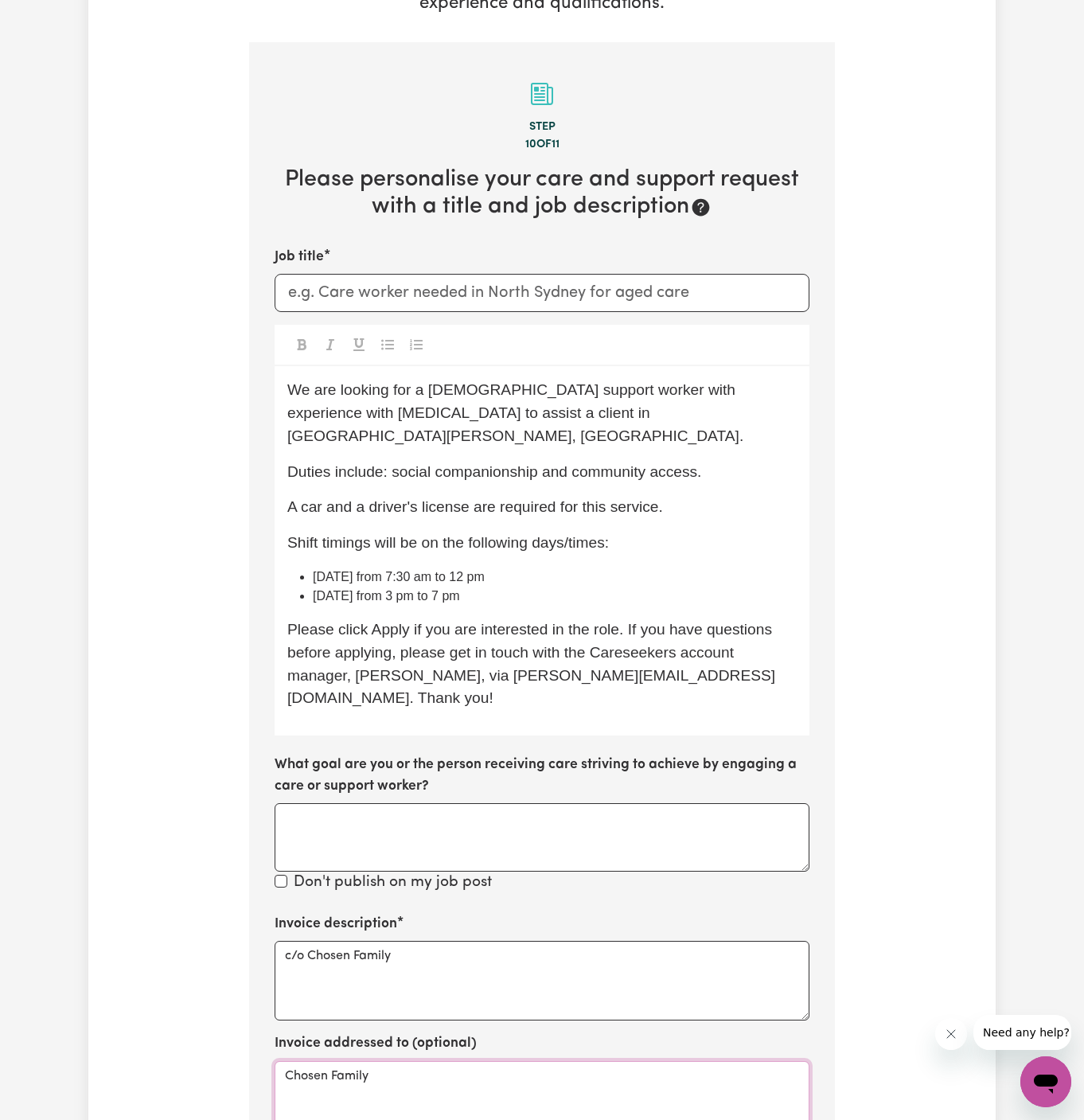
click at [318, 1061] on textarea "Chosen Family" at bounding box center [542, 1101] width 535 height 80
paste textarea "c/o"
type textarea "c/o Chosen Family"
click at [349, 274] on input "Job title" at bounding box center [542, 293] width 535 height 38
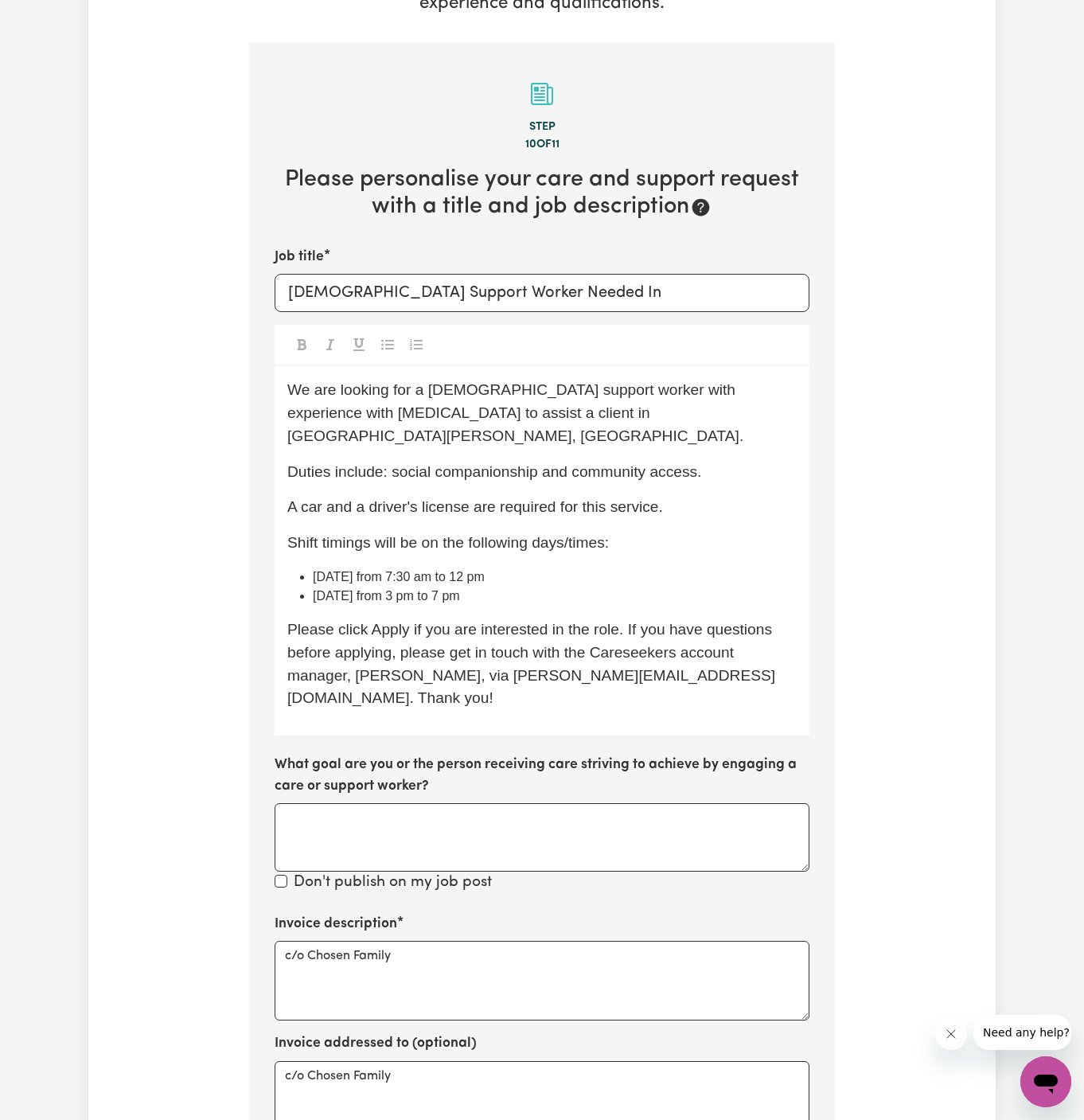
click at [521, 381] on span "We are looking for a [DEMOGRAPHIC_DATA] support worker with experience with [ME…" at bounding box center [515, 413] width 456 height 63
drag, startPoint x: 535, startPoint y: 374, endPoint x: 397, endPoint y: 375, distance: 138.0
click at [397, 381] on span "We are looking for a [DEMOGRAPHIC_DATA] support worker with experience with [ME…" at bounding box center [515, 413] width 456 height 63
copy span "[GEOGRAPHIC_DATA][PERSON_NAME], [GEOGRAPHIC_DATA]."
click at [606, 269] on div "Job title [DEMOGRAPHIC_DATA] Support Worker Needed In We are looking for a [DEM…" at bounding box center [542, 570] width 535 height 648
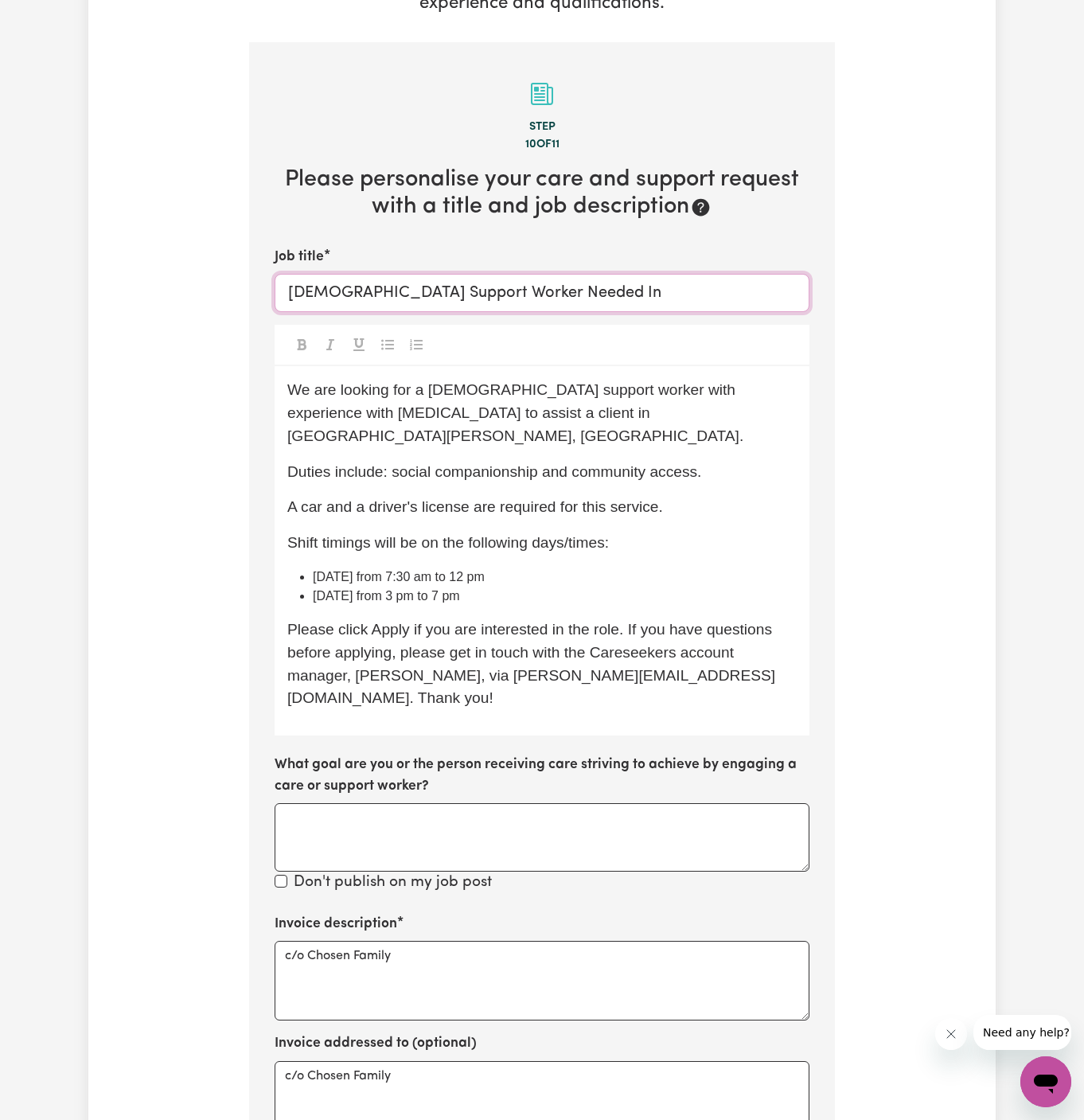
paste input "[GEOGRAPHIC_DATA][PERSON_NAME], [GEOGRAPHIC_DATA]."
type input "[DEMOGRAPHIC_DATA] Support Worker Needed In [GEOGRAPHIC_DATA][PERSON_NAME], [GE…"
click at [418, 535] on span "Shift timings will be on the following days/times:" at bounding box center [448, 542] width 321 height 16
drag, startPoint x: 515, startPoint y: 417, endPoint x: 566, endPoint y: 518, distance: 113.1
click at [566, 518] on div "We are looking for a [DEMOGRAPHIC_DATA] support worker with experience with [ME…" at bounding box center [542, 551] width 535 height 369
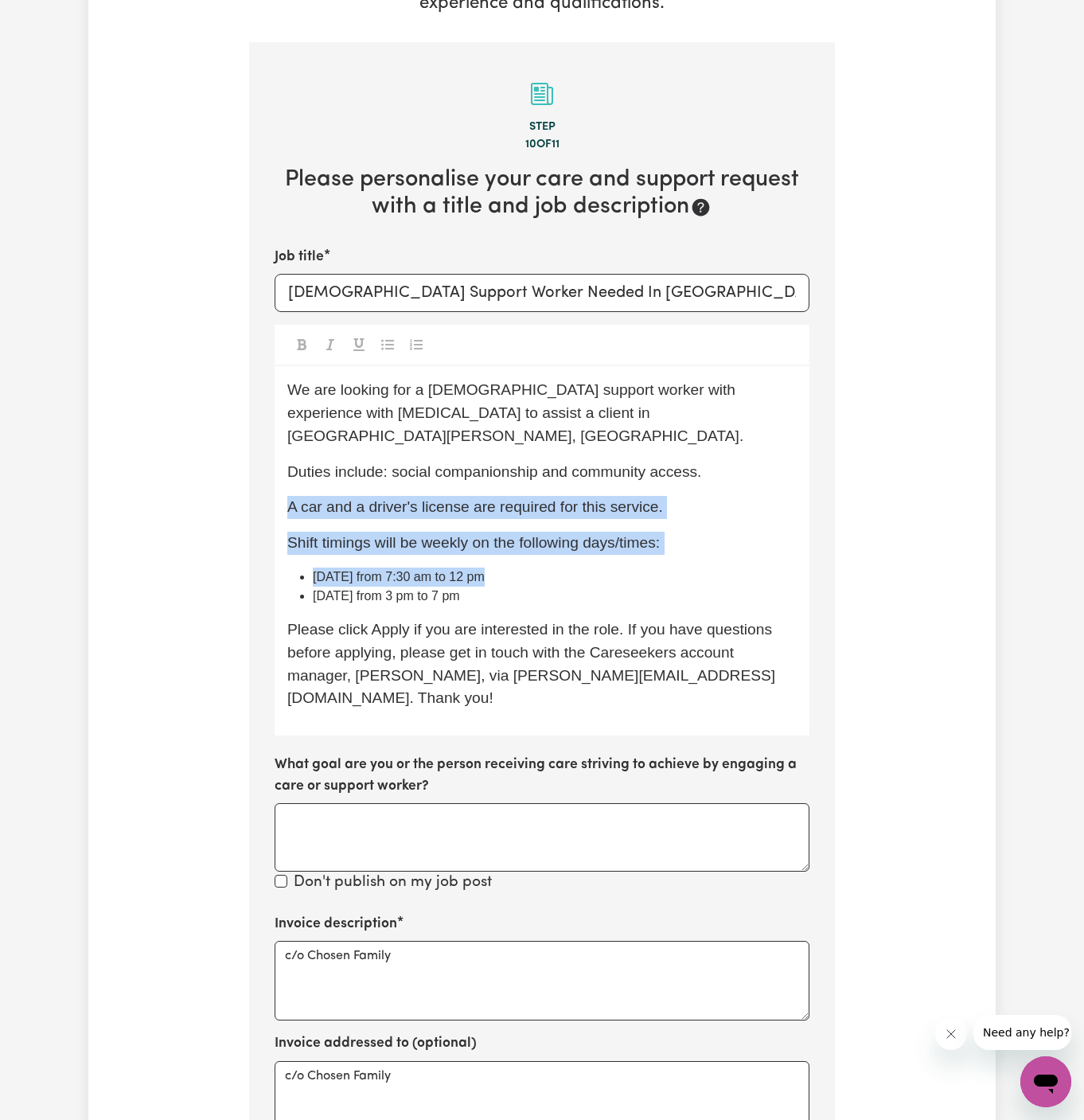
click at [566, 568] on li "[DATE] from 7:30 am to 12 pm" at bounding box center [554, 578] width 483 height 19
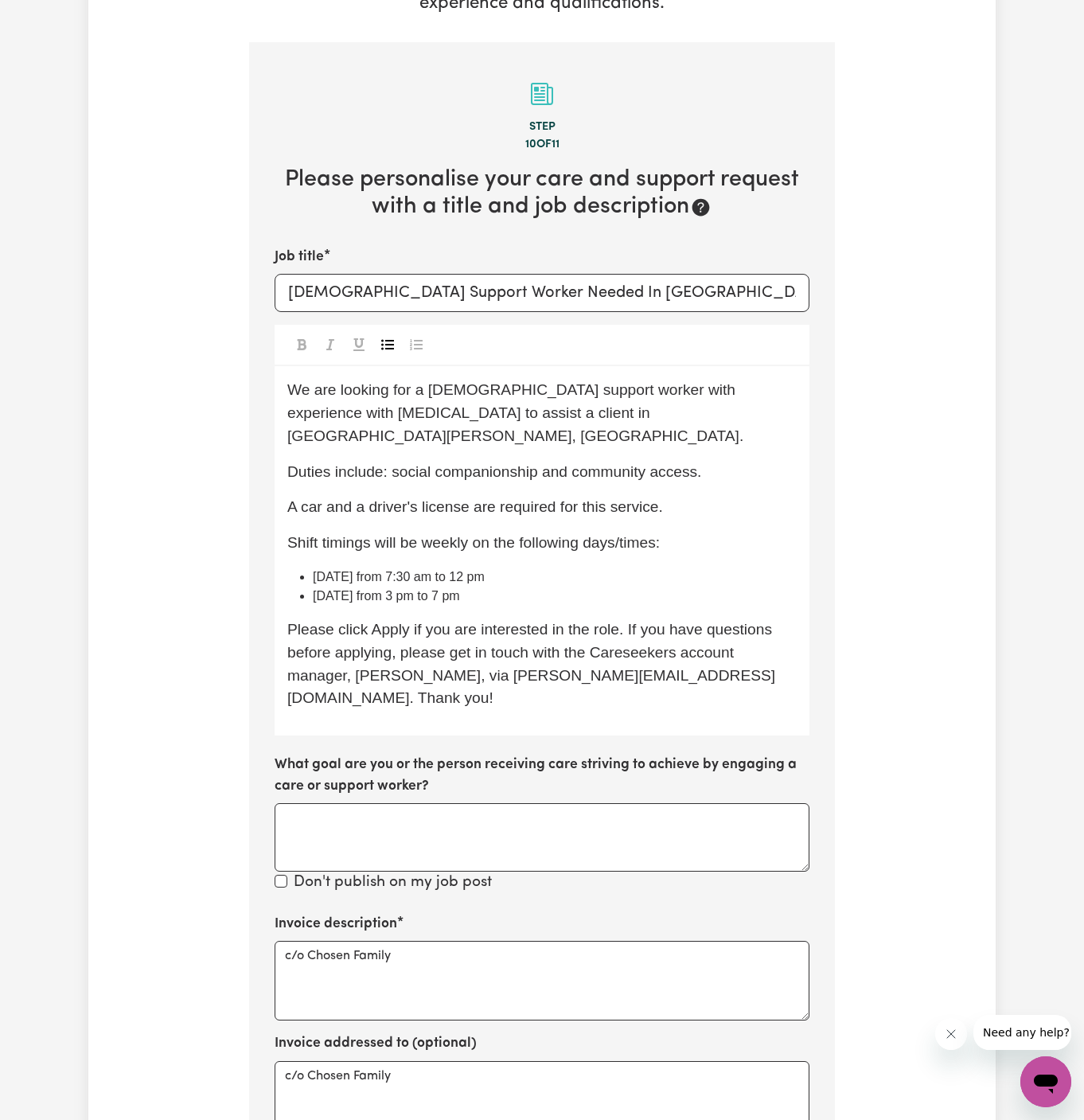
click at [648, 498] on div "We are looking for a [DEMOGRAPHIC_DATA] support worker with experience with [ME…" at bounding box center [542, 551] width 535 height 369
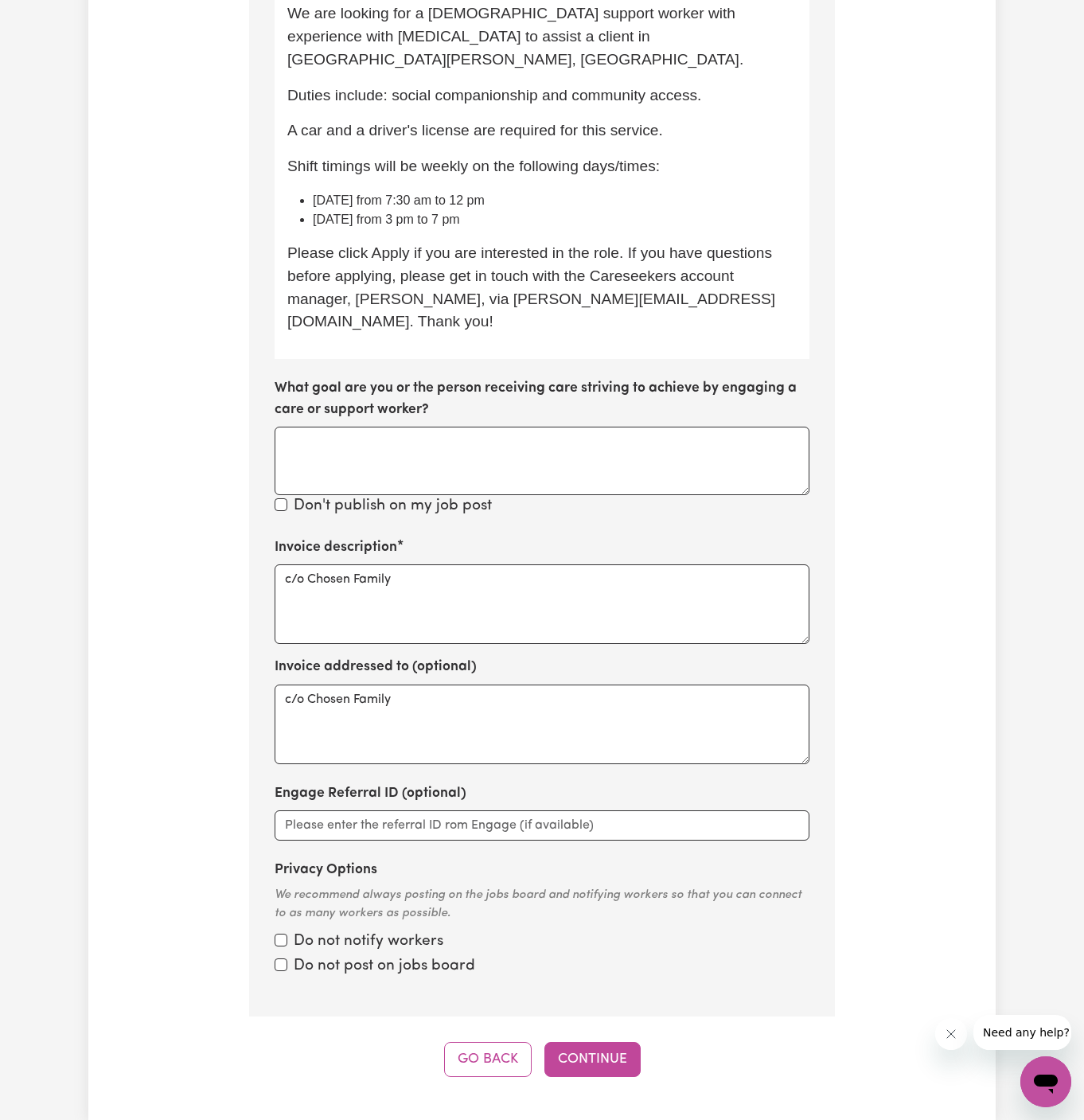
scroll to position [825, 0]
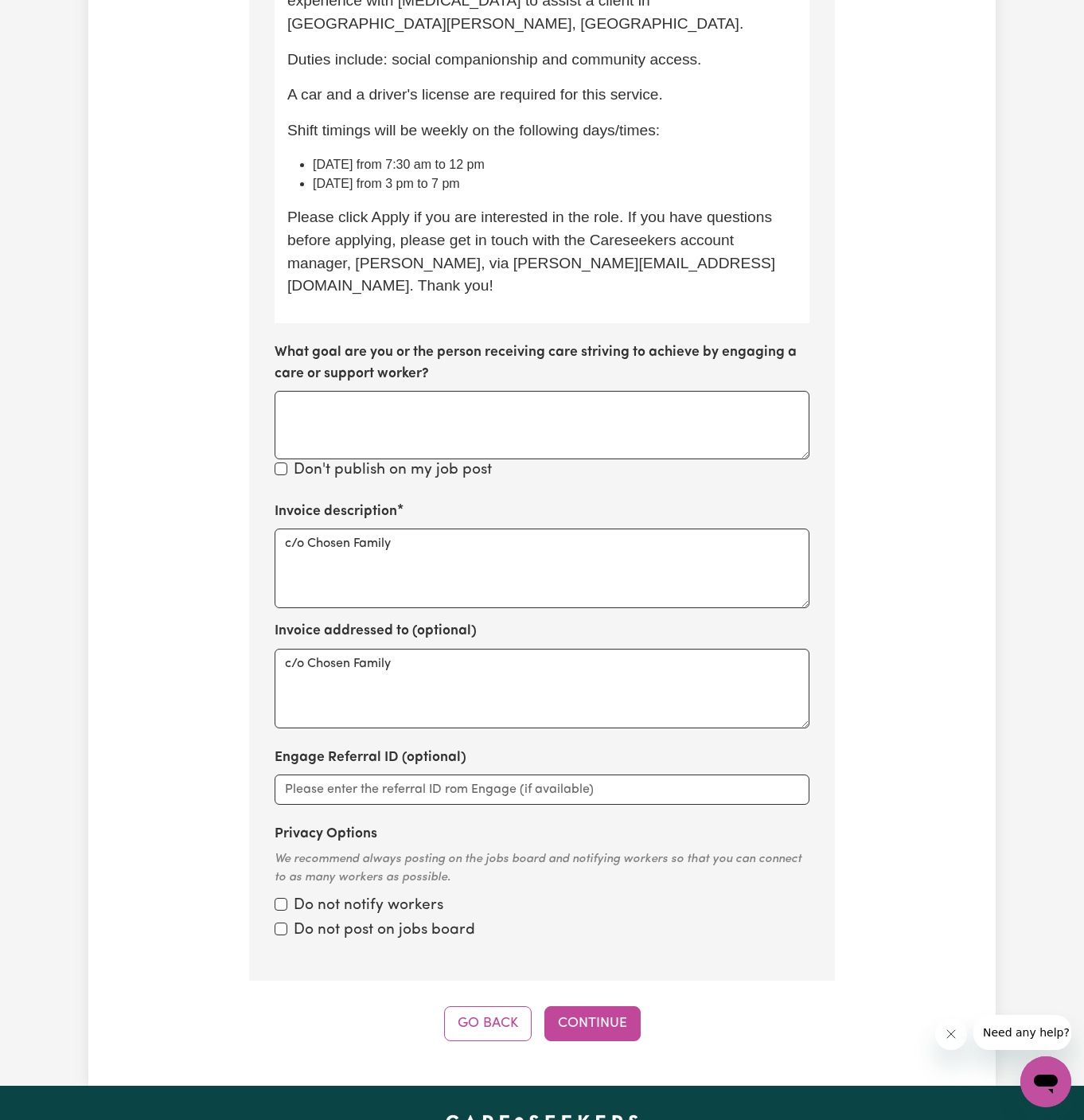
click at [596, 960] on div "Tell us your care and support requirements Welcome to Careseekers. We are excit…" at bounding box center [542, 179] width 907 height 1814
click at [618, 1007] on button "Continue" at bounding box center [592, 1024] width 96 height 36
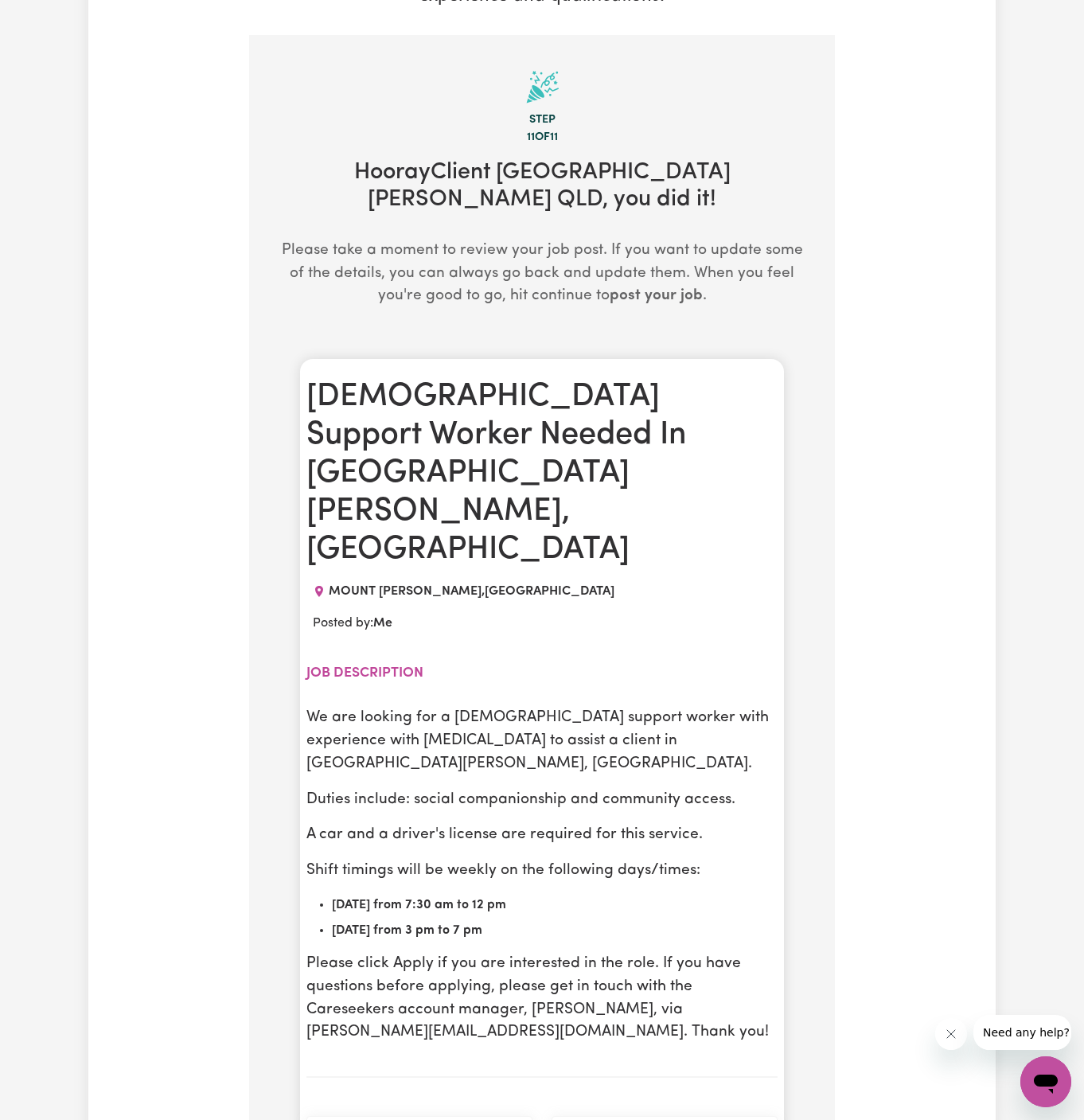
scroll to position [414, 0]
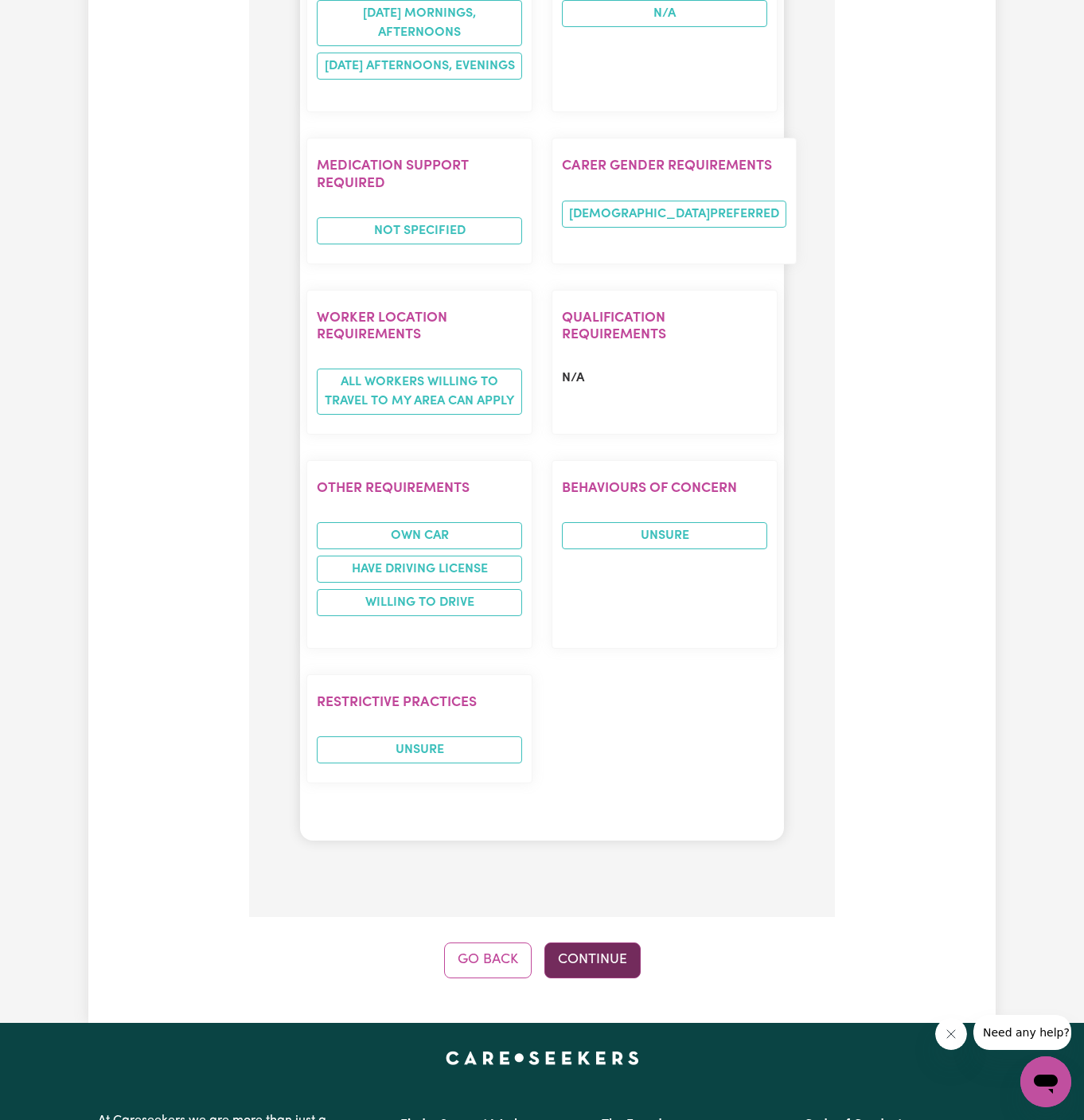
click at [601, 942] on button "Continue" at bounding box center [592, 960] width 96 height 36
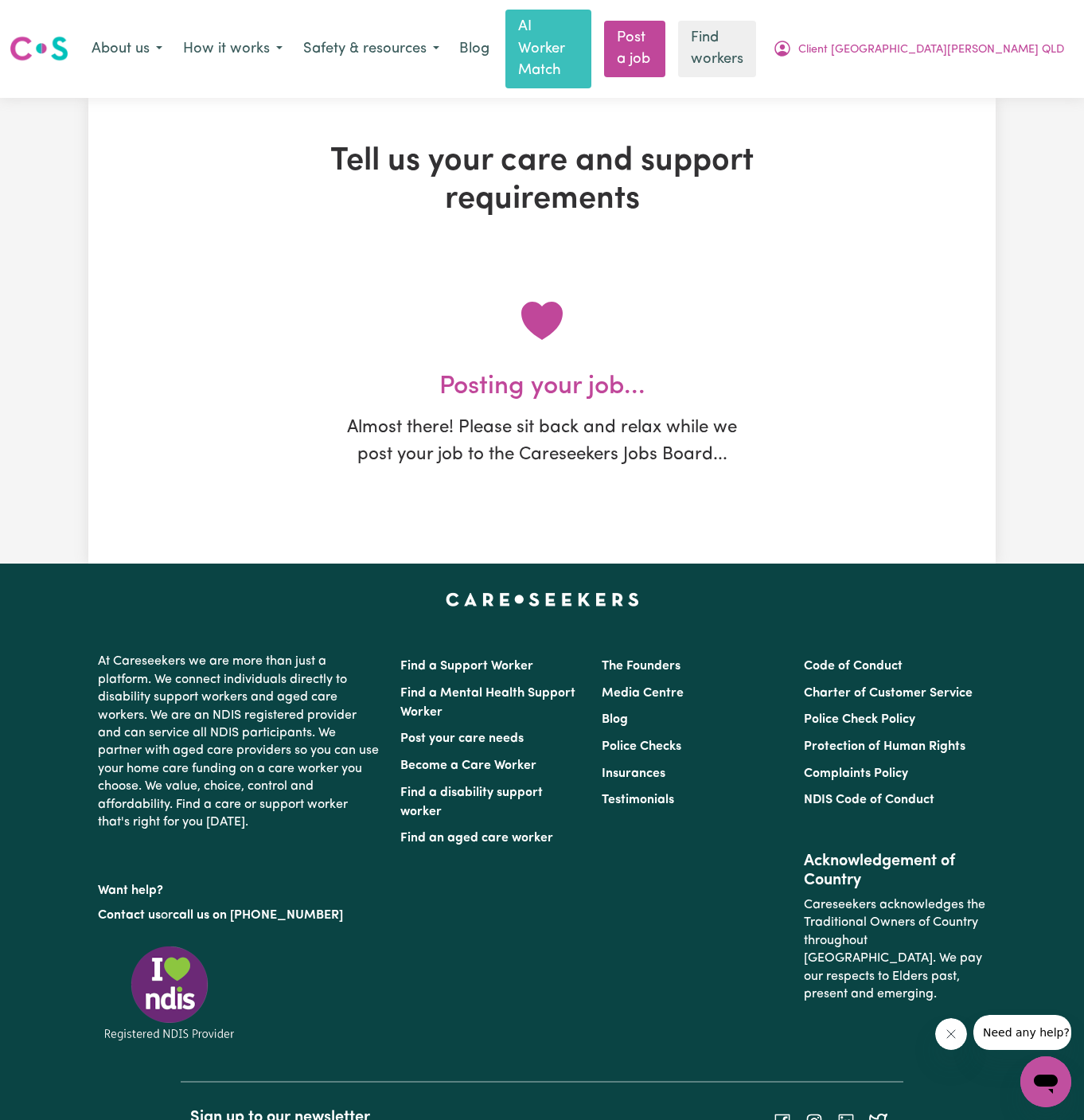
scroll to position [0, 0]
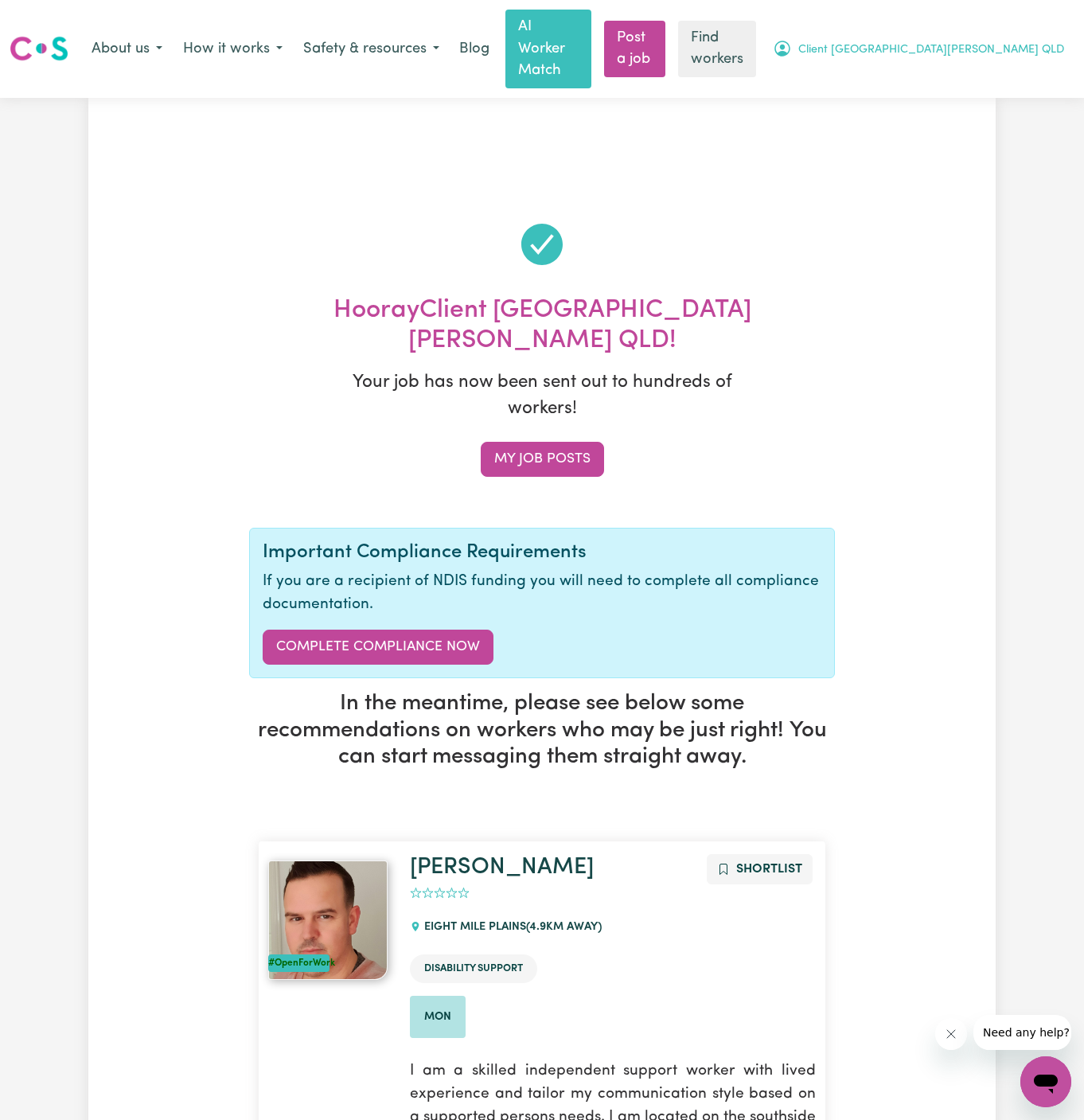
click at [995, 41] on span "Client [GEOGRAPHIC_DATA][PERSON_NAME] QLD" at bounding box center [931, 50] width 266 height 17
click at [995, 68] on link "My Dashboard" at bounding box center [1010, 83] width 126 height 31
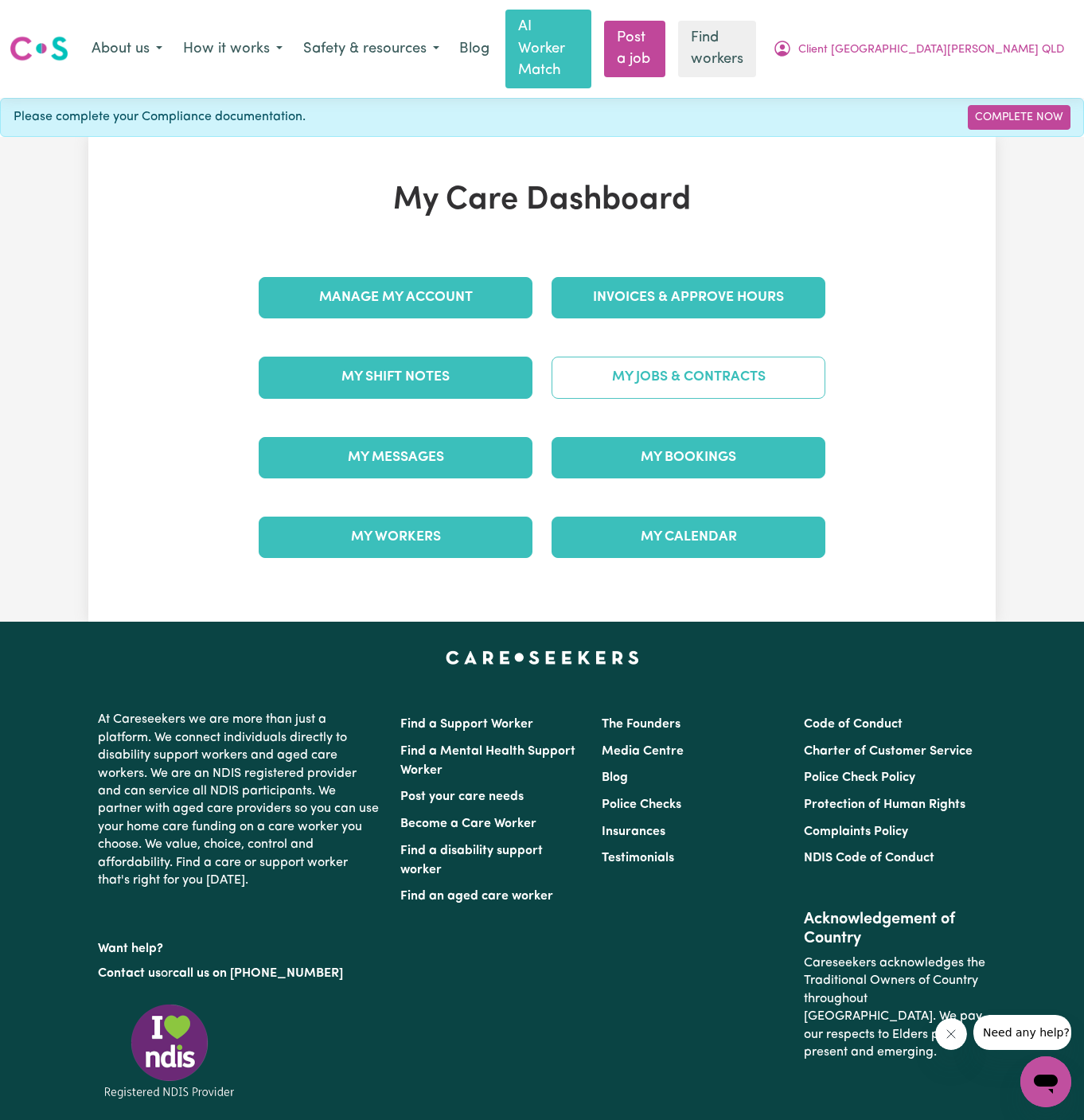
click at [734, 357] on link "My Jobs & Contracts" at bounding box center [688, 377] width 273 height 41
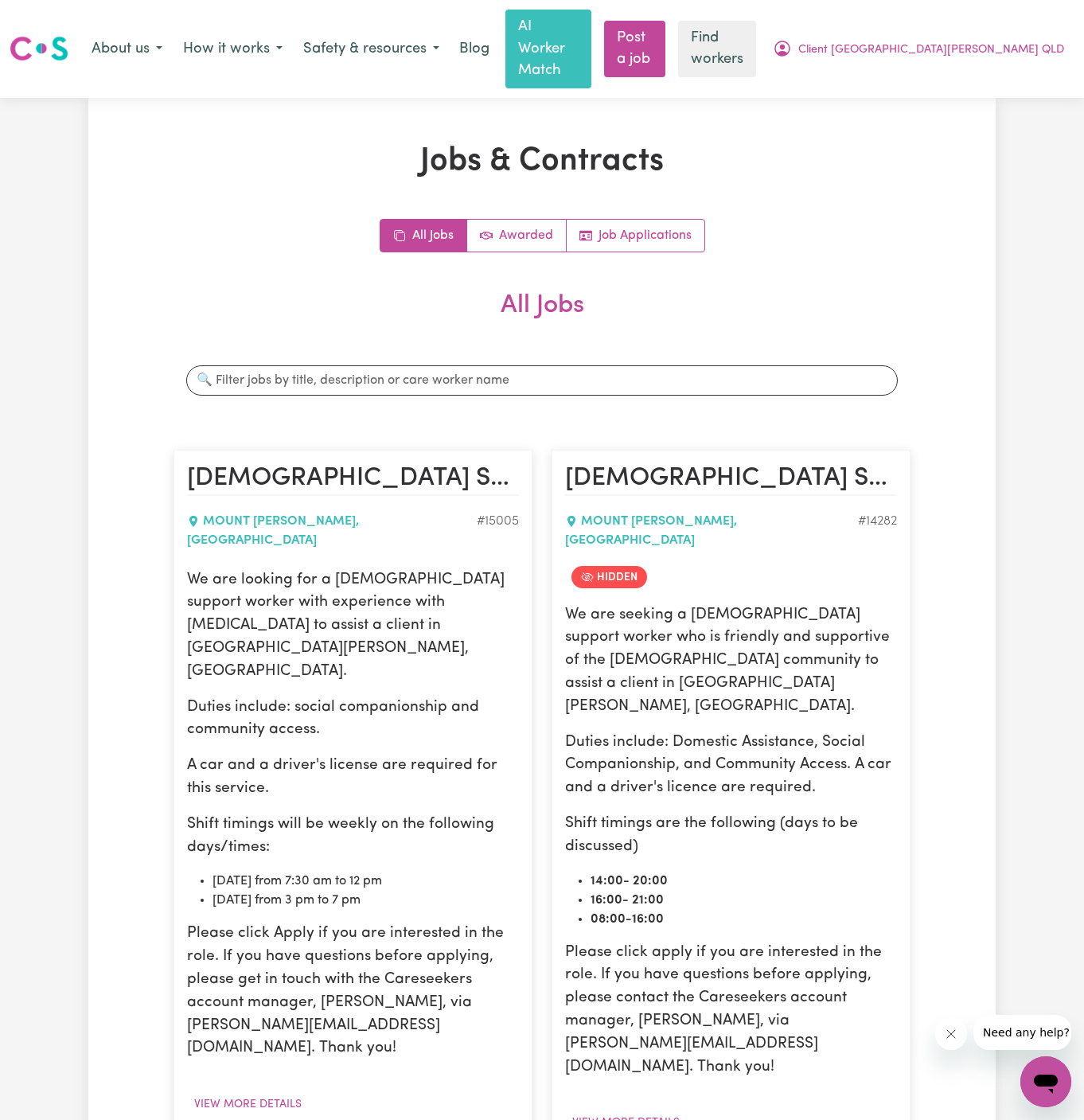
click at [333, 760] on div "We are looking for a [DEMOGRAPHIC_DATA] support worker with experience with [ME…" at bounding box center [353, 815] width 332 height 492
drag, startPoint x: 396, startPoint y: 788, endPoint x: 183, endPoint y: 722, distance: 223.0
click at [183, 722] on article "[DEMOGRAPHIC_DATA] Support Worker Needed In [GEOGRAPHIC_DATA][PERSON_NAME], [GE…" at bounding box center [353, 822] width 359 height 744
copy div "Shift timings will be weekly on the following days/times: [DATE] from 7:30 am t…"
click at [989, 41] on span "Client [GEOGRAPHIC_DATA][PERSON_NAME] QLD" at bounding box center [931, 50] width 266 height 17
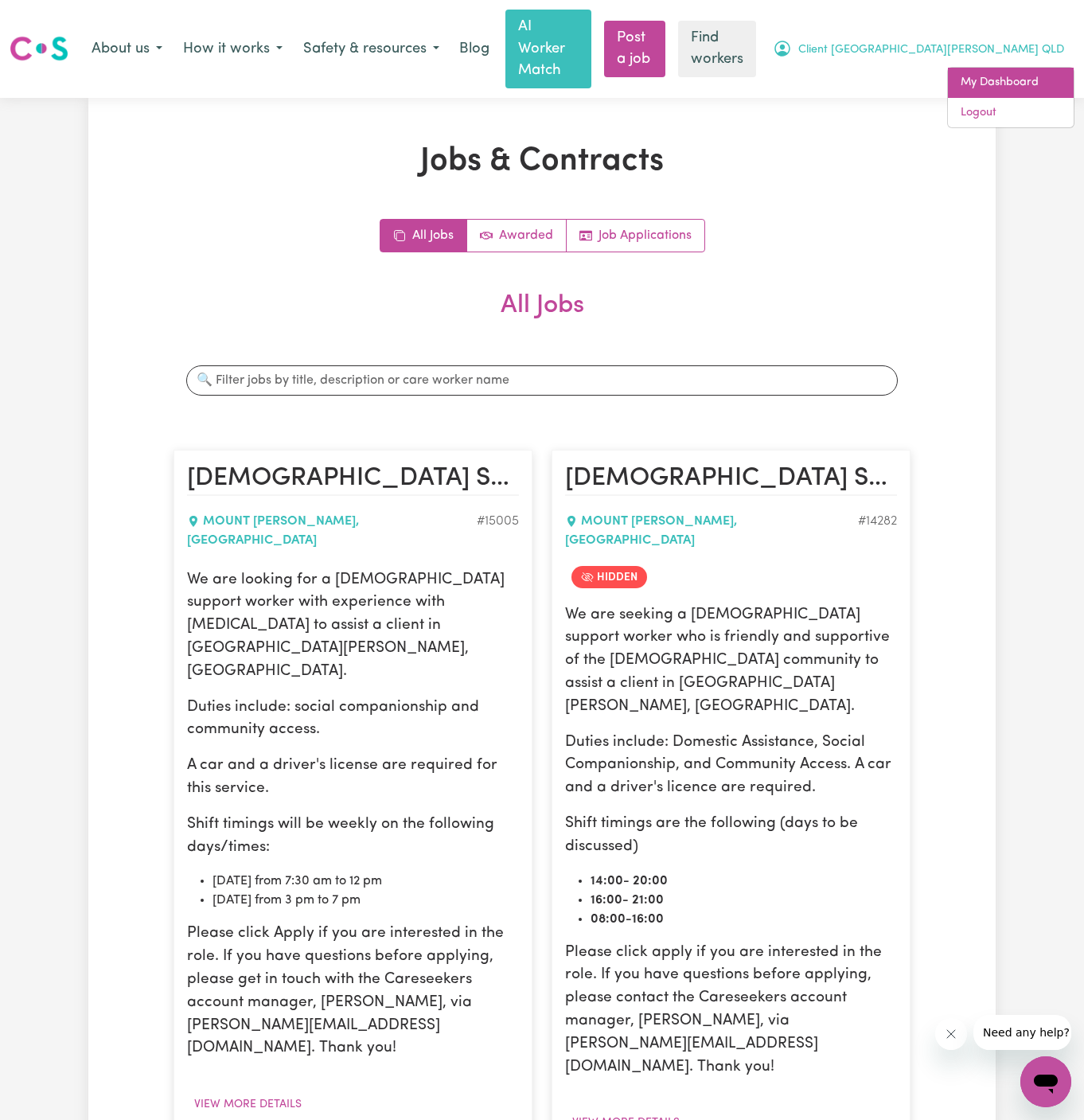
click at [988, 68] on link "My Dashboard" at bounding box center [1010, 83] width 126 height 31
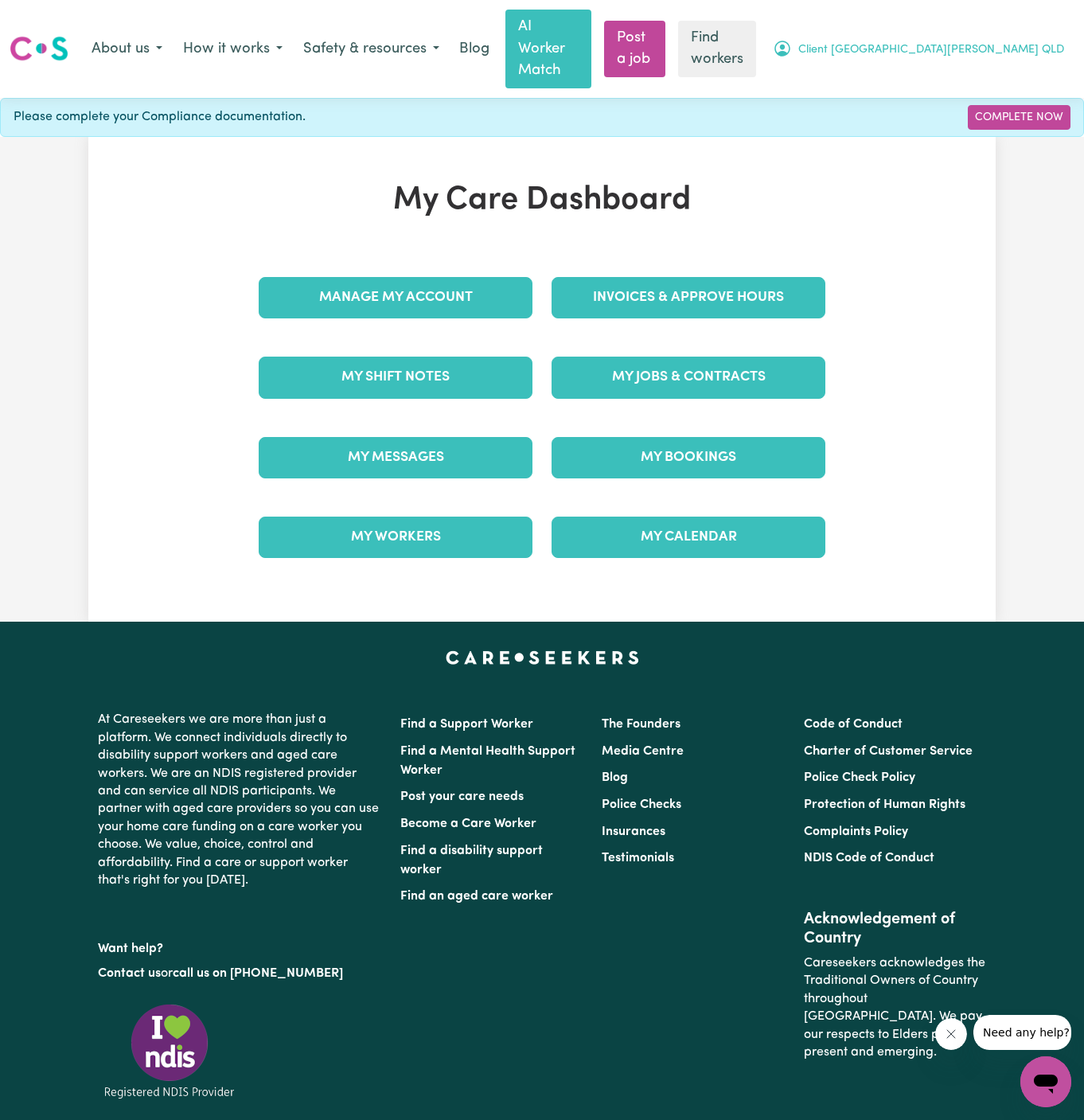
click at [1001, 41] on span "Client [GEOGRAPHIC_DATA][PERSON_NAME] QLD" at bounding box center [931, 50] width 266 height 17
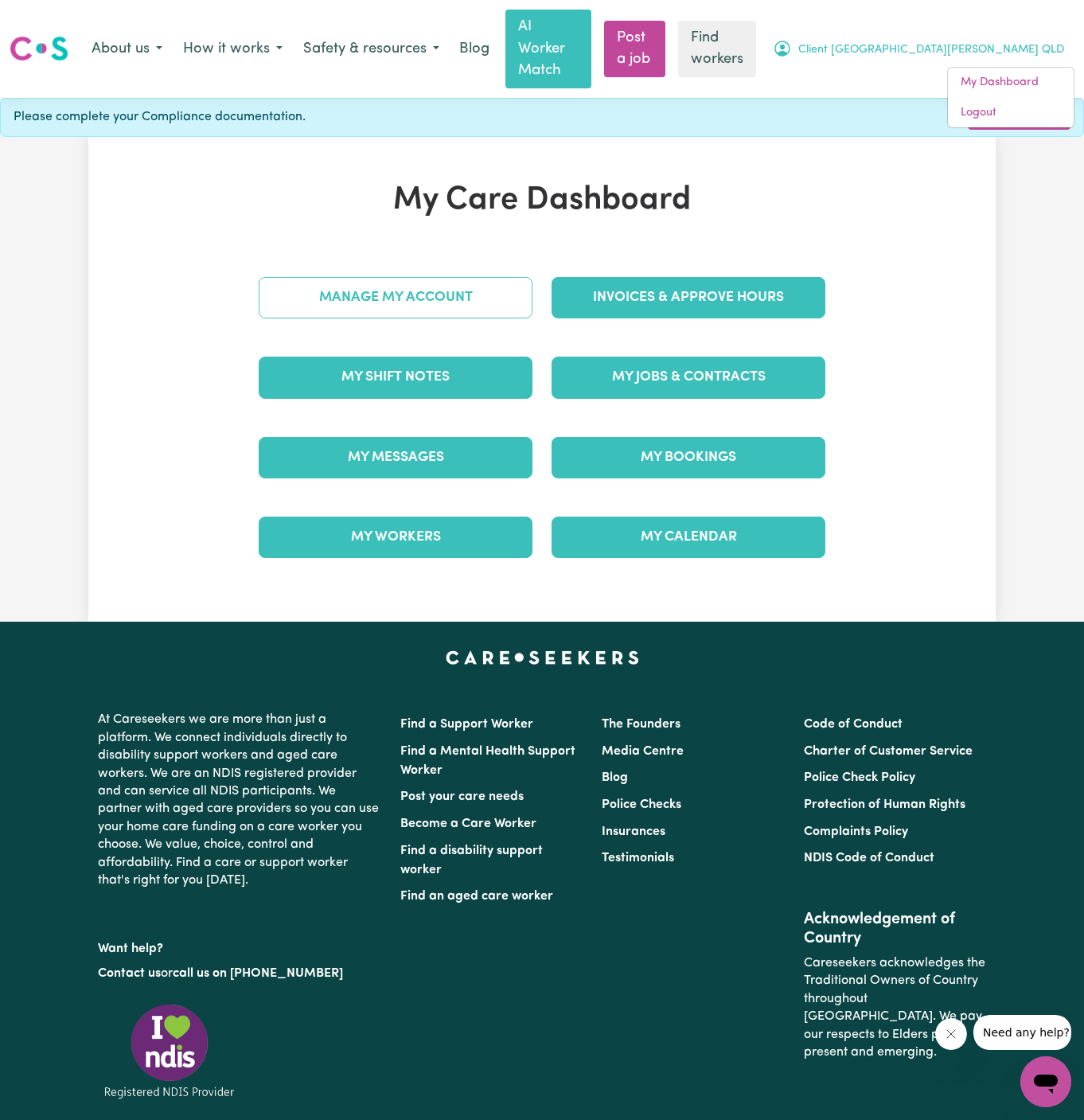
click at [486, 277] on link "Manage My Account" at bounding box center [395, 298] width 273 height 41
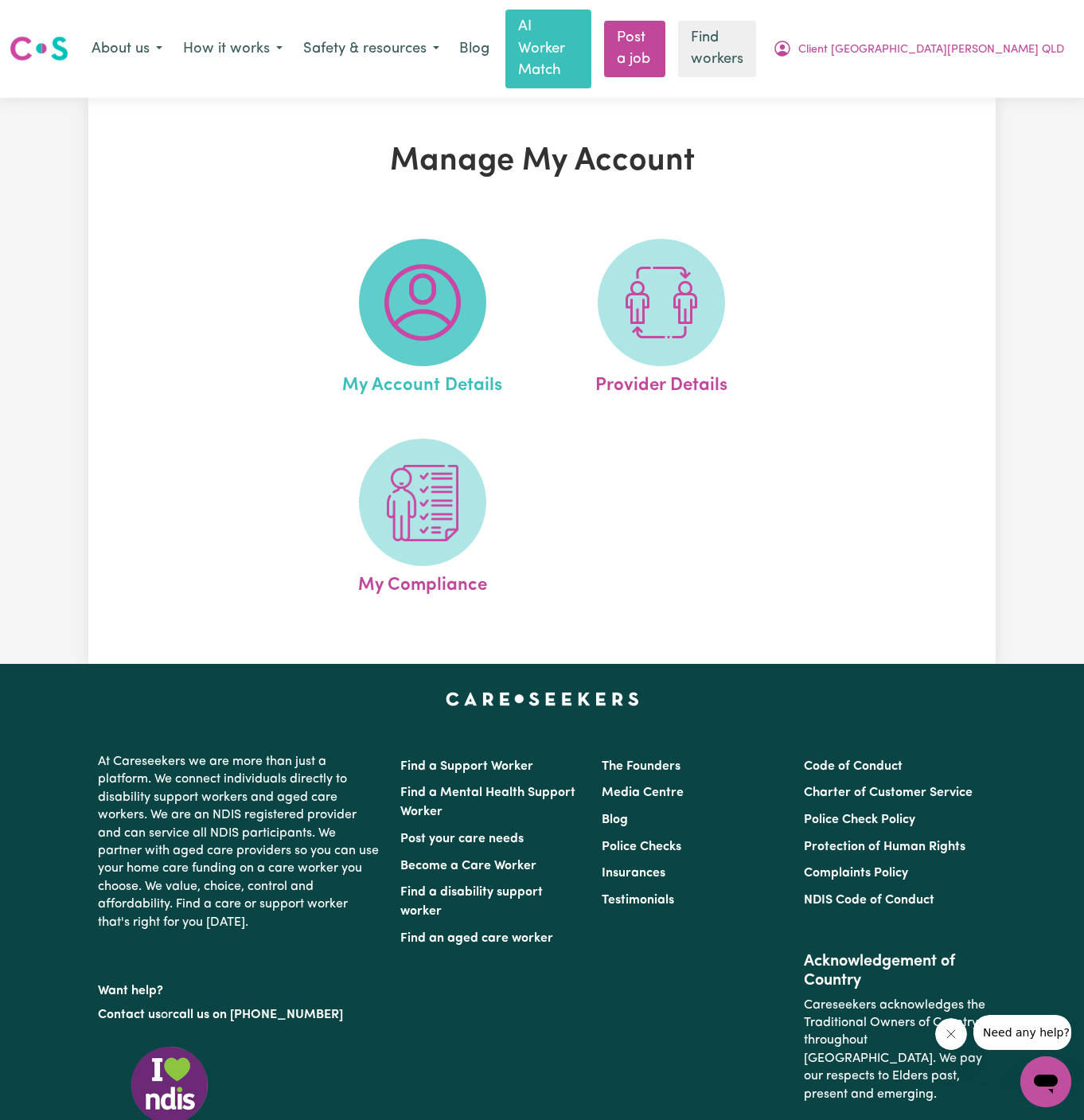
click at [474, 257] on span at bounding box center [422, 302] width 128 height 128
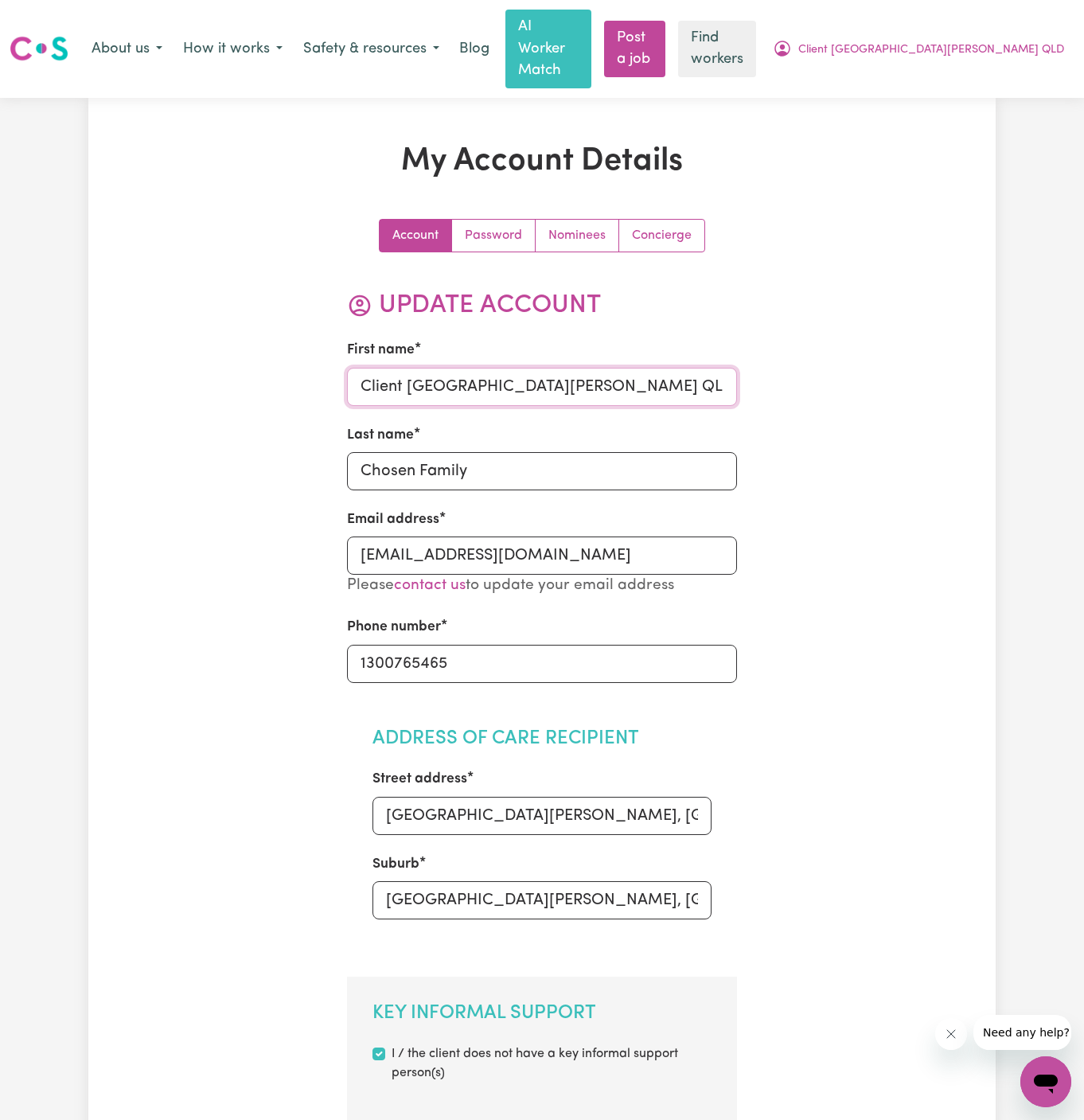
click at [496, 368] on input "Client [GEOGRAPHIC_DATA][PERSON_NAME] QLD" at bounding box center [542, 387] width 390 height 38
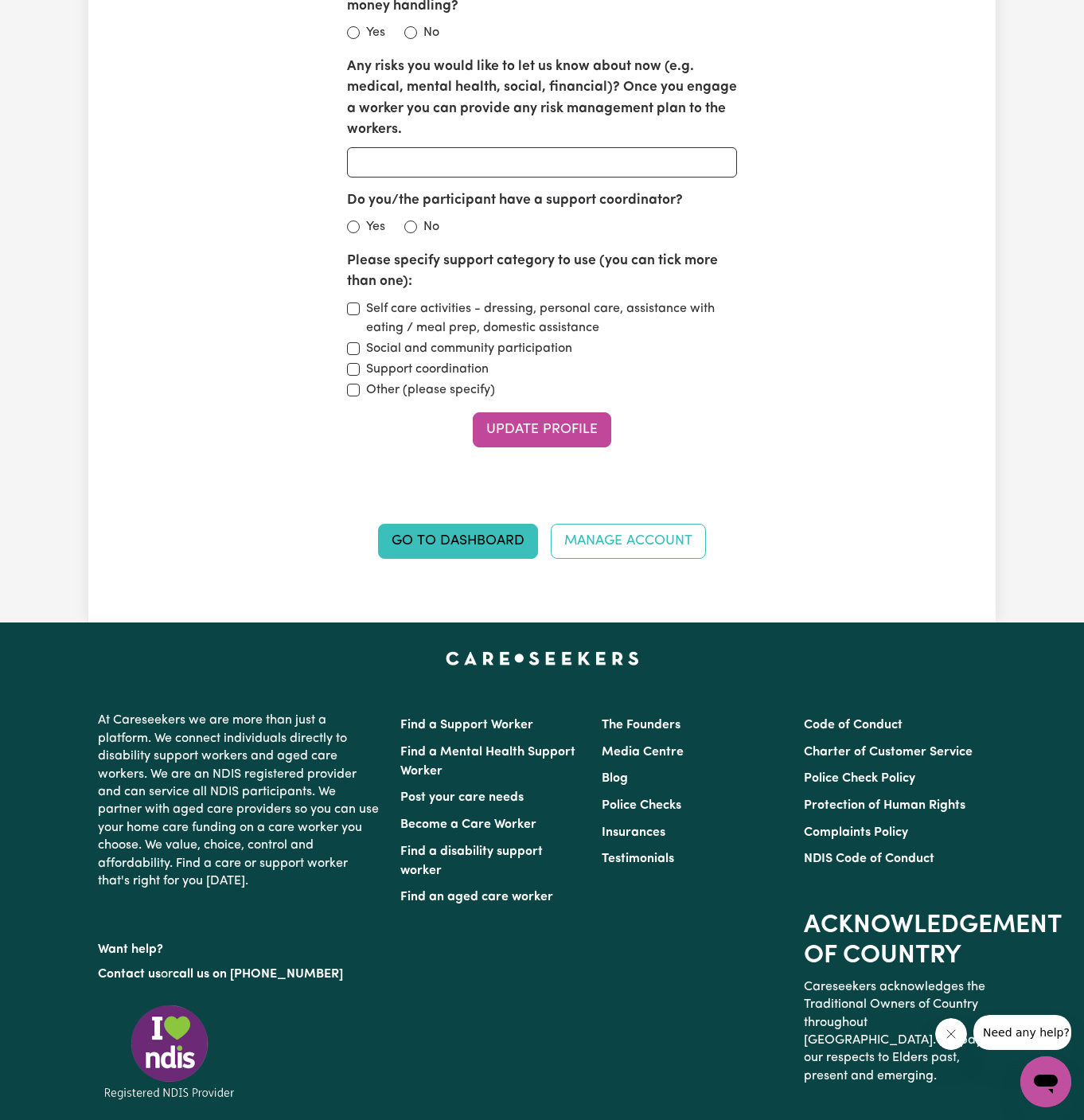
scroll to position [2389, 0]
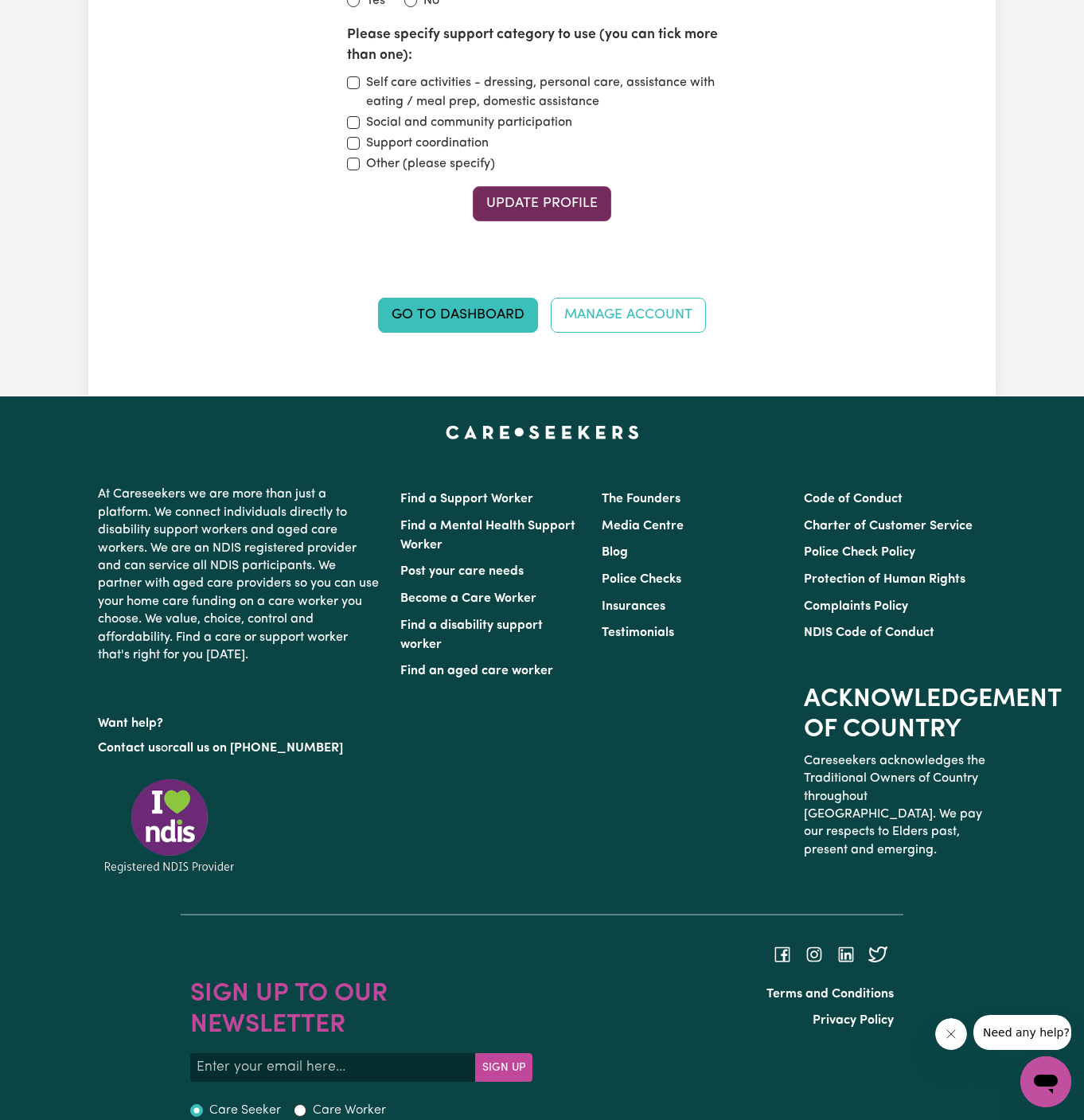
type input "[PERSON_NAME]"
click at [564, 186] on button "Update Profile" at bounding box center [542, 203] width 138 height 36
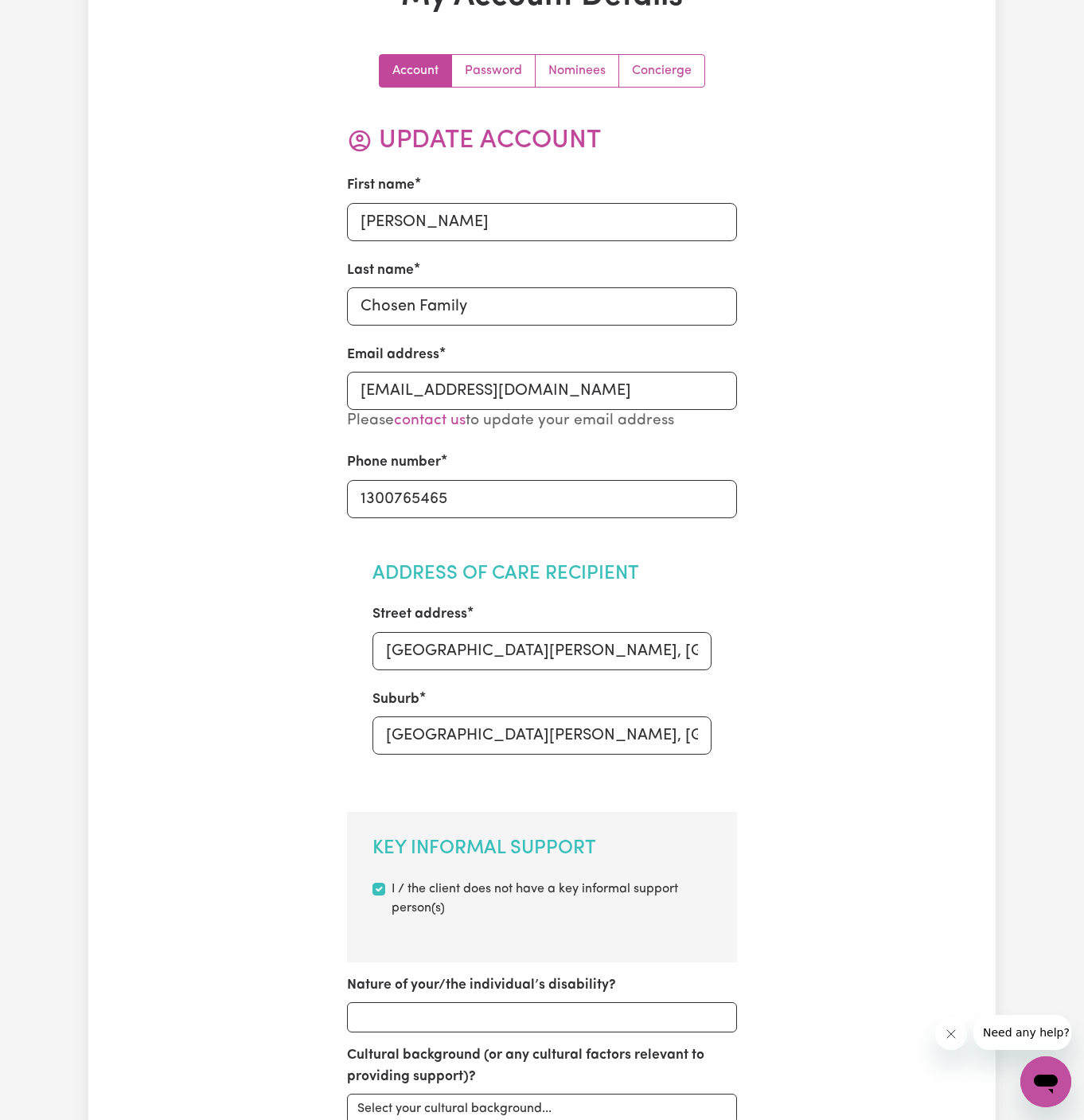
scroll to position [0, 0]
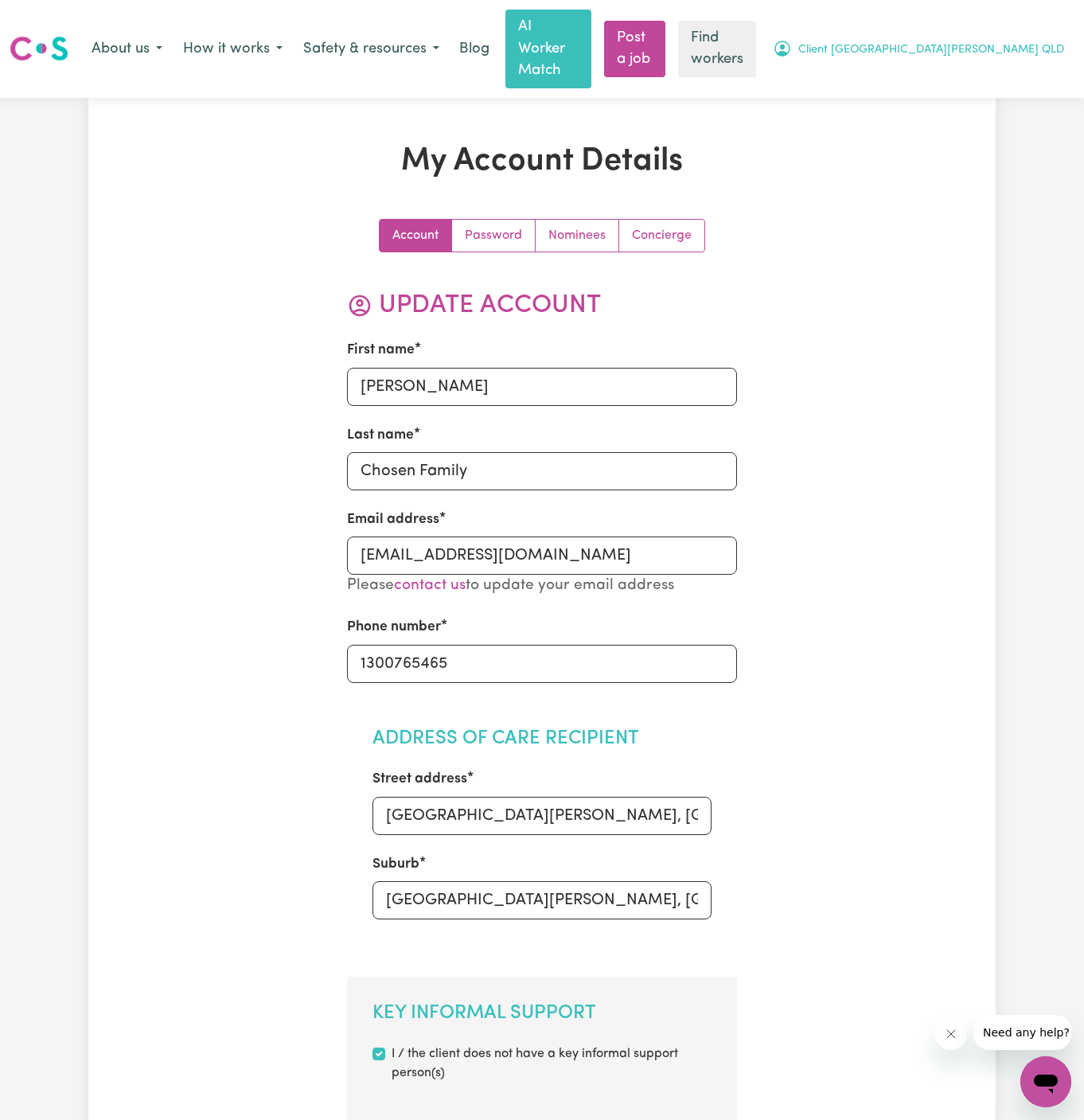
click at [1014, 41] on span "Client [GEOGRAPHIC_DATA][PERSON_NAME] QLD" at bounding box center [931, 50] width 266 height 17
click at [1012, 98] on link "Logout" at bounding box center [1010, 113] width 126 height 31
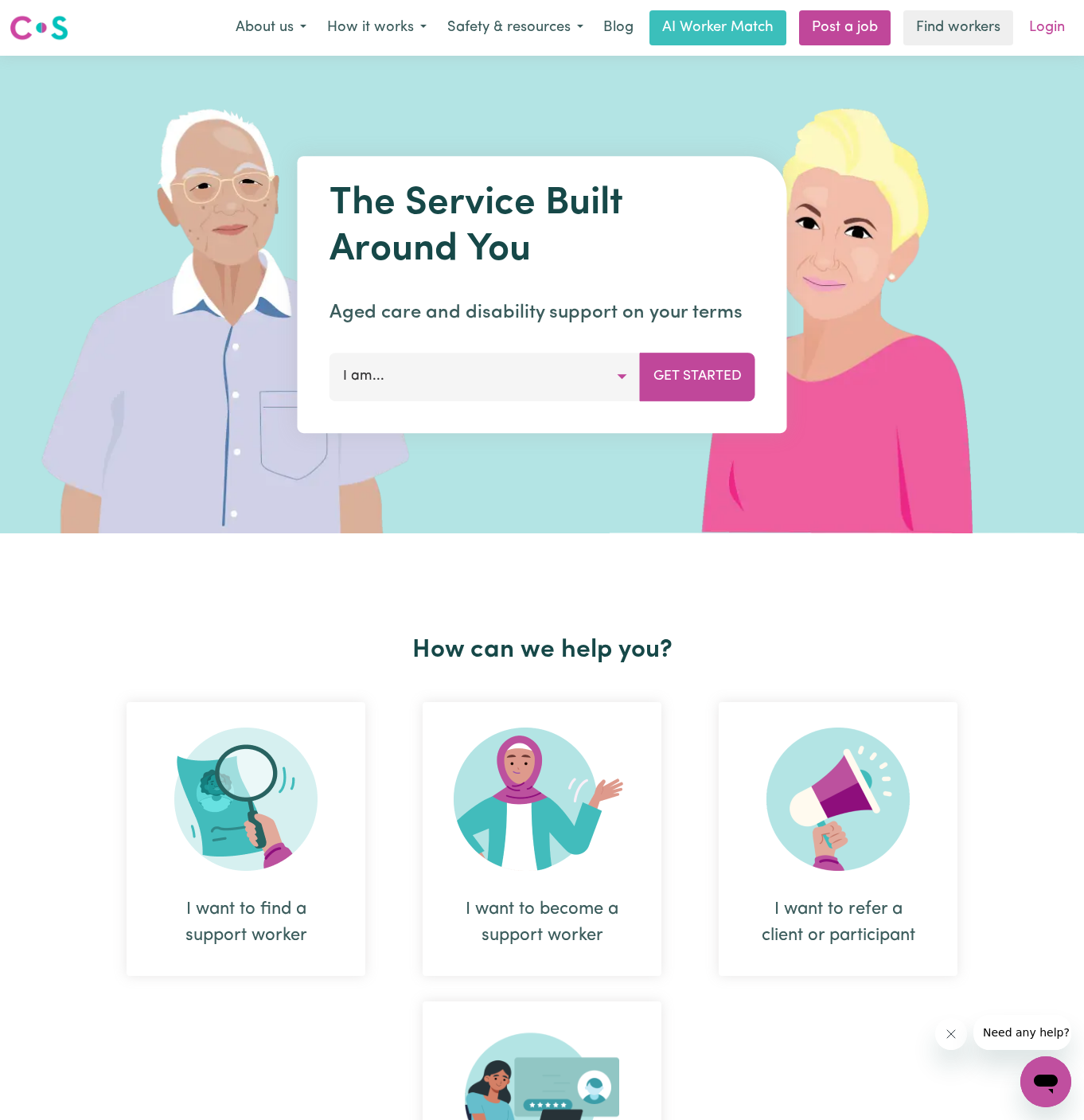
click at [1041, 29] on link "Login" at bounding box center [1047, 28] width 55 height 36
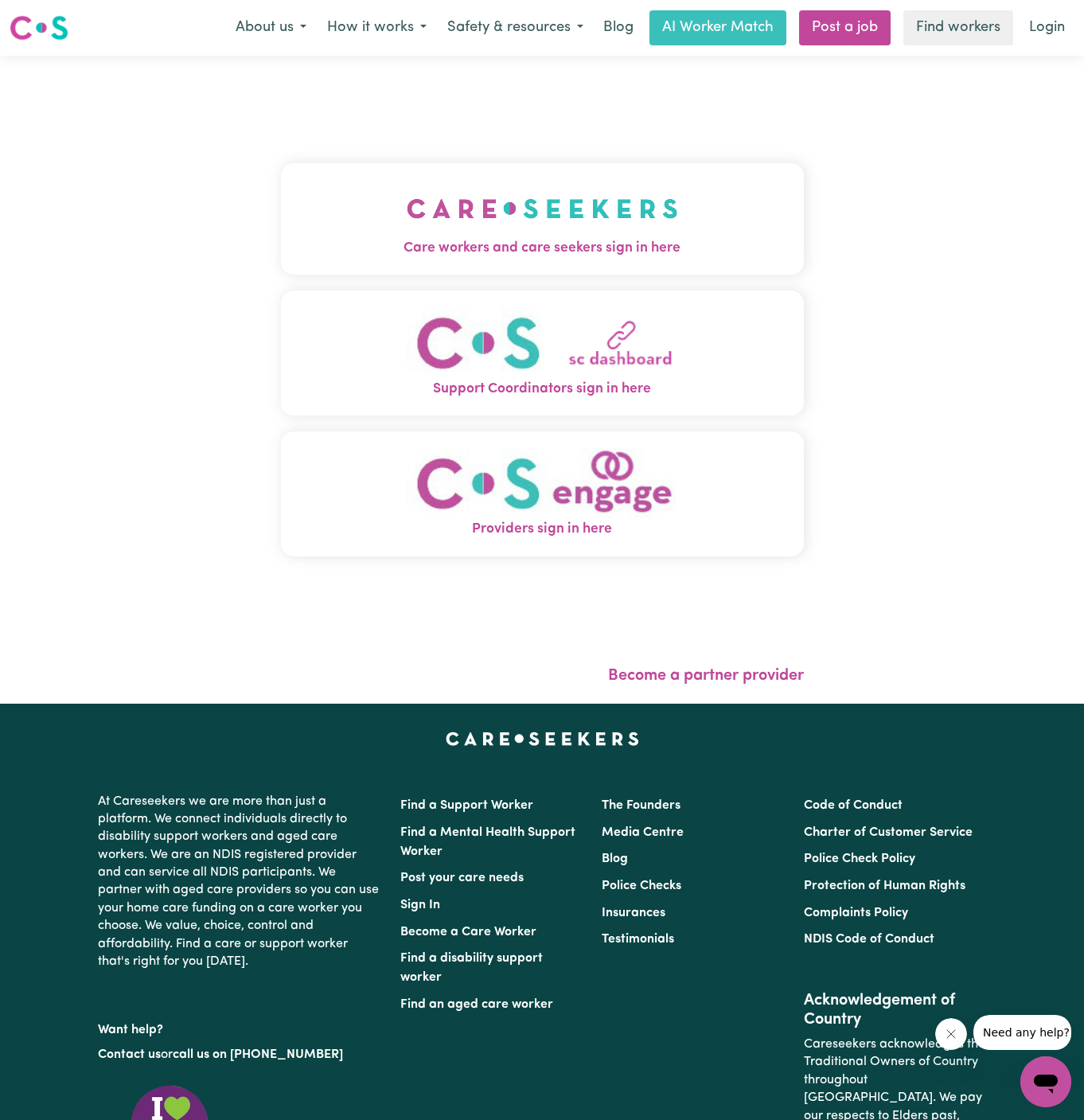
click at [614, 223] on img "Care workers and care seekers sign in here" at bounding box center [542, 208] width 271 height 59
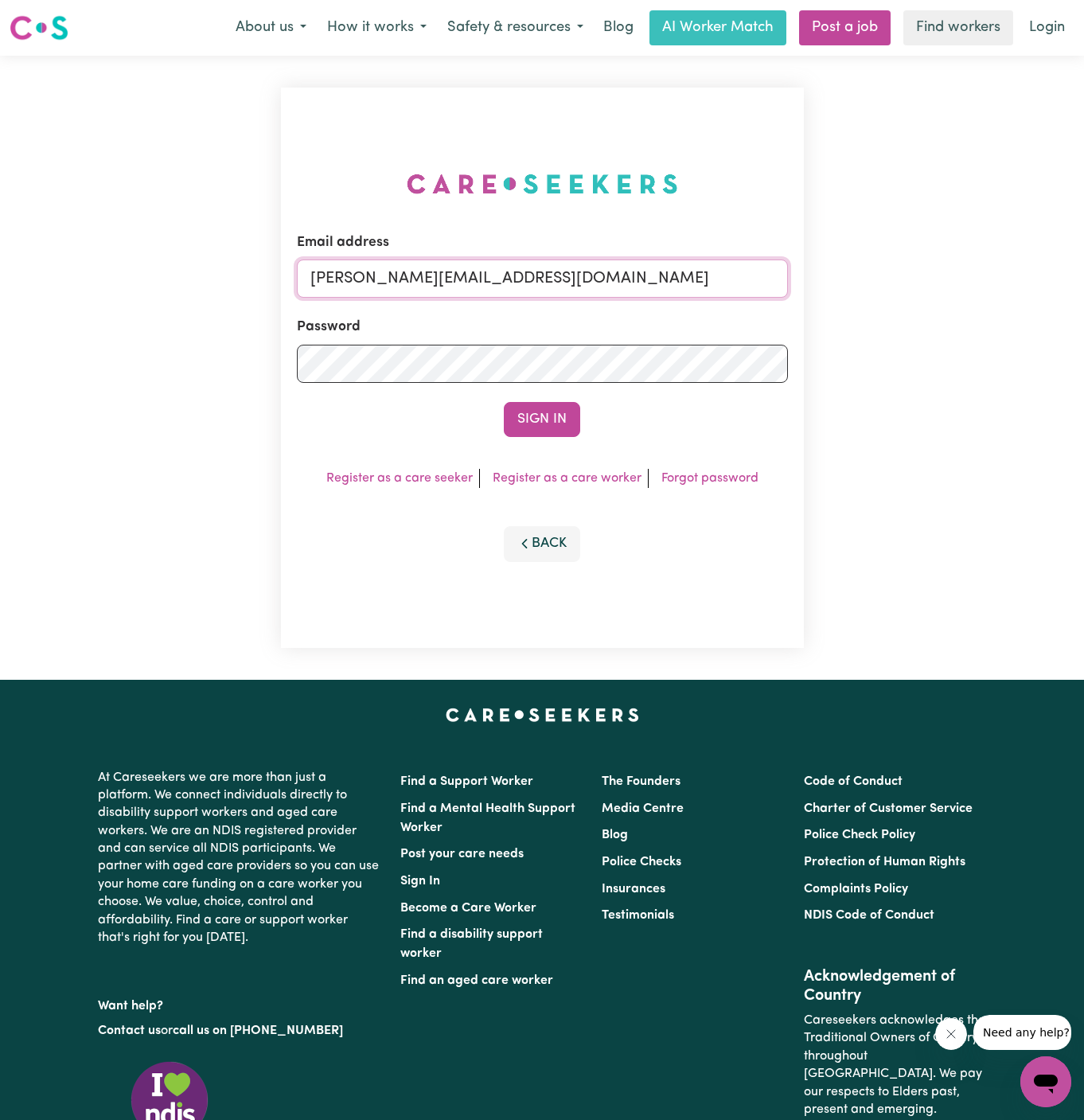
click at [665, 275] on input "[PERSON_NAME][EMAIL_ADDRESS][DOMAIN_NAME]" at bounding box center [542, 278] width 491 height 38
click at [419, 274] on input "[PERSON_NAME][EMAIL_ADDRESS][DOMAIN_NAME]" at bounding box center [542, 278] width 491 height 38
drag, startPoint x: 389, startPoint y: 283, endPoint x: 1255, endPoint y: 312, distance: 866.5
click at [1083, 312] on html "Menu About us How it works Safety & resources Blog AI Worker Match Post a job F…" at bounding box center [542, 682] width 1084 height 1365
type input "superuser~[EMAIL_ADDRESS][DOMAIN_NAME]"
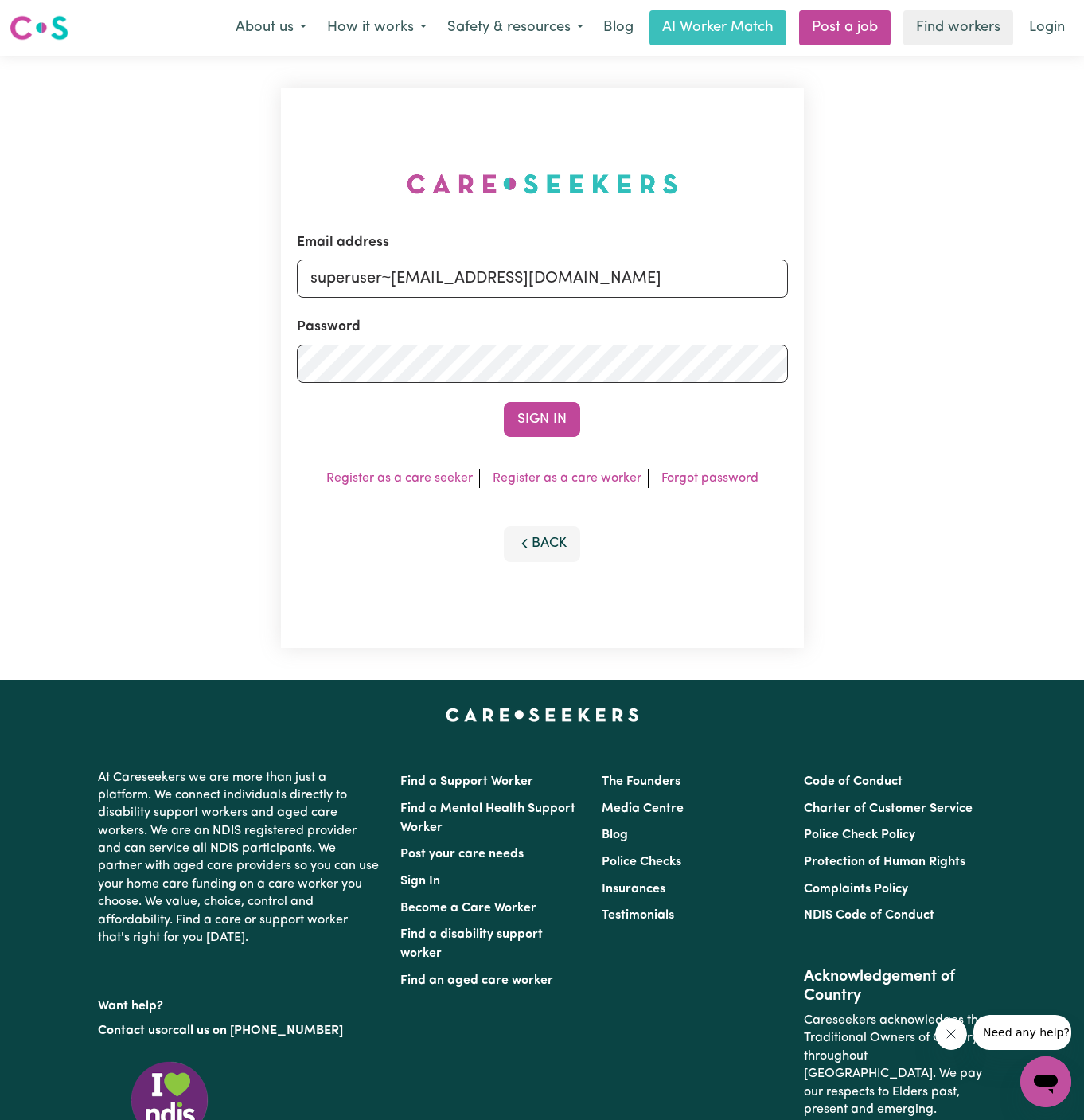
click at [504, 402] on button "Sign In" at bounding box center [542, 419] width 77 height 36
